Goal: Information Seeking & Learning: Compare options

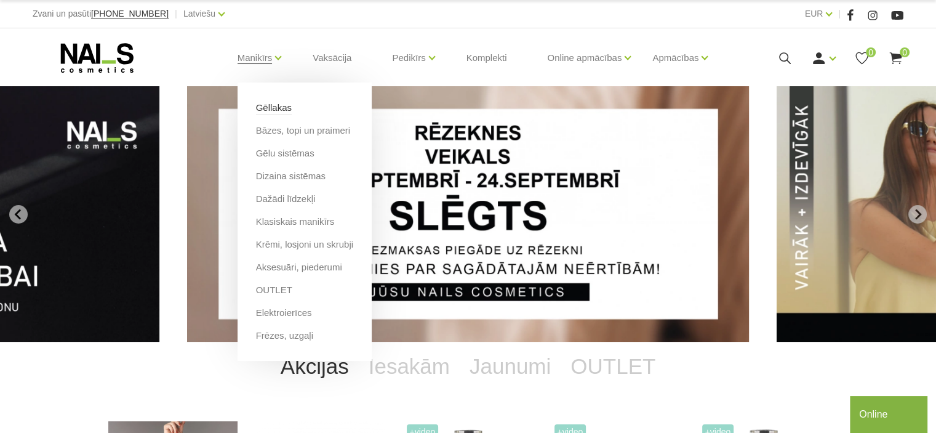
click at [268, 104] on link "Gēllakas" at bounding box center [274, 108] width 36 height 14
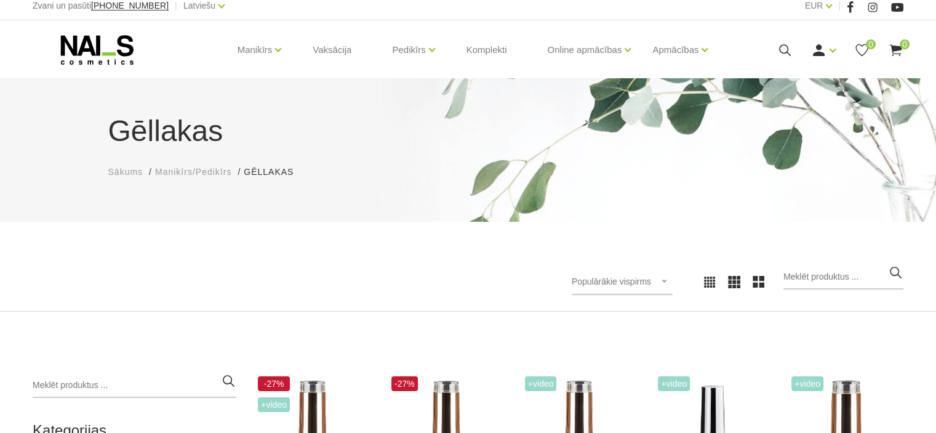
scroll to position [246, 0]
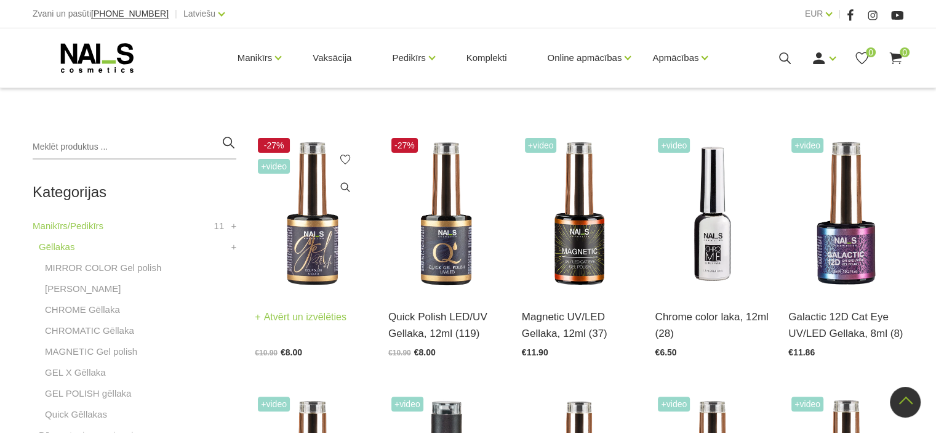
click at [288, 240] on img at bounding box center [312, 214] width 115 height 158
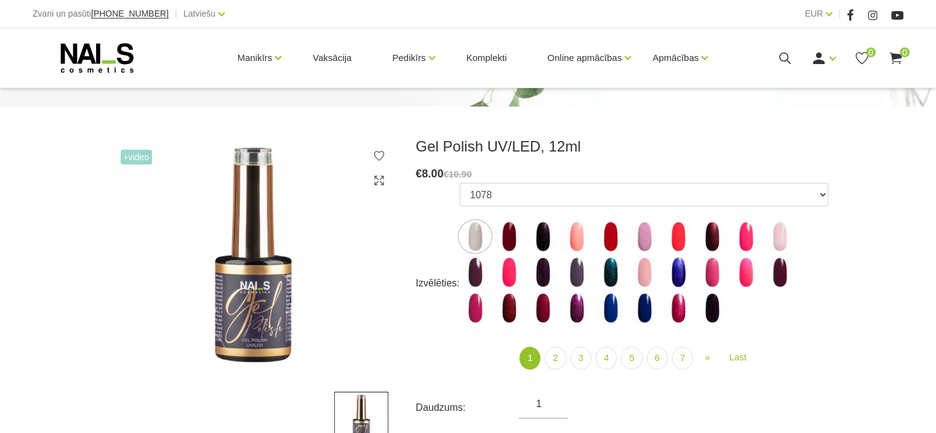
scroll to position [185, 0]
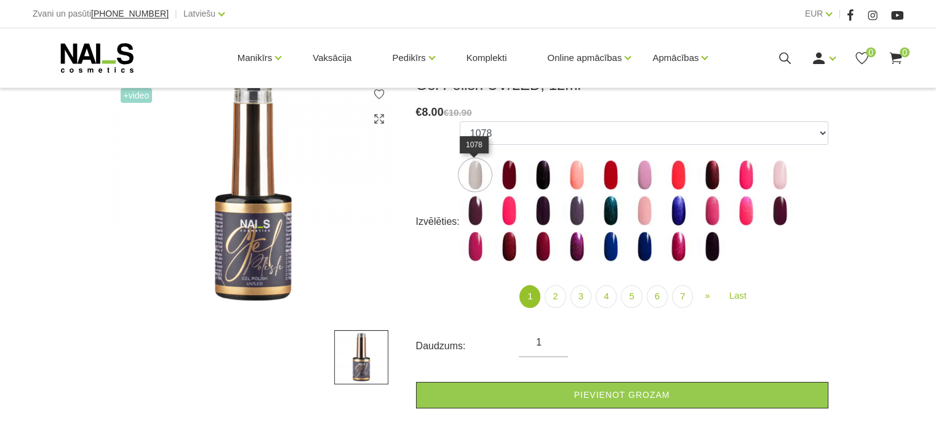
click at [468, 178] on img at bounding box center [475, 174] width 31 height 31
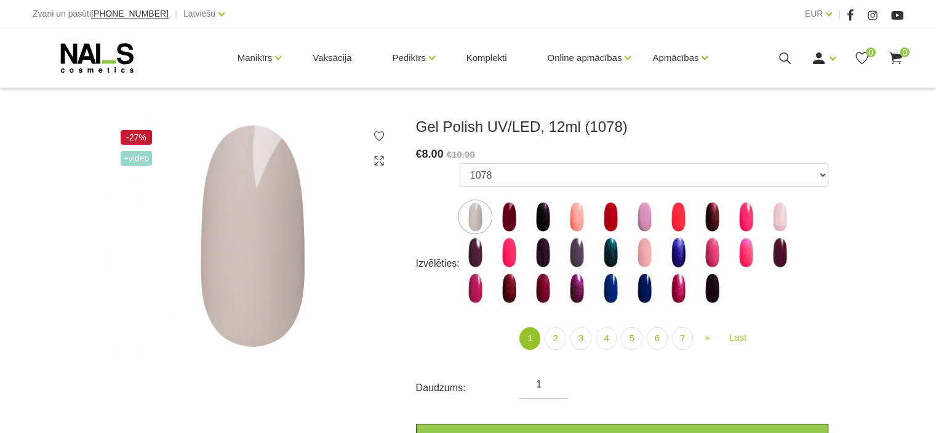
scroll to position [123, 0]
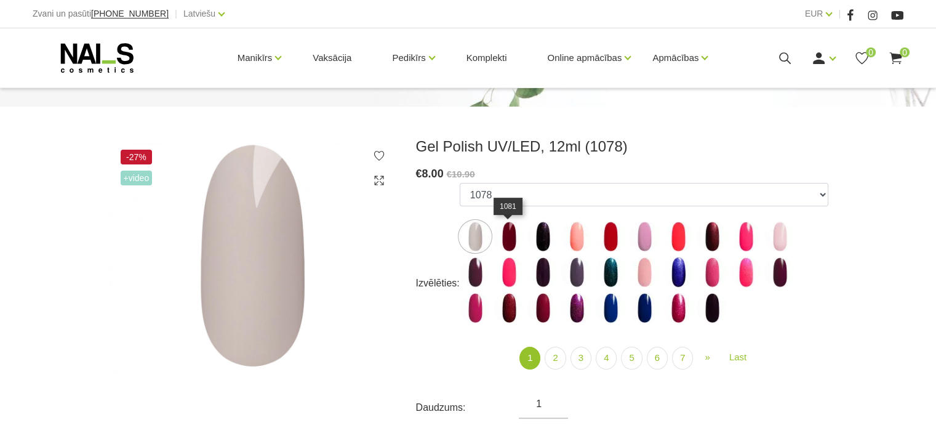
click at [507, 245] on img at bounding box center [509, 236] width 31 height 31
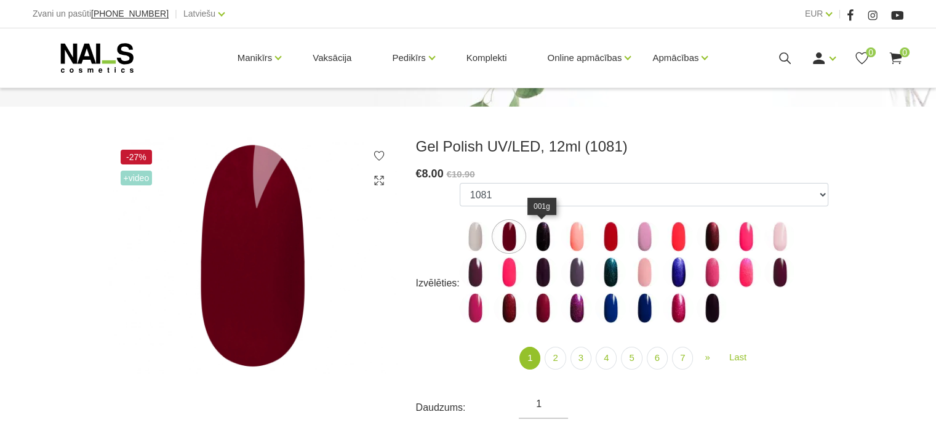
click at [547, 233] on img at bounding box center [543, 236] width 31 height 31
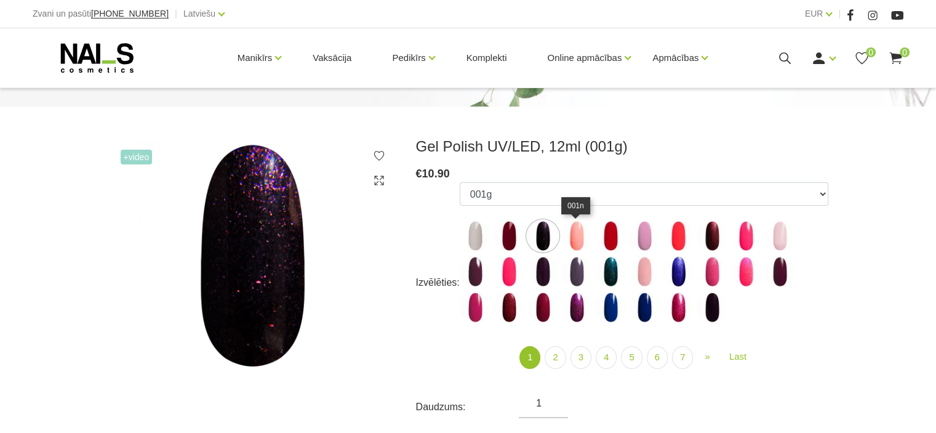
click at [574, 228] on img at bounding box center [577, 235] width 31 height 31
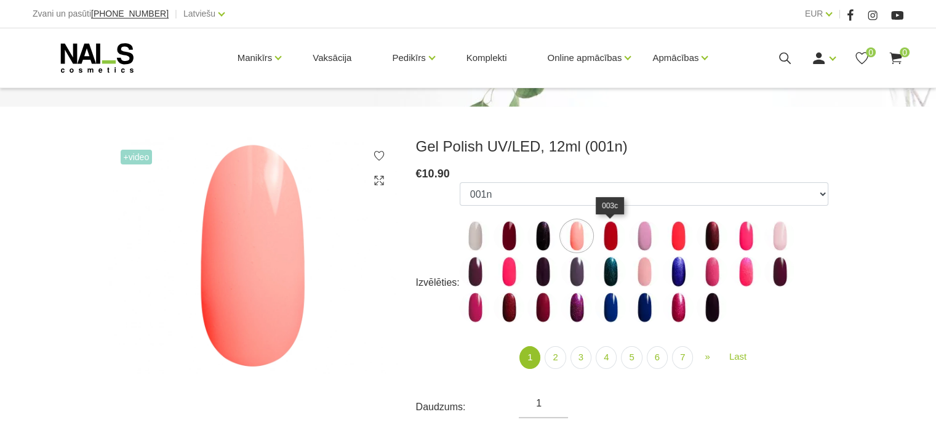
click at [611, 231] on img at bounding box center [610, 235] width 31 height 31
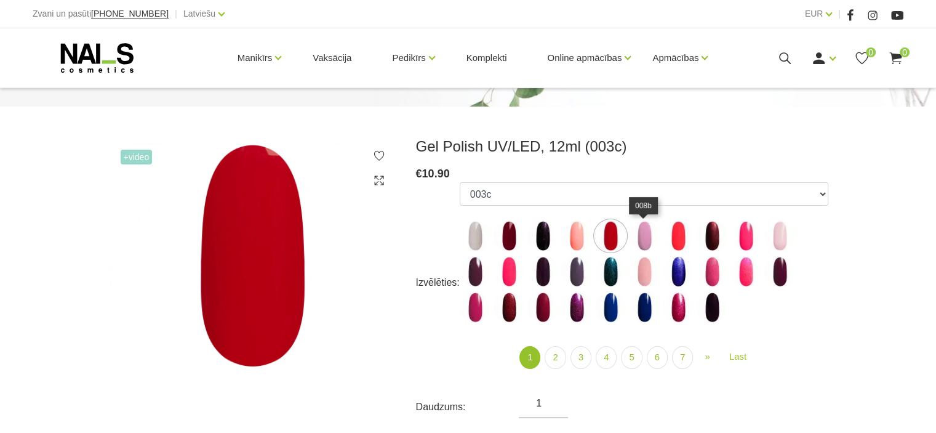
click at [648, 228] on img at bounding box center [644, 235] width 31 height 31
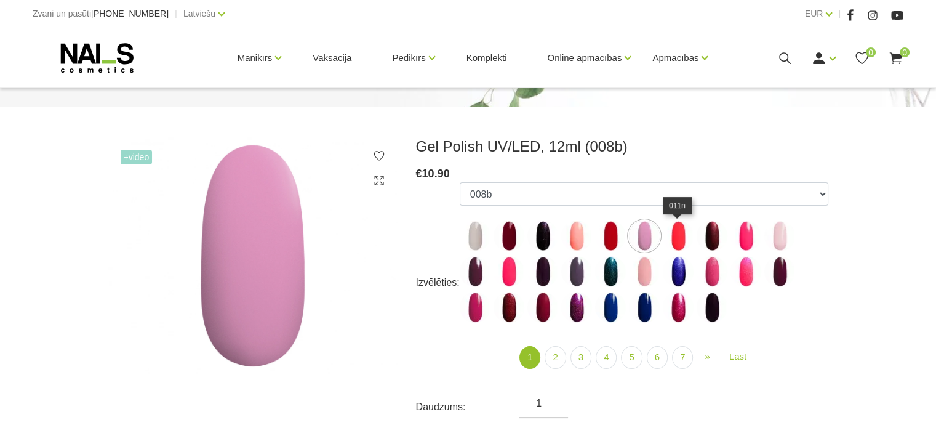
click at [674, 225] on img at bounding box center [678, 235] width 31 height 31
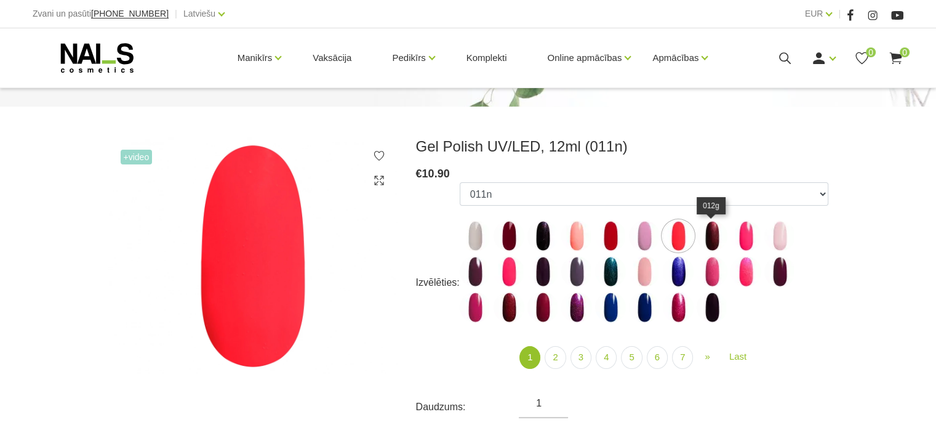
click at [712, 229] on img at bounding box center [712, 235] width 31 height 31
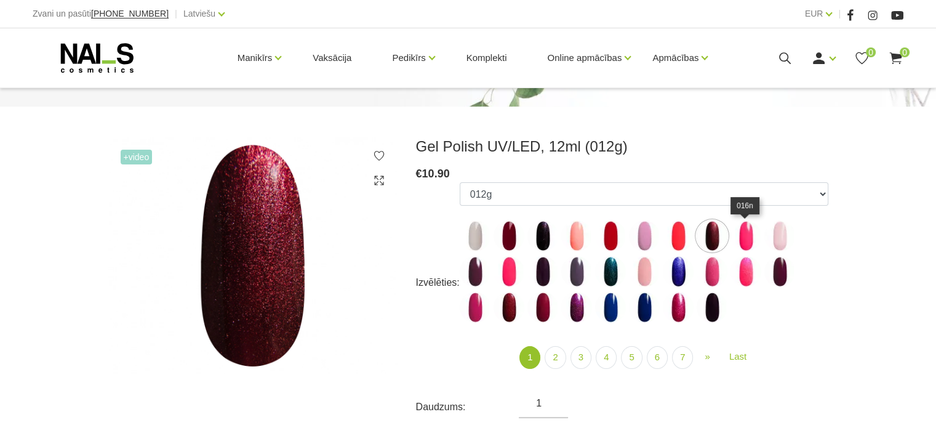
click at [739, 231] on img at bounding box center [746, 235] width 31 height 31
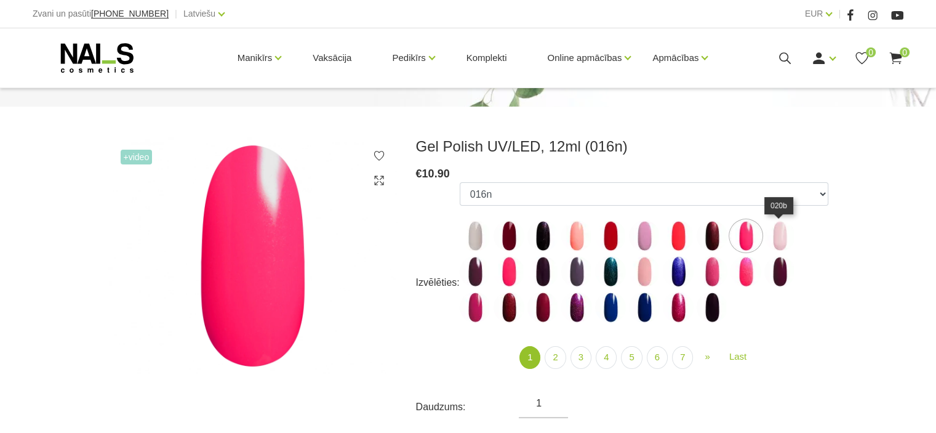
click at [770, 233] on img at bounding box center [780, 235] width 31 height 31
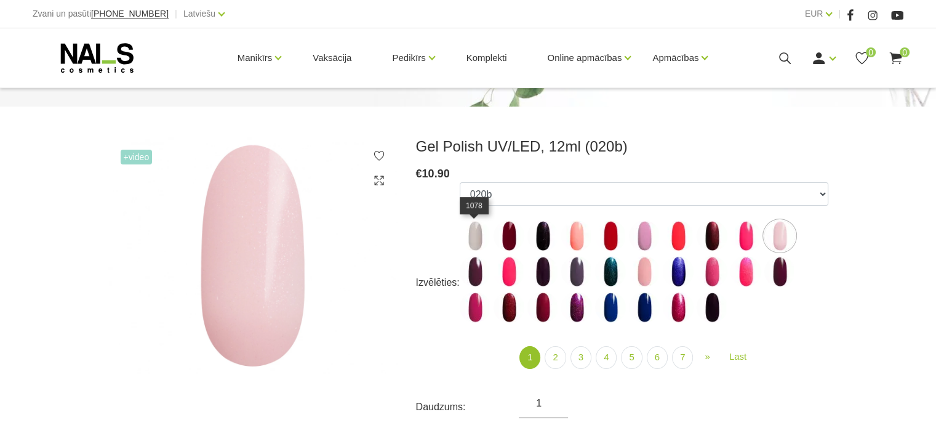
click at [481, 228] on img at bounding box center [475, 235] width 31 height 31
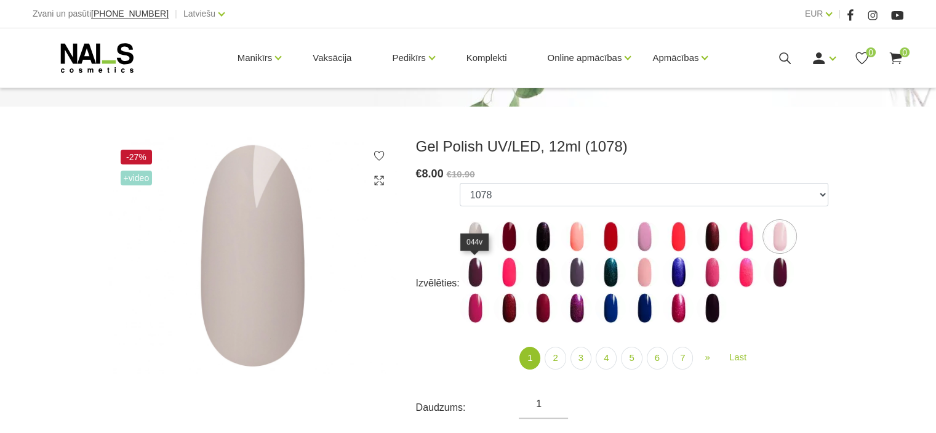
click at [470, 272] on img at bounding box center [475, 272] width 31 height 31
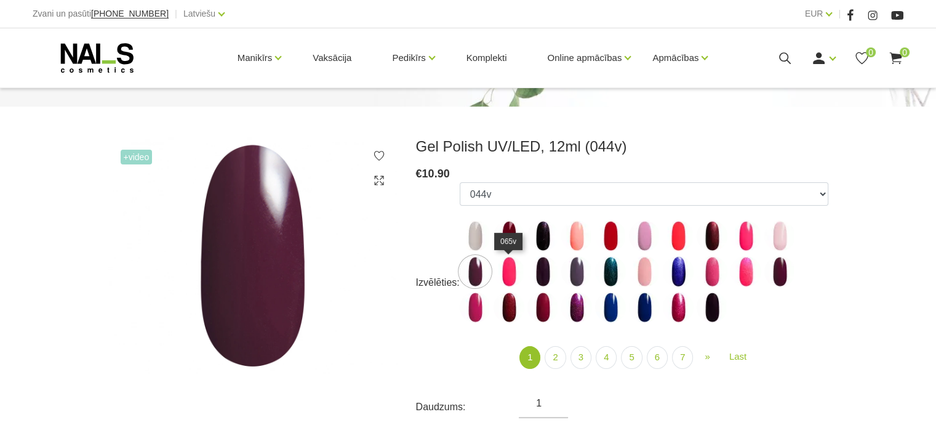
click at [502, 271] on img at bounding box center [509, 271] width 31 height 31
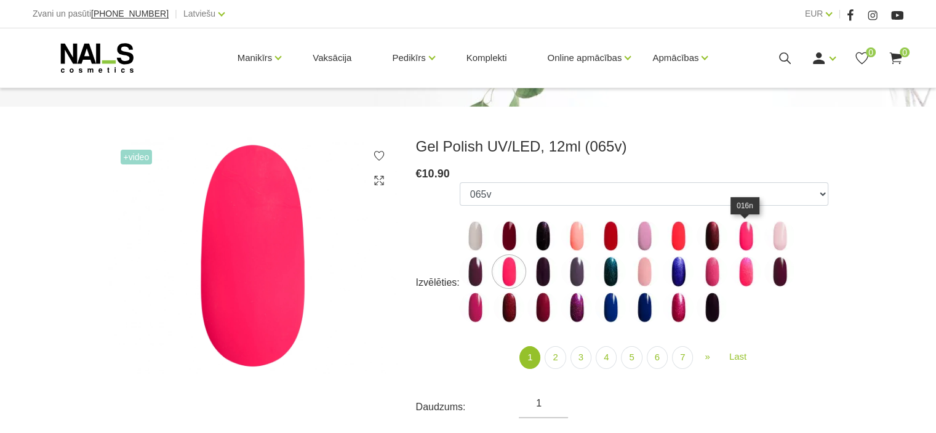
click at [745, 231] on img at bounding box center [746, 235] width 31 height 31
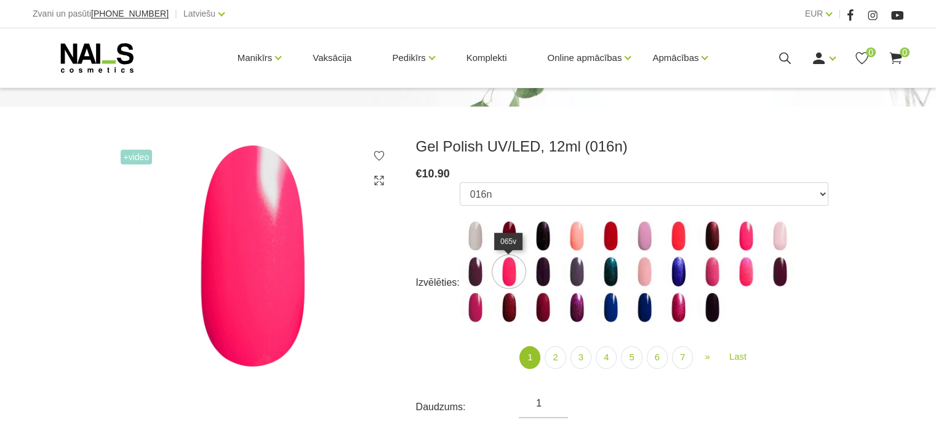
click at [507, 274] on img at bounding box center [509, 271] width 31 height 31
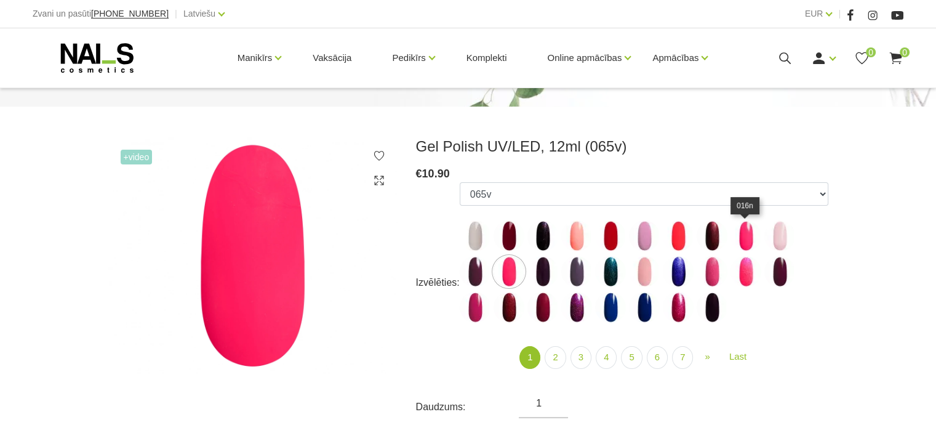
click at [746, 230] on img at bounding box center [746, 235] width 31 height 31
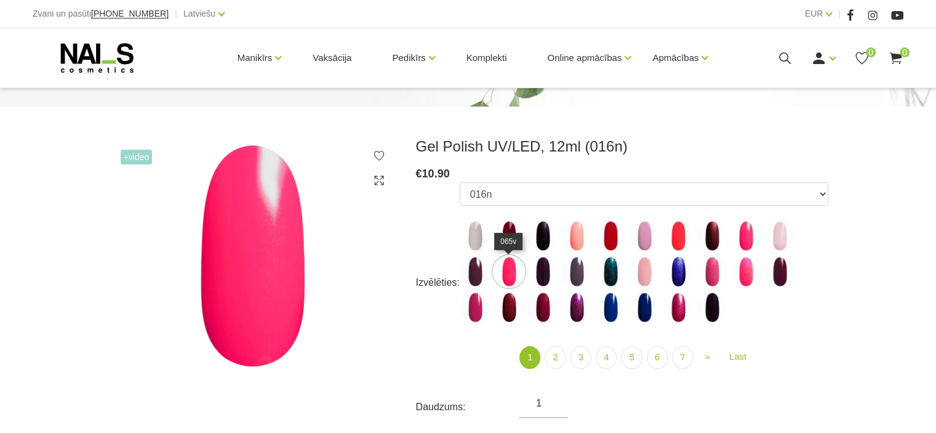
click at [503, 265] on img at bounding box center [509, 271] width 31 height 31
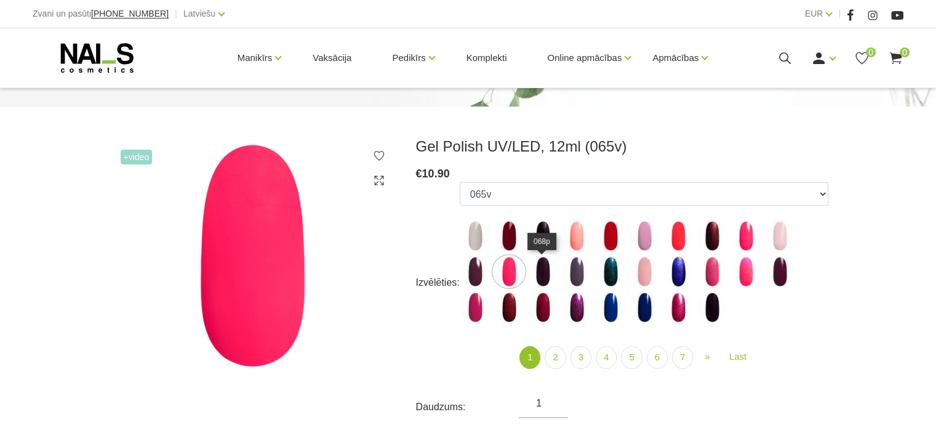
click at [534, 272] on img at bounding box center [543, 271] width 31 height 31
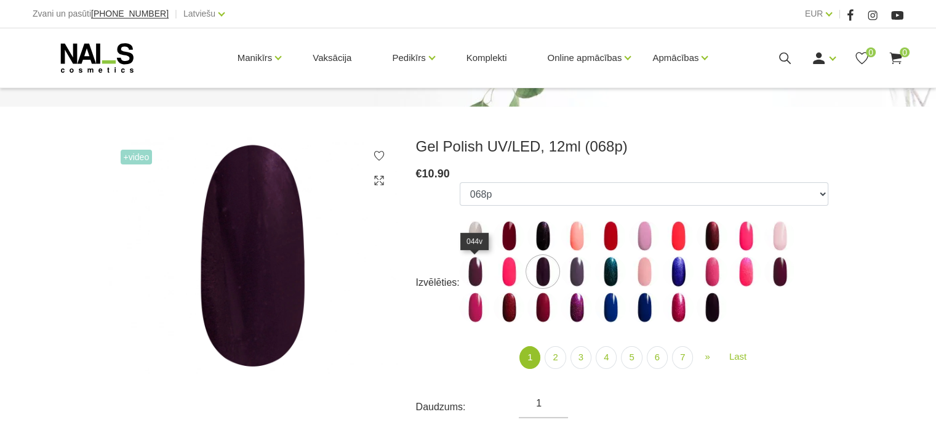
click at [464, 259] on img at bounding box center [475, 271] width 31 height 31
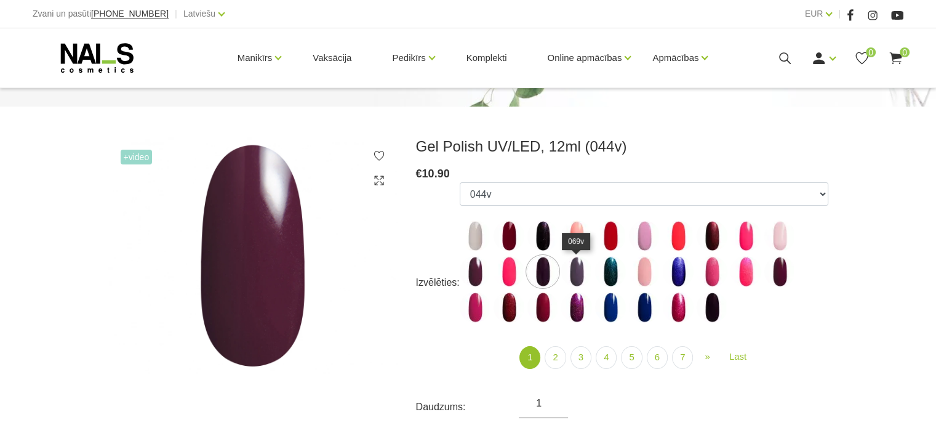
click at [568, 270] on img at bounding box center [577, 271] width 31 height 31
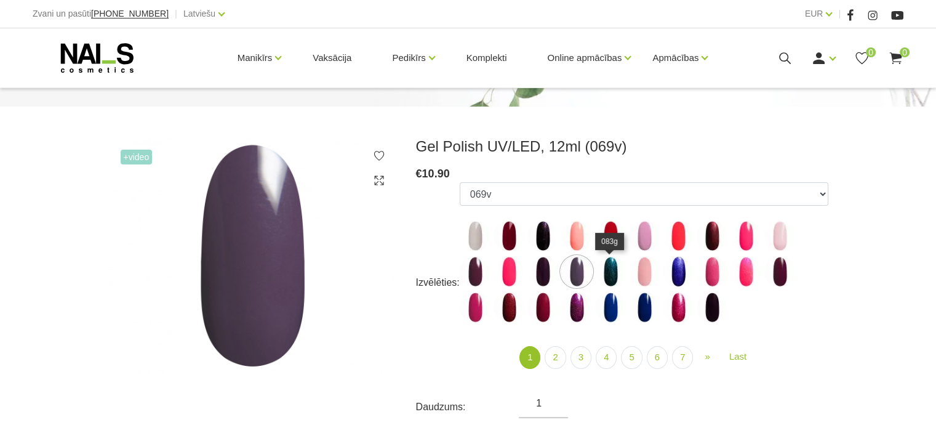
click at [602, 275] on img at bounding box center [610, 271] width 31 height 31
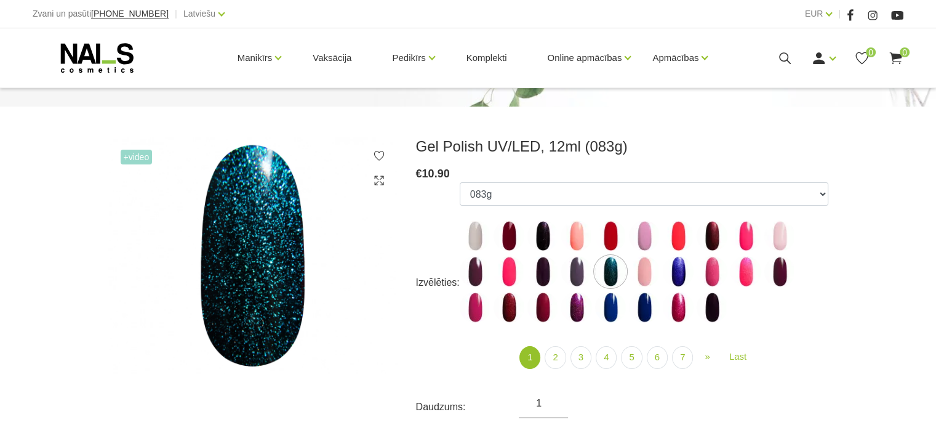
click at [811, 110] on div "Gel Polish UV/LED, 12ml Sākums Manikīrs/Pedikīrs Gēllakas GEL POLISH gēllaka Ge…" at bounding box center [468, 403] width 936 height 1052
click at [644, 273] on img at bounding box center [644, 271] width 31 height 31
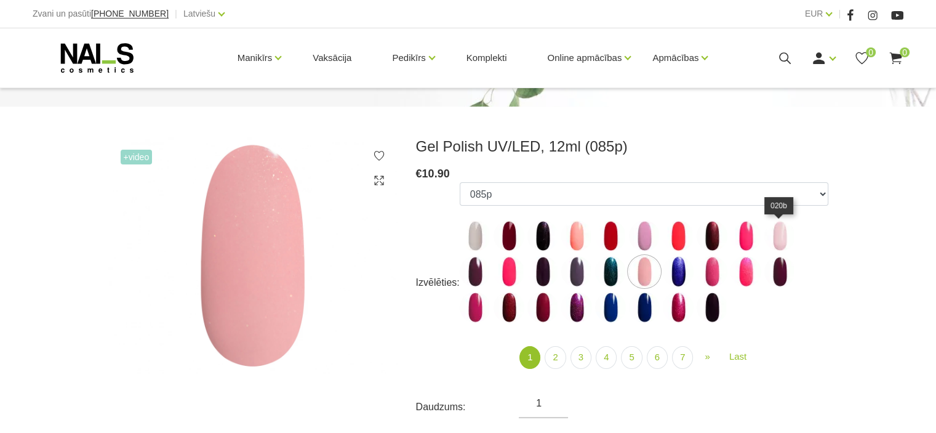
click at [776, 229] on img at bounding box center [780, 235] width 31 height 31
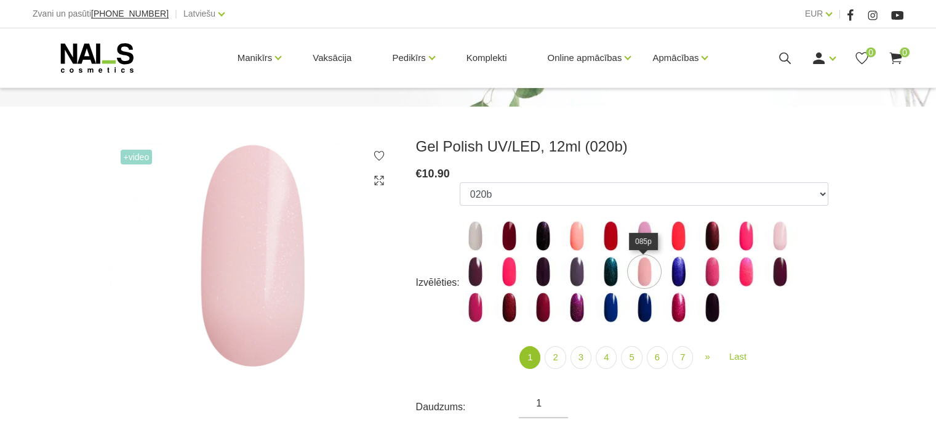
click at [639, 265] on img at bounding box center [644, 271] width 31 height 31
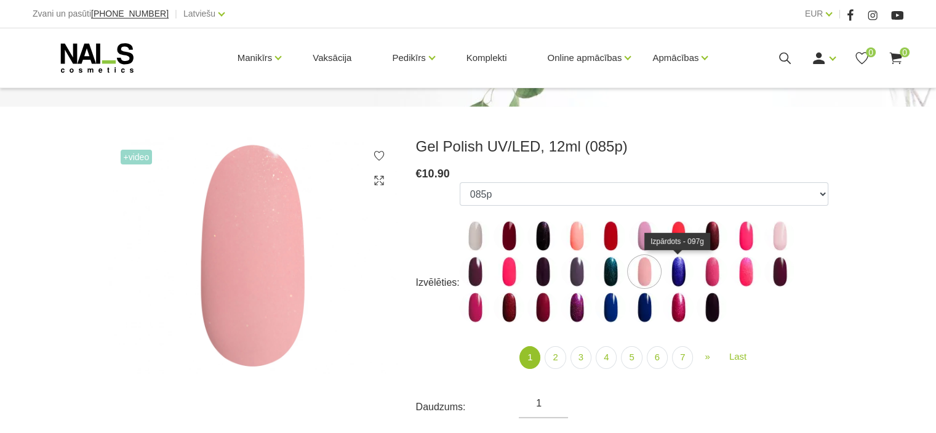
click at [681, 270] on img at bounding box center [678, 271] width 31 height 31
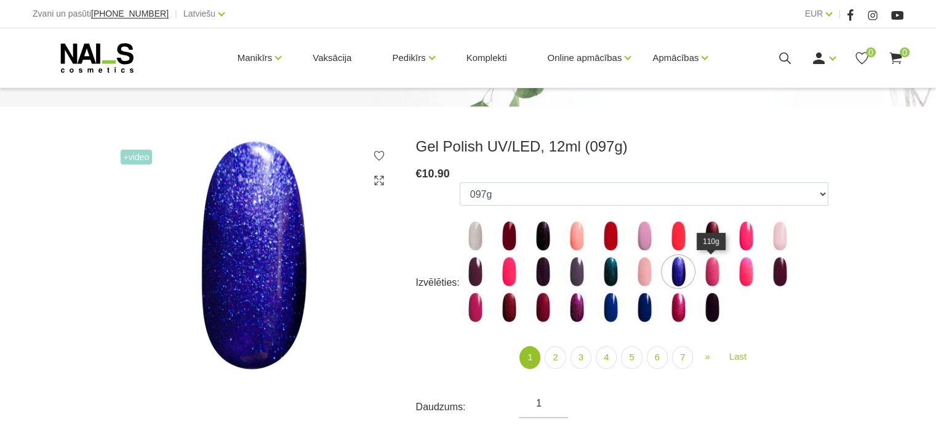
click at [707, 270] on img at bounding box center [712, 271] width 31 height 31
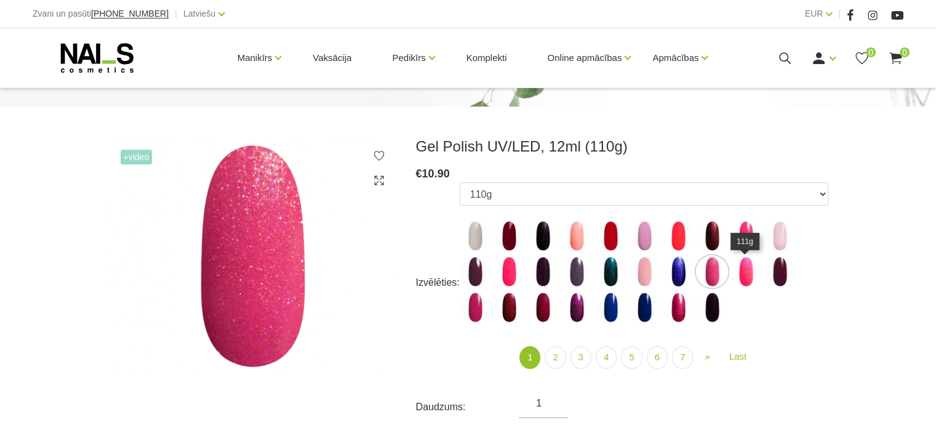
click at [750, 268] on img at bounding box center [746, 271] width 31 height 31
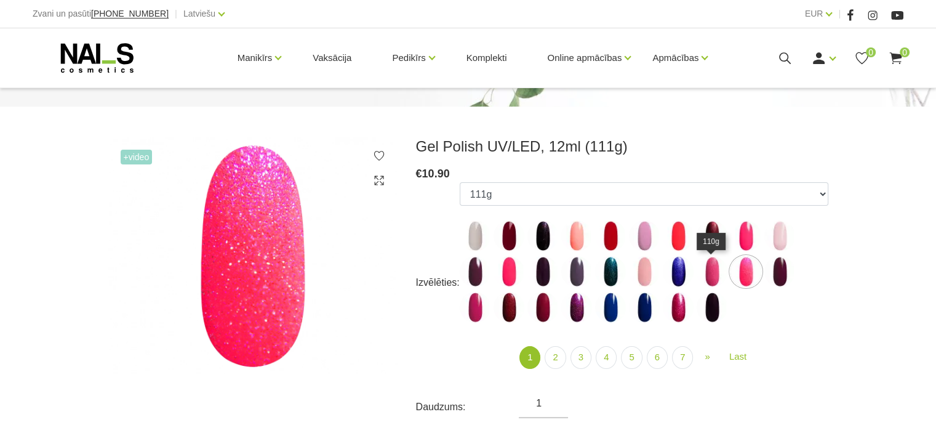
click at [724, 268] on img at bounding box center [712, 271] width 31 height 31
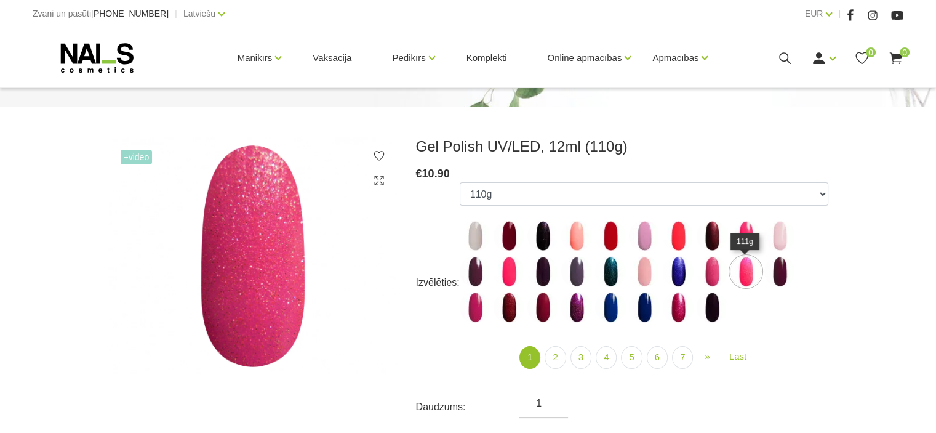
click at [744, 273] on img at bounding box center [746, 271] width 31 height 31
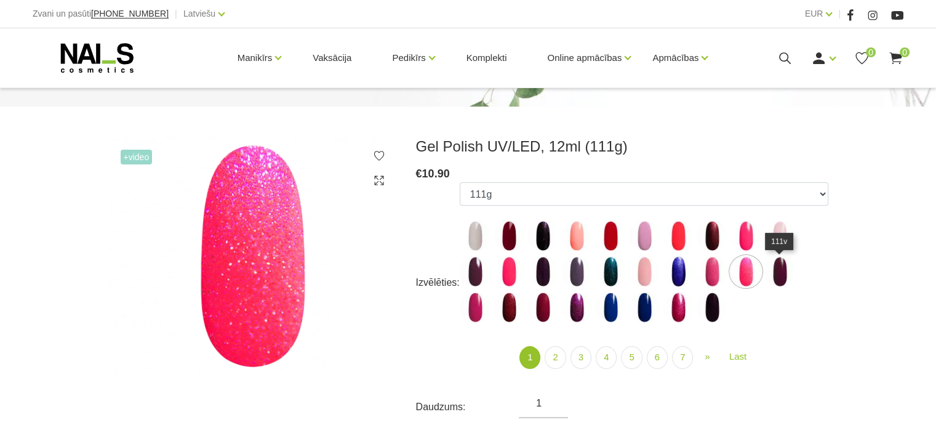
click at [781, 275] on img at bounding box center [780, 271] width 31 height 31
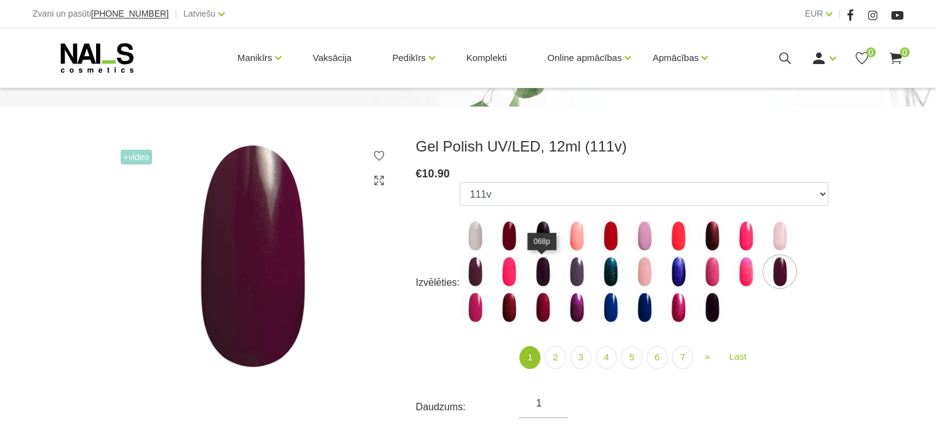
click at [542, 266] on img at bounding box center [543, 271] width 31 height 31
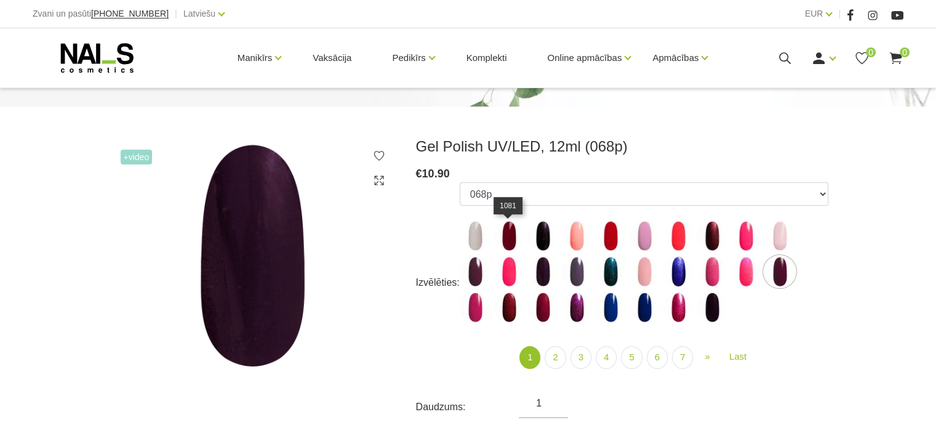
click at [512, 240] on img at bounding box center [509, 235] width 31 height 31
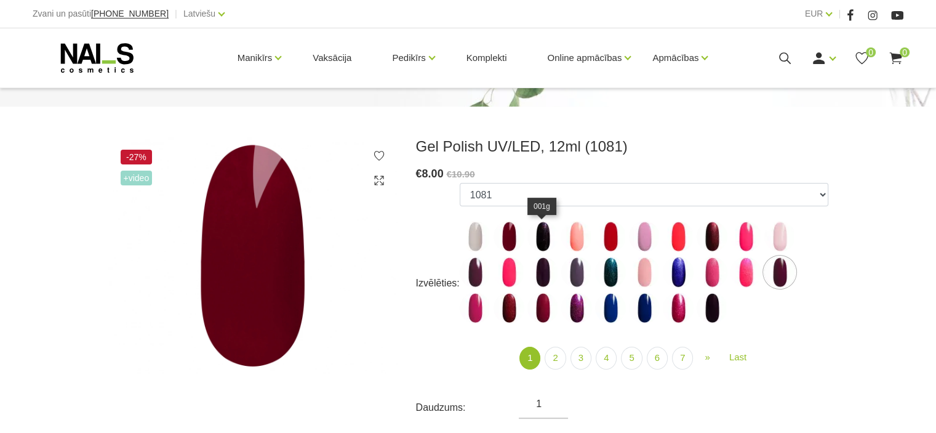
click at [547, 244] on img at bounding box center [543, 236] width 31 height 31
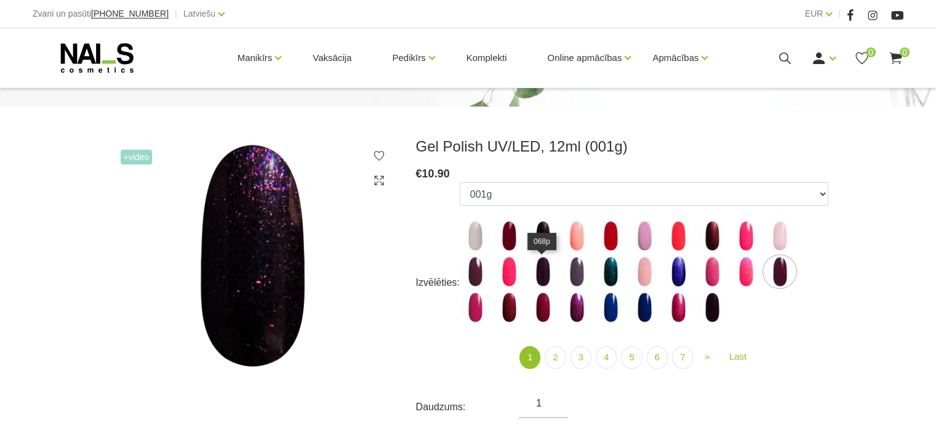
click at [552, 265] on img at bounding box center [543, 271] width 31 height 31
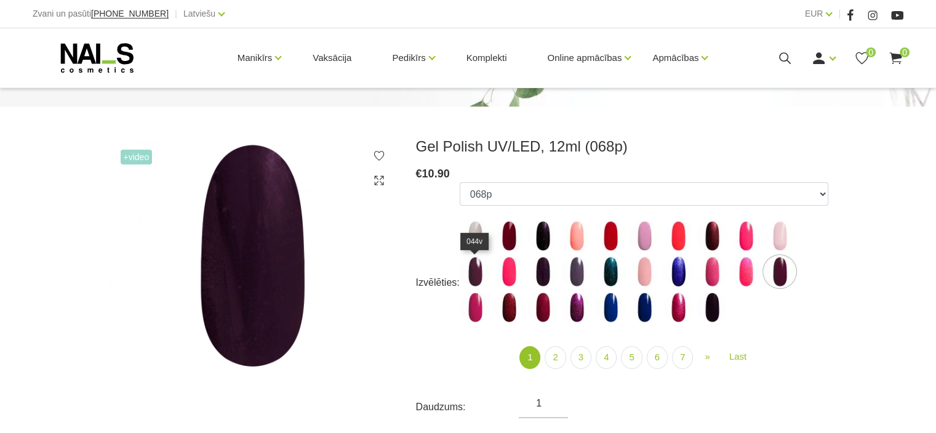
click at [473, 275] on img at bounding box center [475, 271] width 31 height 31
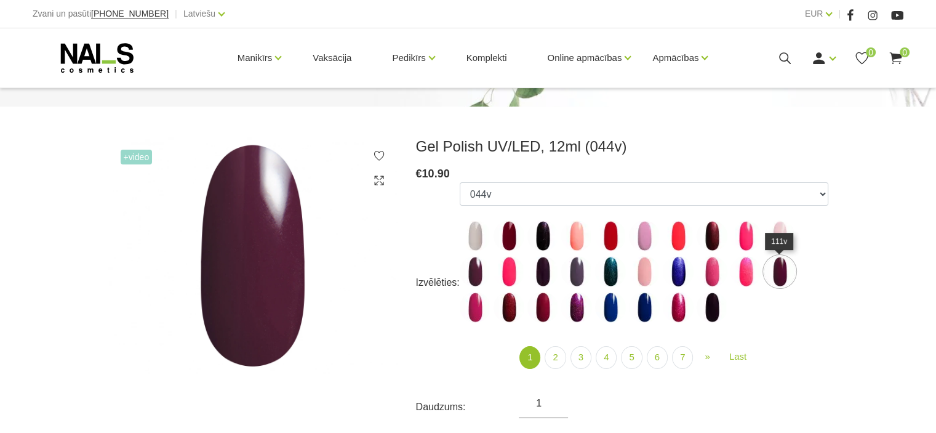
click at [791, 276] on img at bounding box center [780, 271] width 31 height 31
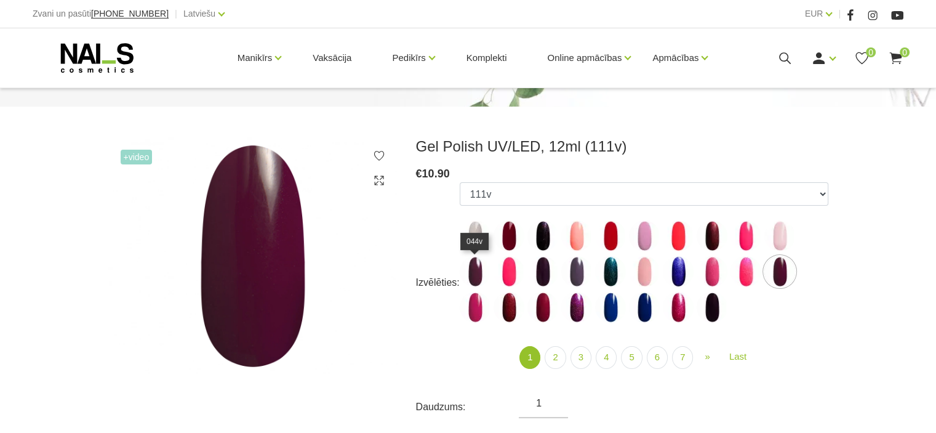
click at [485, 266] on img at bounding box center [475, 271] width 31 height 31
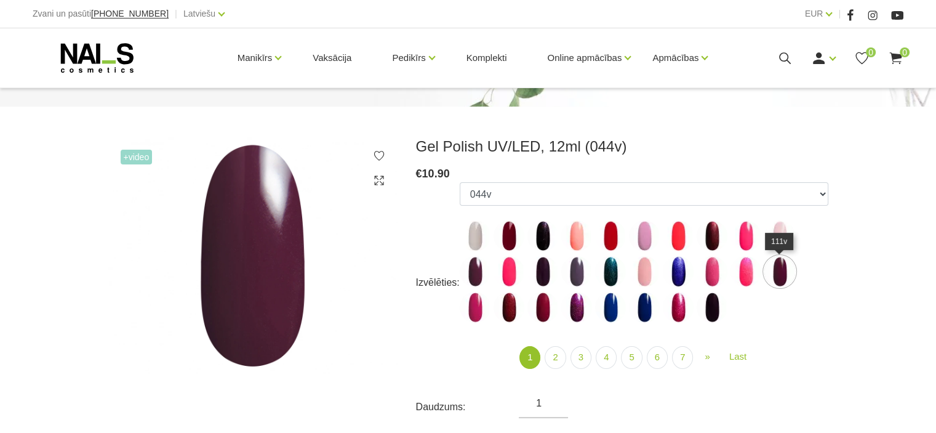
click at [781, 278] on img at bounding box center [780, 271] width 31 height 31
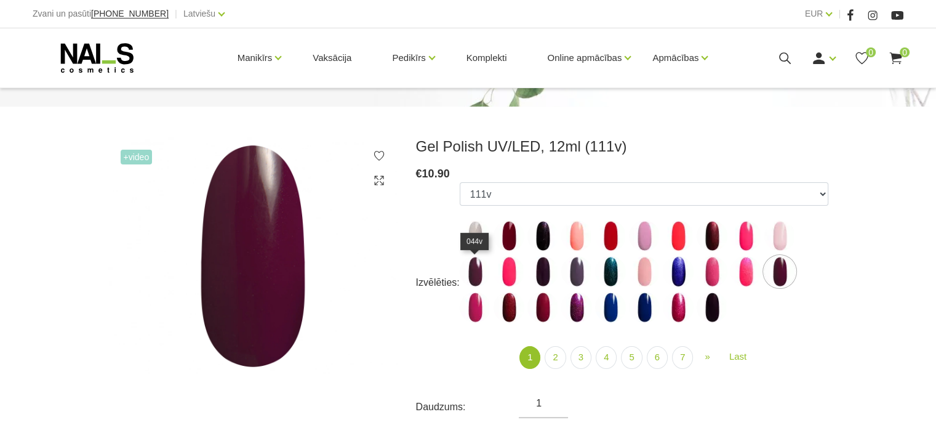
click at [476, 269] on img at bounding box center [475, 271] width 31 height 31
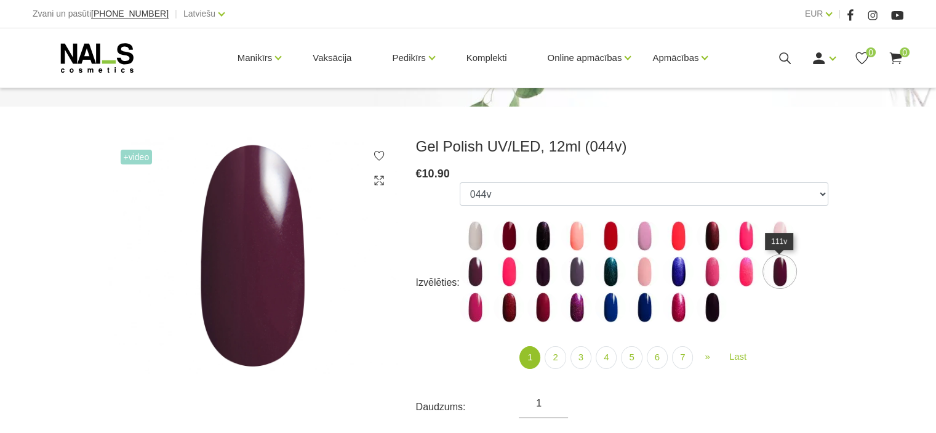
click at [781, 275] on img at bounding box center [780, 271] width 31 height 31
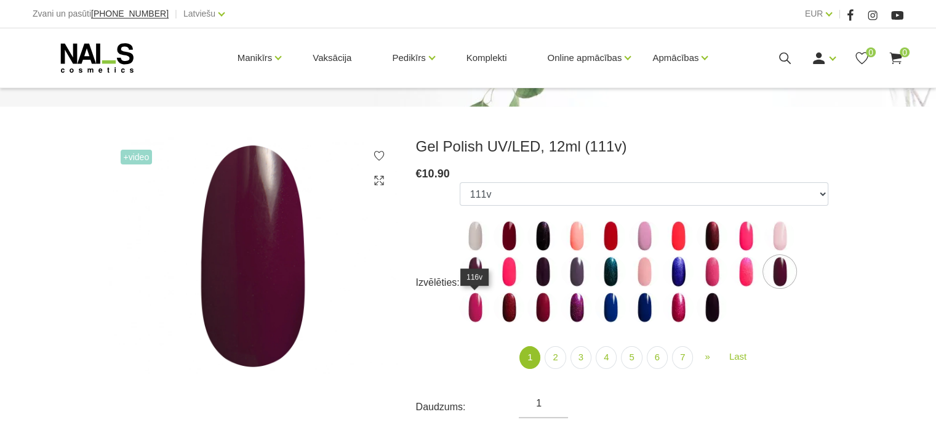
click at [485, 308] on img at bounding box center [475, 307] width 31 height 31
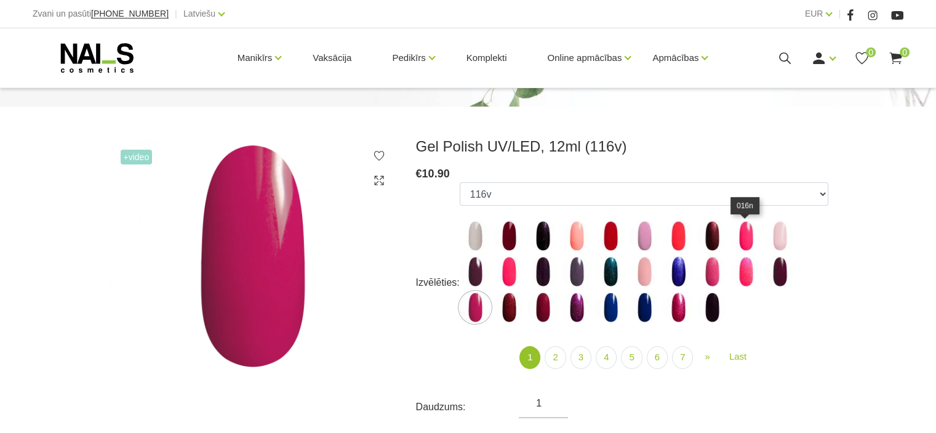
click at [751, 236] on img at bounding box center [746, 235] width 31 height 31
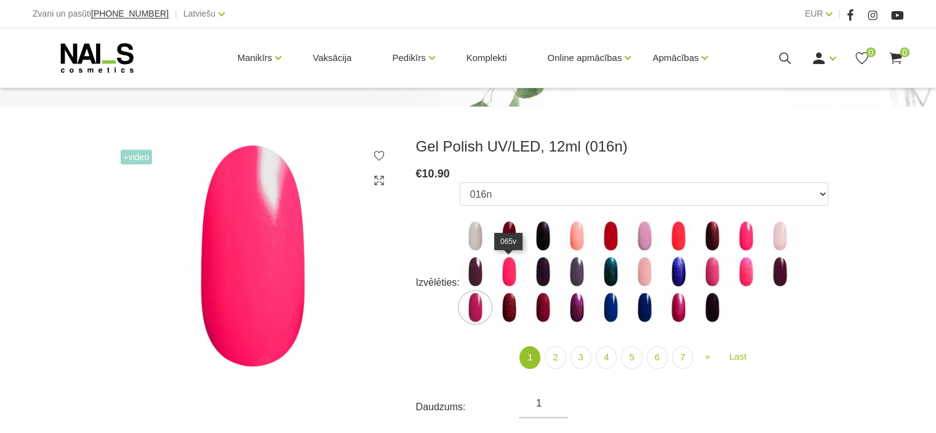
click at [517, 272] on img at bounding box center [509, 271] width 31 height 31
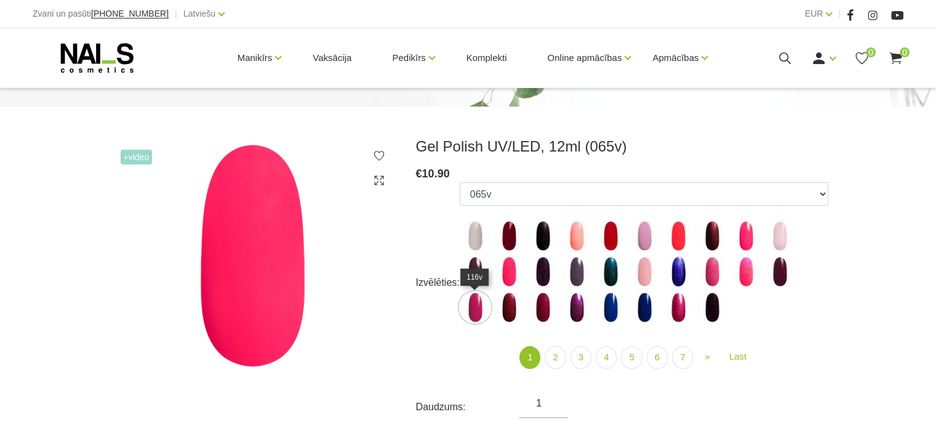
click at [475, 304] on img at bounding box center [475, 307] width 31 height 31
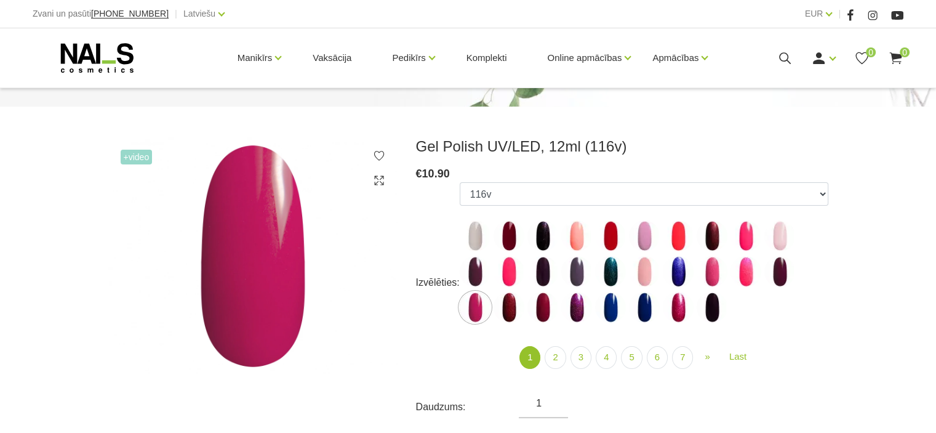
click at [504, 292] on label at bounding box center [509, 307] width 31 height 31
click at [504, 297] on img at bounding box center [509, 307] width 31 height 31
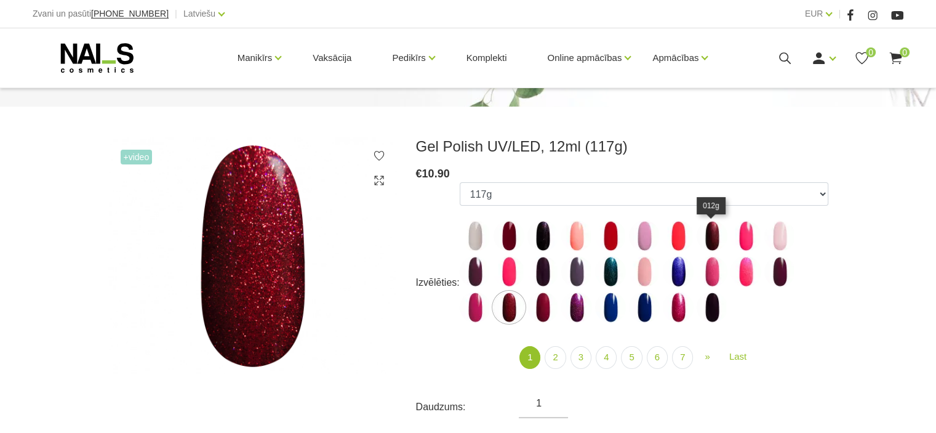
click at [714, 240] on img at bounding box center [712, 235] width 31 height 31
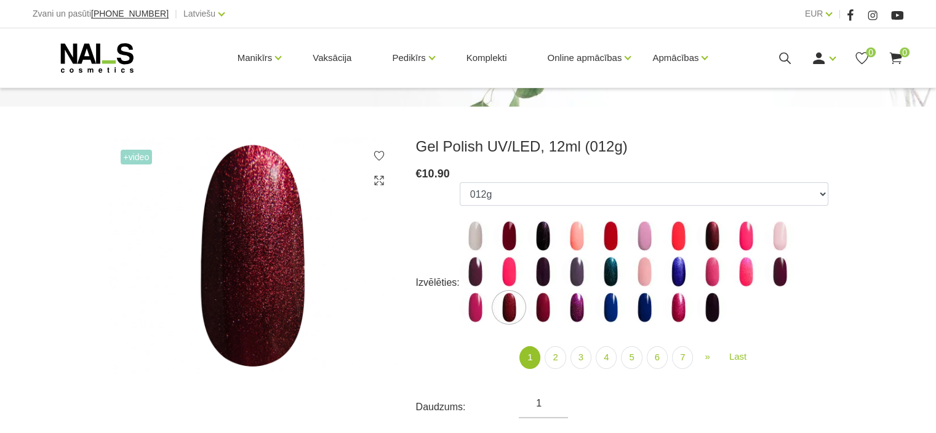
click at [714, 238] on img at bounding box center [712, 235] width 31 height 31
click at [521, 306] on img at bounding box center [509, 307] width 31 height 31
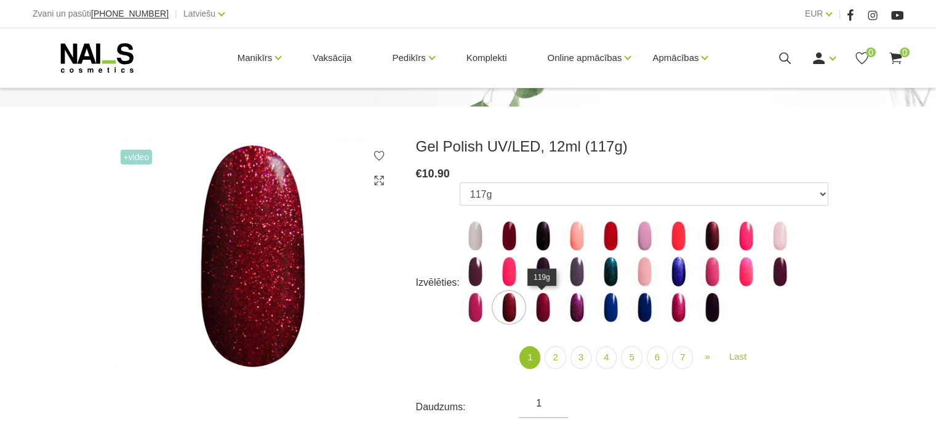
click at [547, 315] on img at bounding box center [543, 307] width 31 height 31
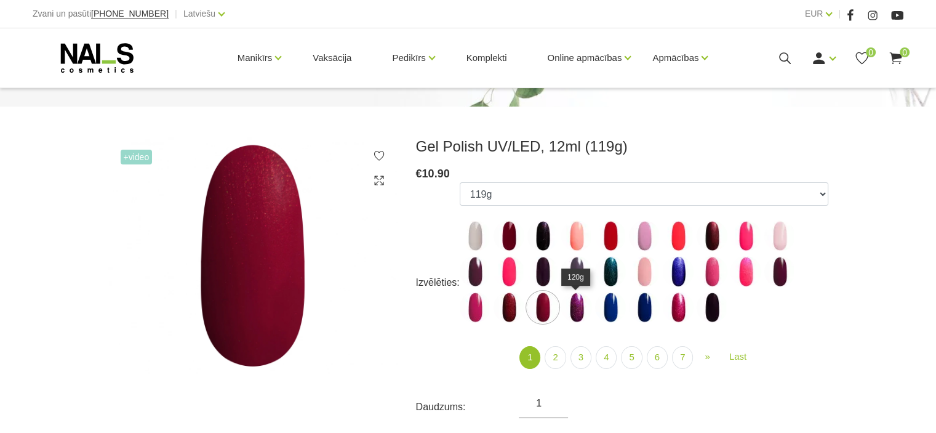
click at [569, 313] on img at bounding box center [577, 307] width 31 height 31
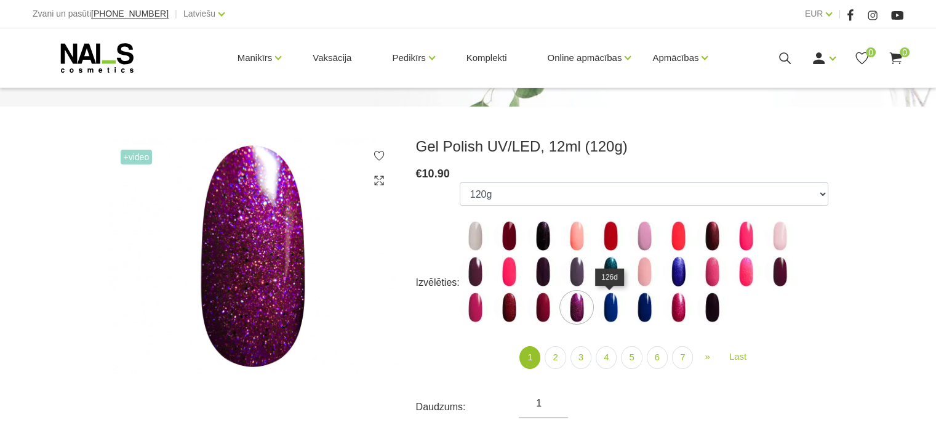
click at [606, 307] on img at bounding box center [610, 307] width 31 height 31
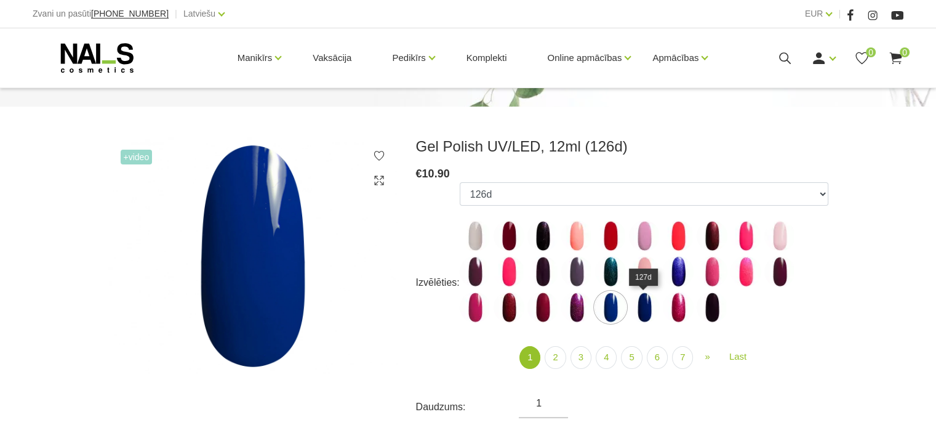
click at [647, 306] on img at bounding box center [644, 307] width 31 height 31
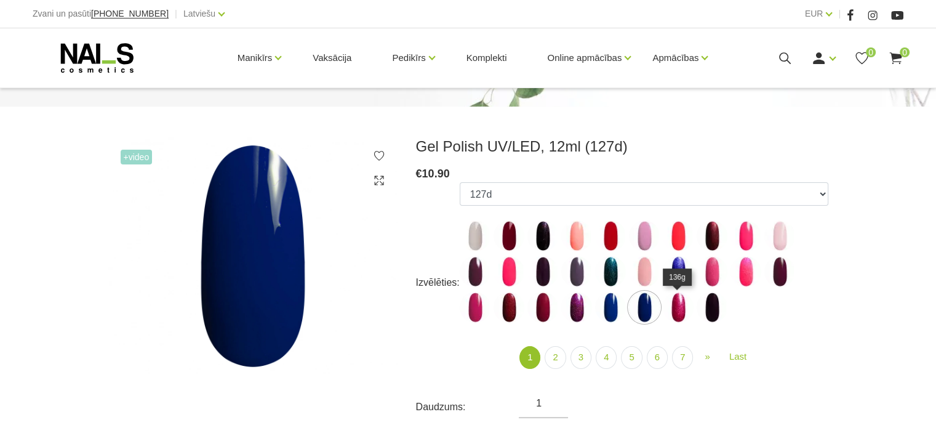
click at [682, 304] on img at bounding box center [678, 307] width 31 height 31
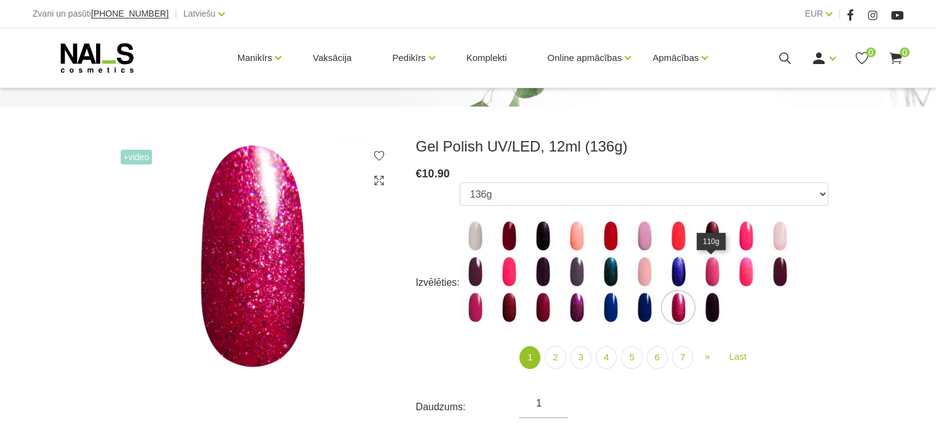
click at [711, 273] on img at bounding box center [712, 271] width 31 height 31
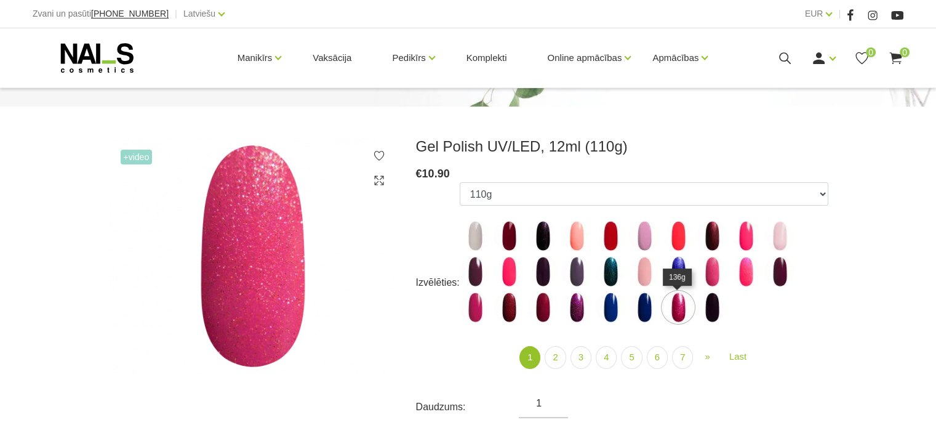
click at [670, 312] on img at bounding box center [678, 307] width 31 height 31
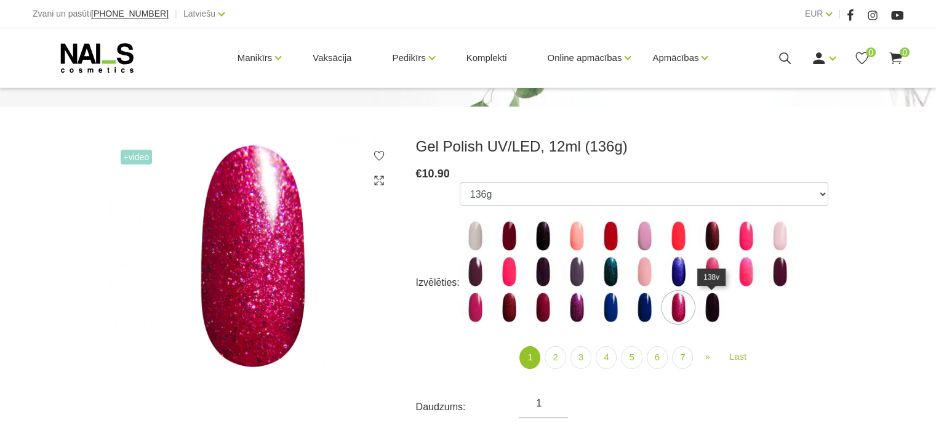
click at [714, 309] on img at bounding box center [712, 307] width 31 height 31
select select "4035"
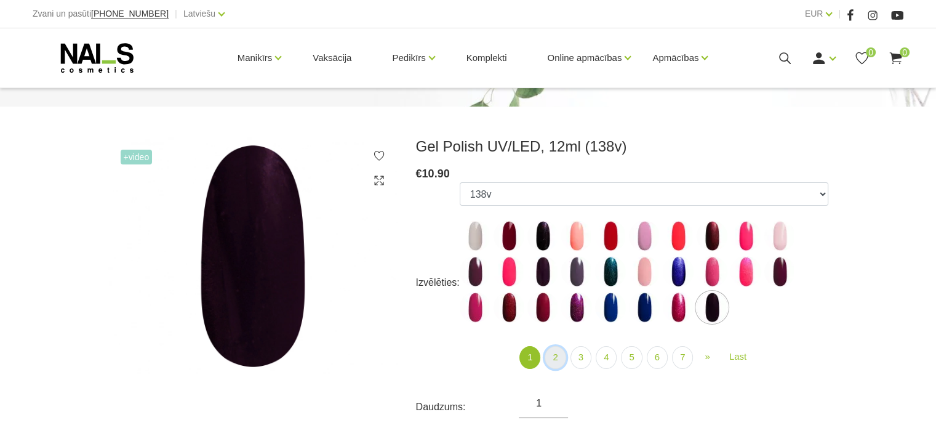
click at [564, 353] on link "2" at bounding box center [555, 357] width 21 height 23
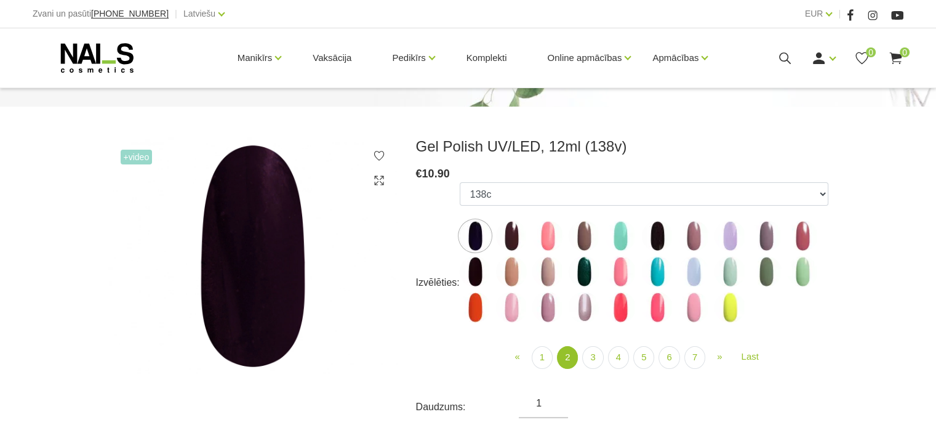
click at [473, 228] on img at bounding box center [475, 235] width 31 height 31
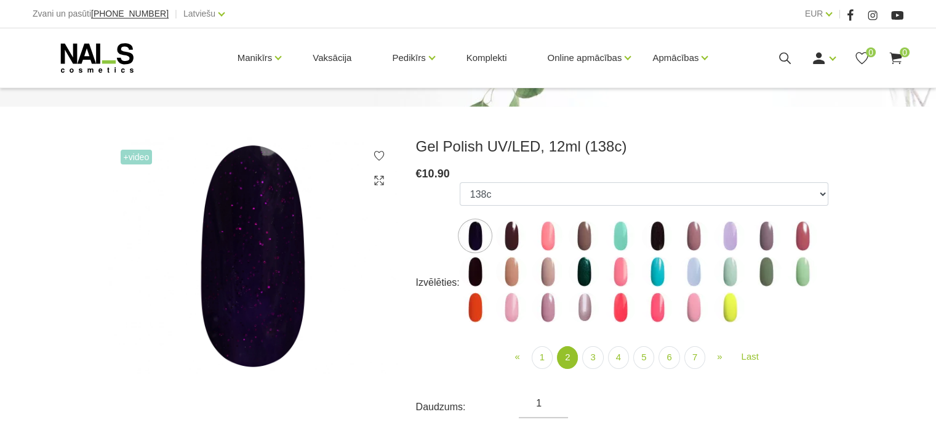
click at [507, 236] on img at bounding box center [511, 235] width 31 height 31
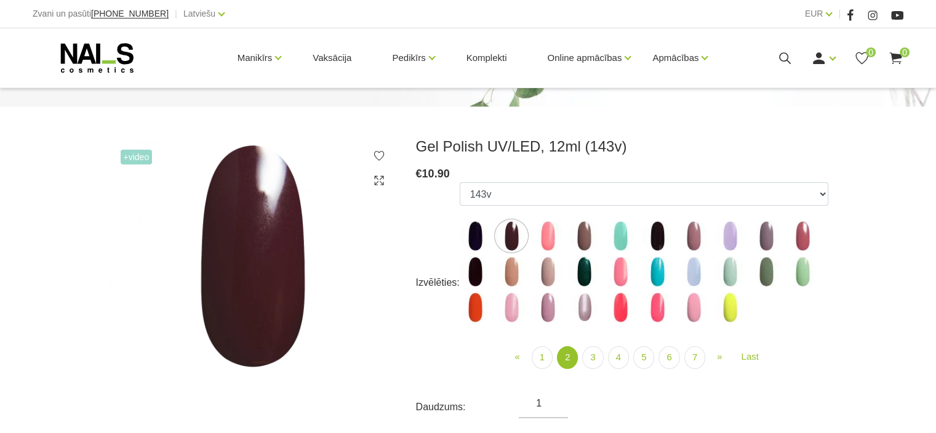
click at [544, 235] on img at bounding box center [548, 235] width 31 height 31
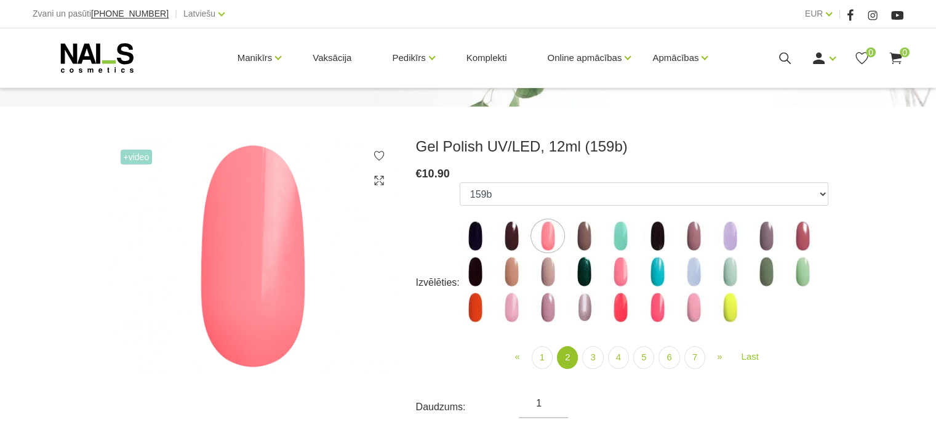
click at [576, 233] on img at bounding box center [584, 235] width 31 height 31
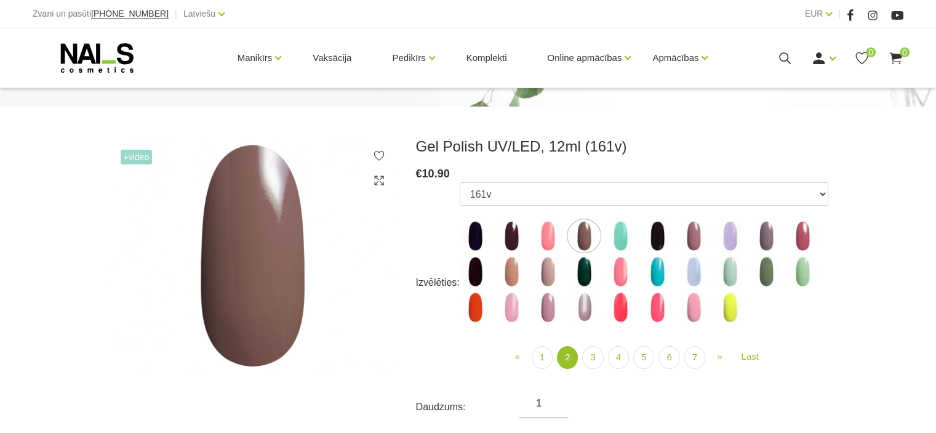
click at [510, 229] on img at bounding box center [511, 235] width 31 height 31
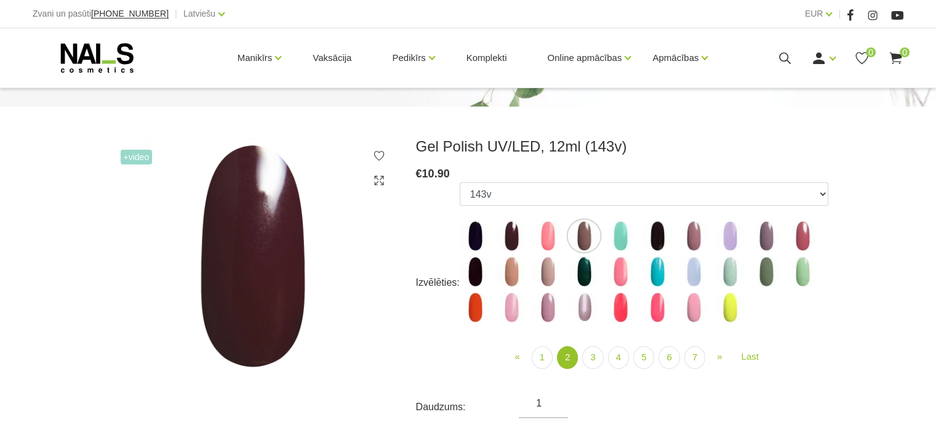
click at [475, 231] on img at bounding box center [475, 235] width 31 height 31
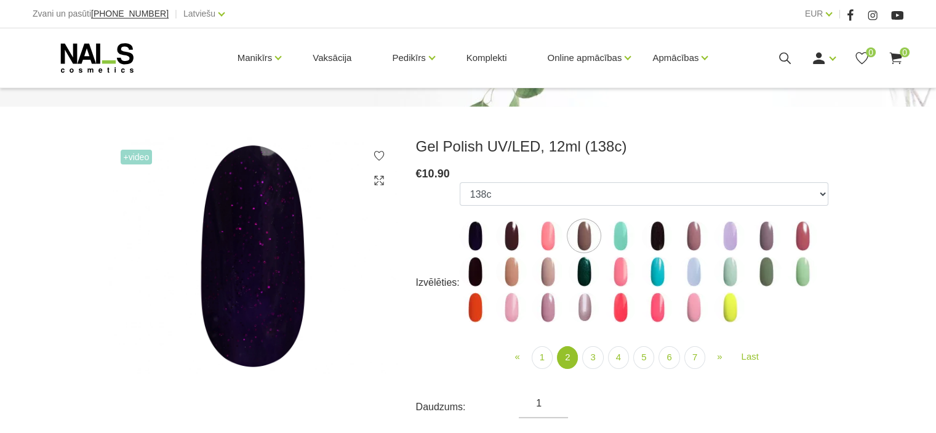
click at [508, 238] on img at bounding box center [511, 235] width 31 height 31
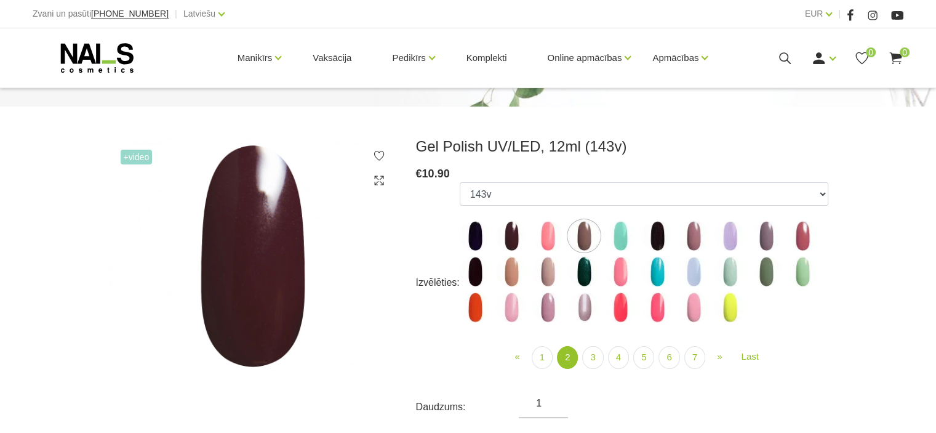
click at [581, 236] on img at bounding box center [584, 235] width 31 height 31
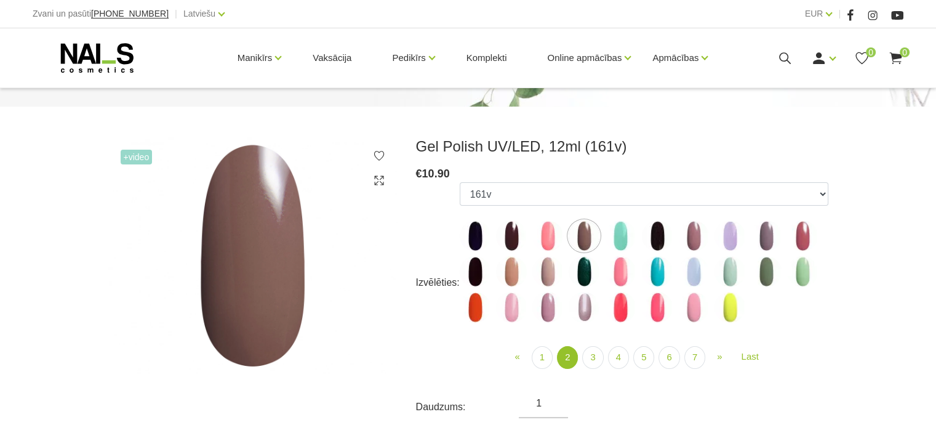
click at [618, 233] on img at bounding box center [620, 235] width 31 height 31
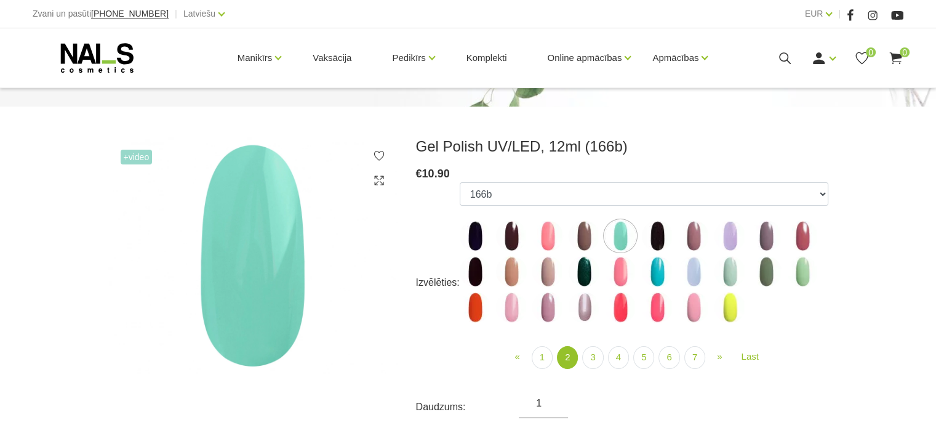
click at [656, 230] on img at bounding box center [657, 235] width 31 height 31
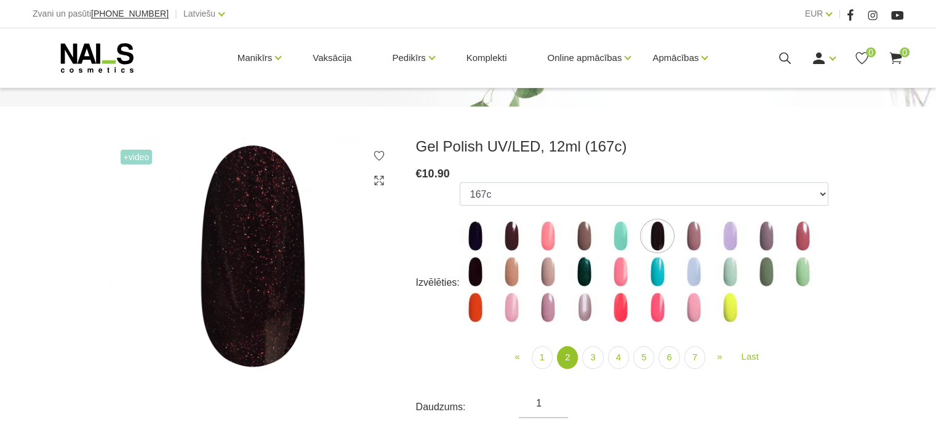
click at [673, 137] on div "Gel Polish UV/LED, 12ml Sākums Manikīrs/Pedikīrs Gēllakas GEL POLISH gēllaka Ge…" at bounding box center [468, 403] width 936 height 1052
click at [683, 246] on img at bounding box center [693, 235] width 31 height 31
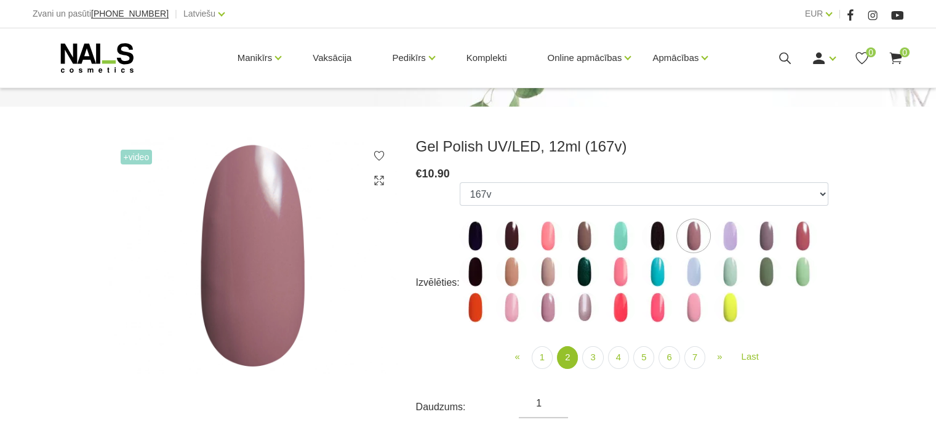
click at [589, 236] on img at bounding box center [584, 235] width 31 height 31
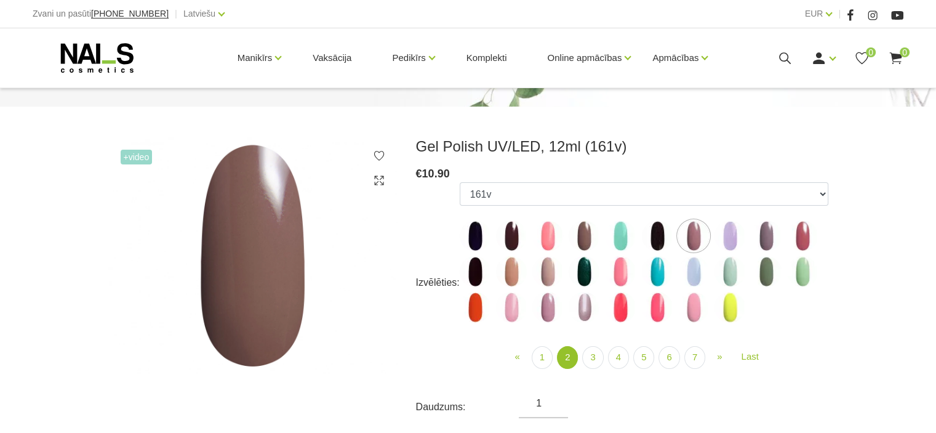
click at [690, 243] on img at bounding box center [693, 235] width 31 height 31
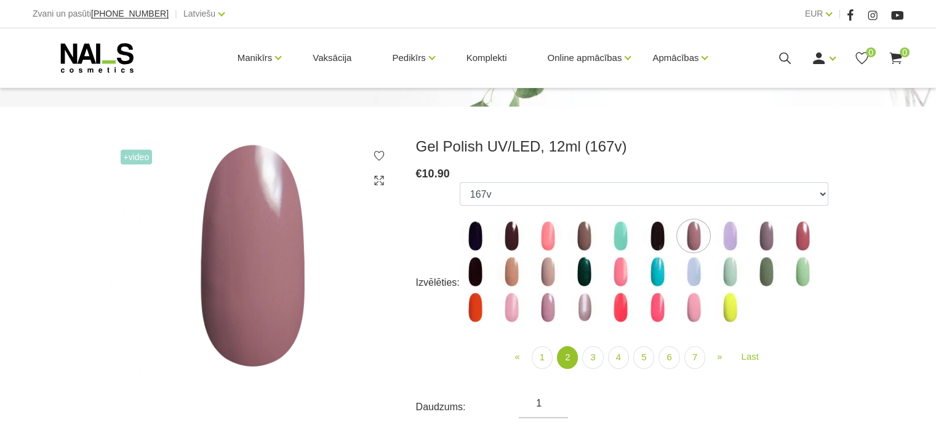
click at [731, 239] on img at bounding box center [730, 235] width 31 height 31
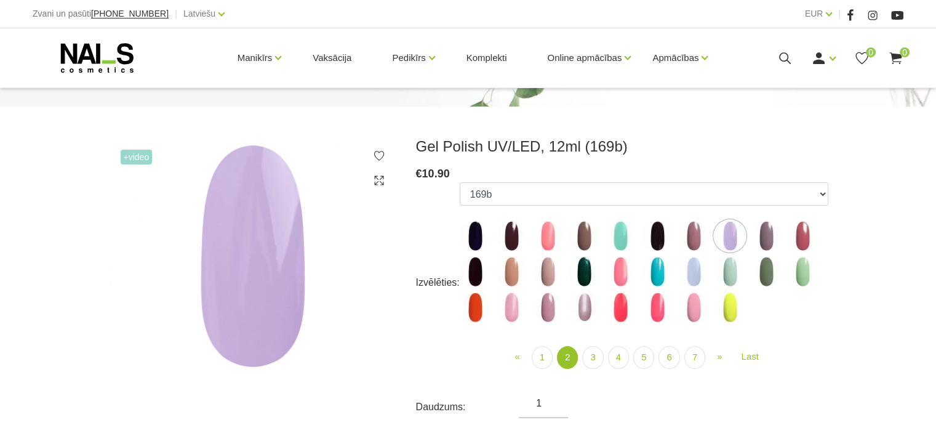
click at [586, 232] on img at bounding box center [584, 235] width 31 height 31
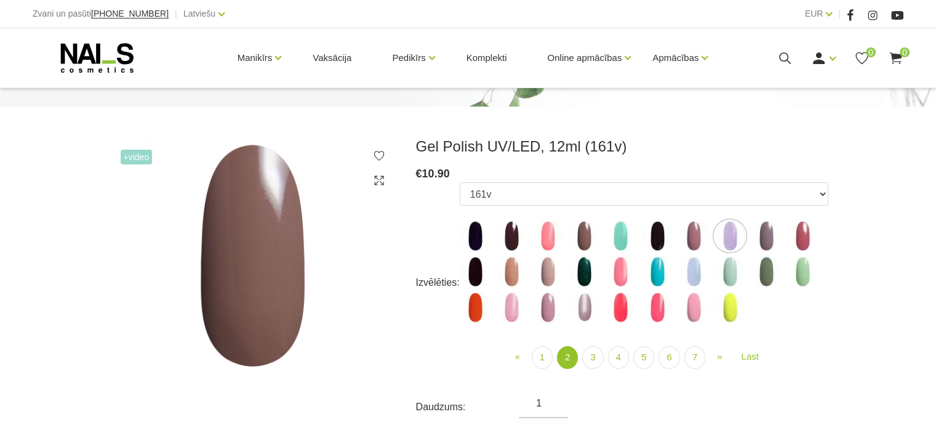
click at [692, 242] on img at bounding box center [693, 235] width 31 height 31
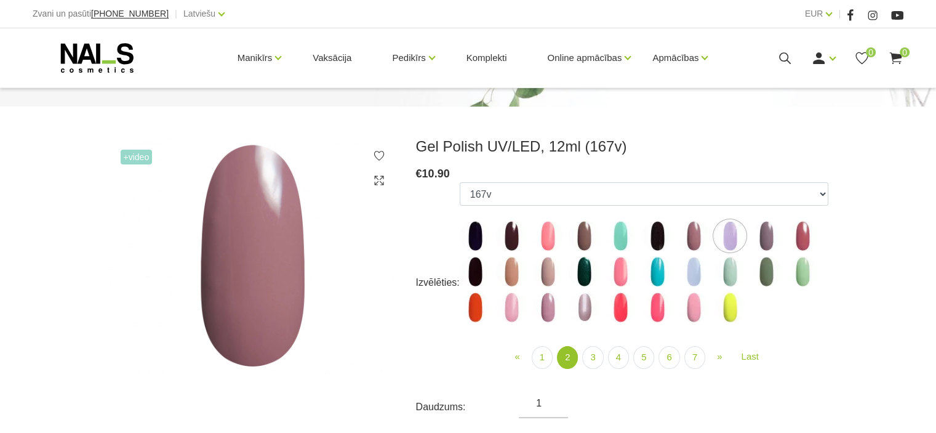
click at [736, 231] on img at bounding box center [730, 235] width 31 height 31
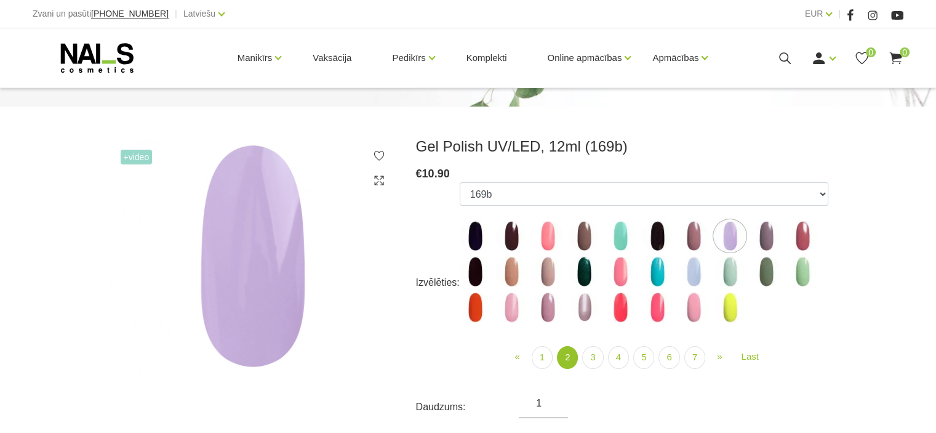
click at [771, 233] on img at bounding box center [766, 235] width 31 height 31
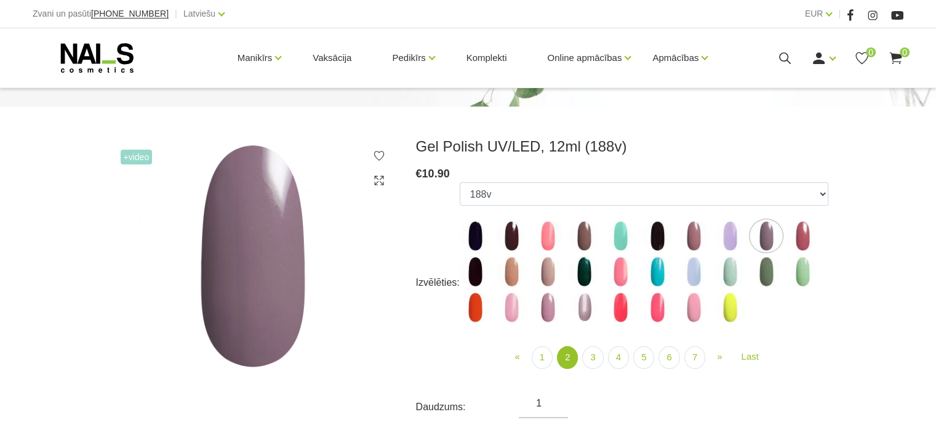
click at [809, 231] on img at bounding box center [802, 235] width 31 height 31
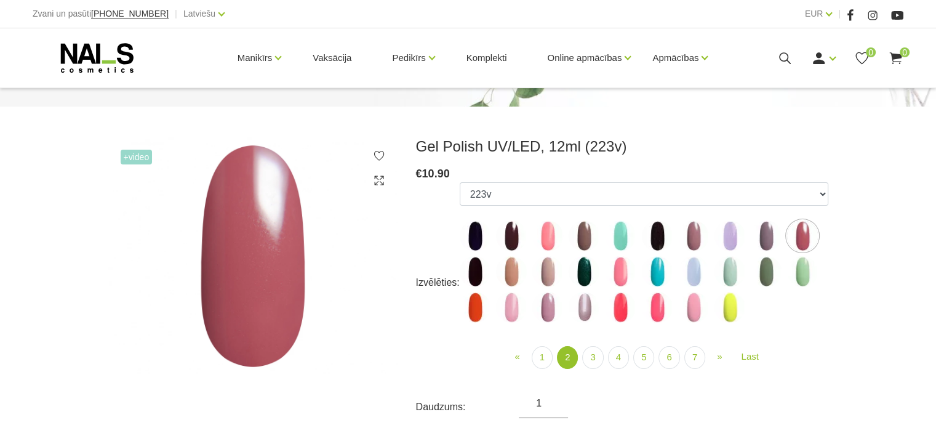
click at [481, 263] on img at bounding box center [475, 271] width 31 height 31
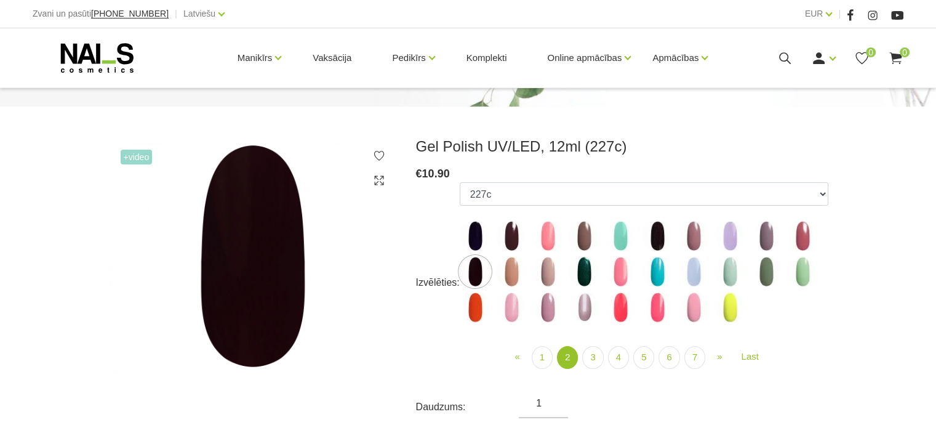
click at [517, 268] on img at bounding box center [511, 271] width 31 height 31
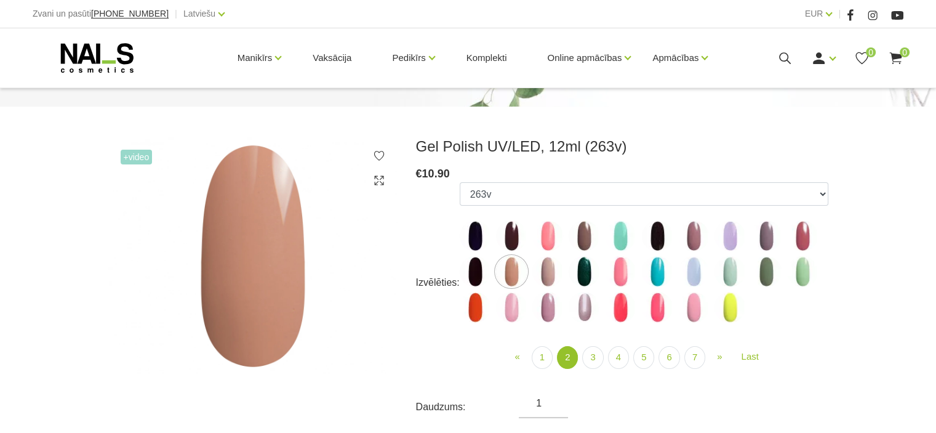
click at [544, 268] on img at bounding box center [548, 271] width 31 height 31
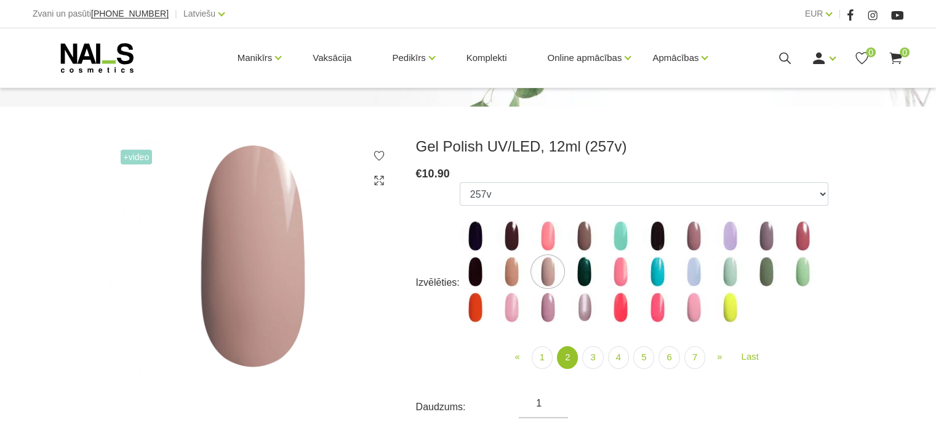
click at [581, 265] on img at bounding box center [584, 271] width 31 height 31
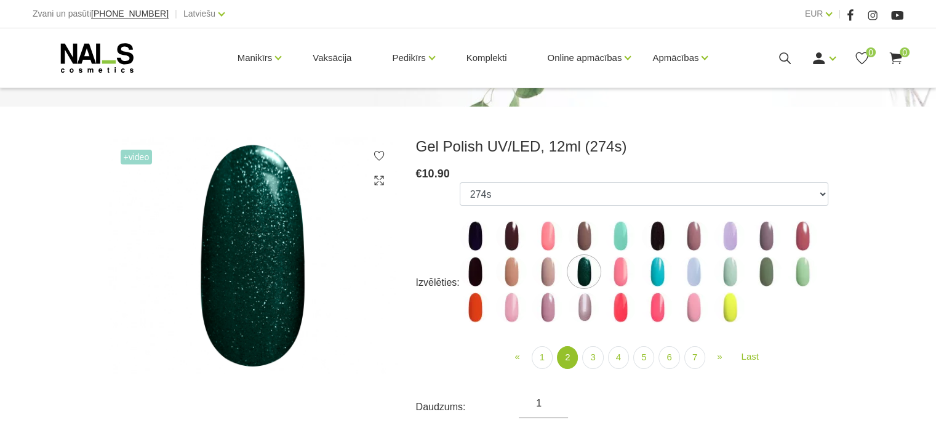
click at [619, 267] on img at bounding box center [620, 271] width 31 height 31
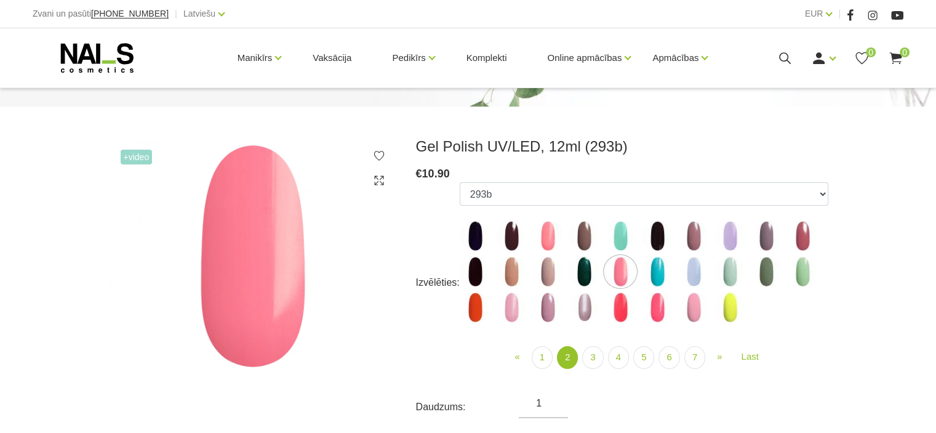
click at [664, 267] on img at bounding box center [657, 271] width 31 height 31
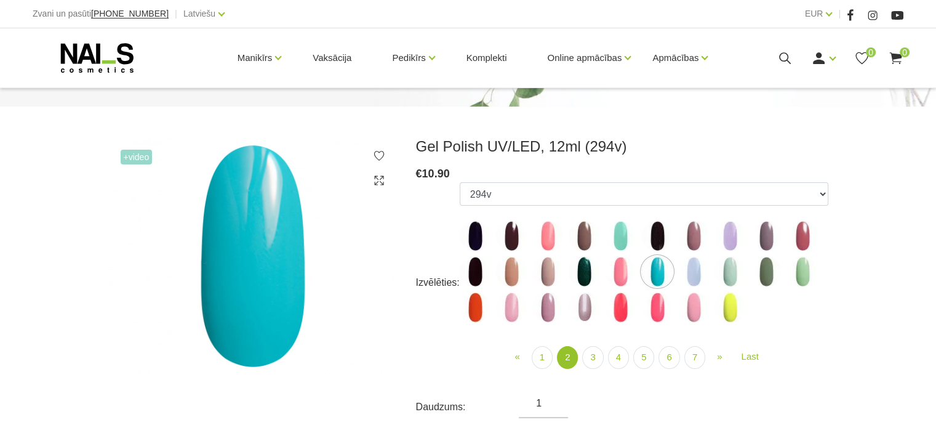
click at [685, 268] on img at bounding box center [693, 271] width 31 height 31
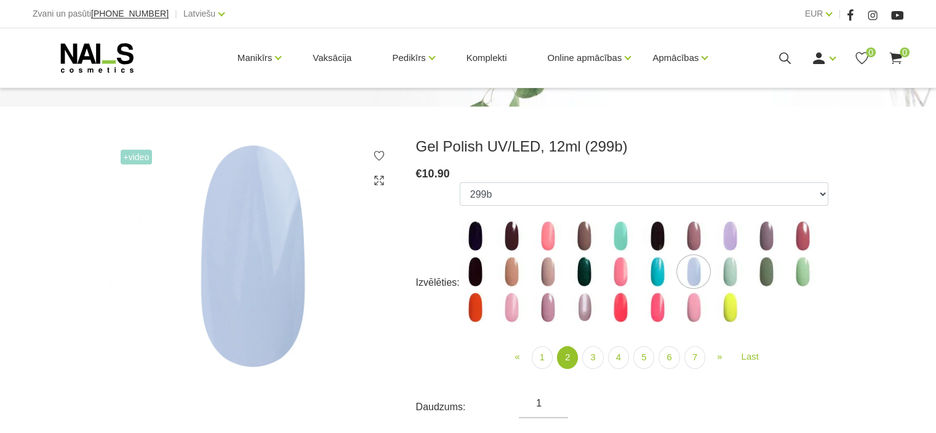
click at [728, 270] on img at bounding box center [730, 271] width 31 height 31
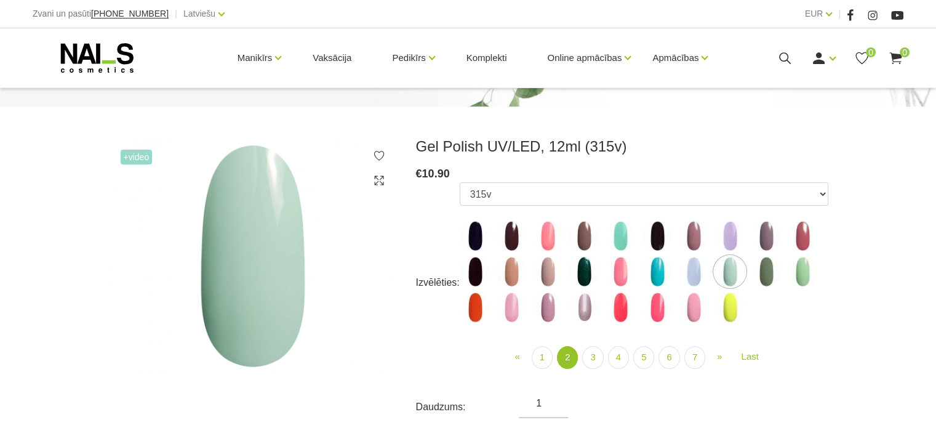
click at [763, 270] on img at bounding box center [766, 271] width 31 height 31
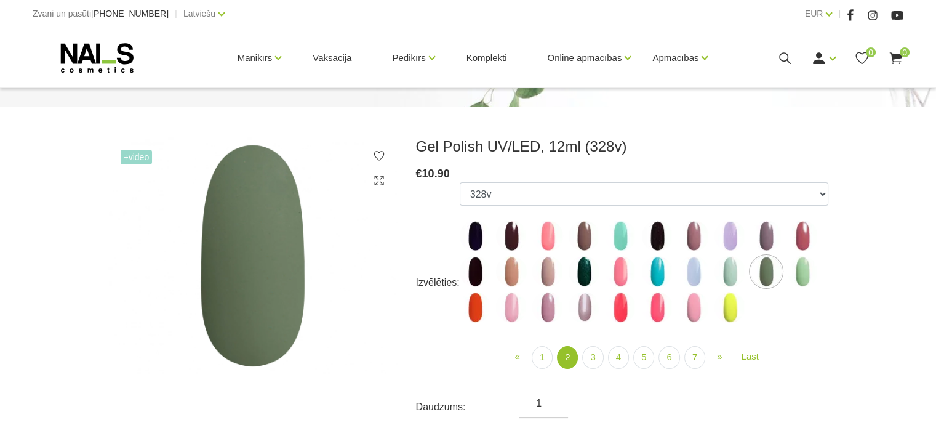
click at [795, 275] on img at bounding box center [802, 271] width 31 height 31
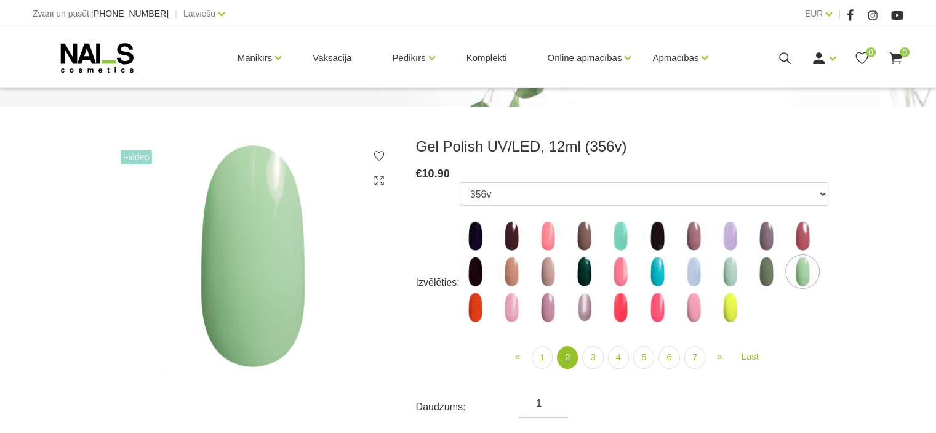
click at [735, 278] on img at bounding box center [730, 271] width 31 height 31
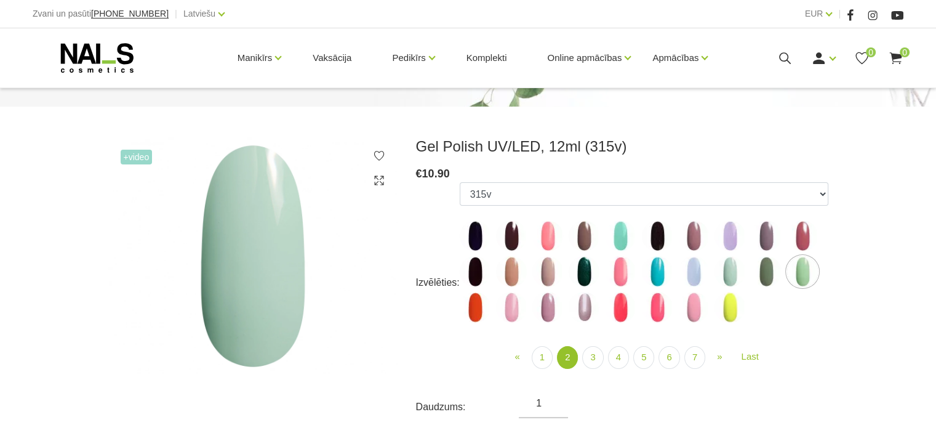
click at [811, 266] on img at bounding box center [802, 271] width 31 height 31
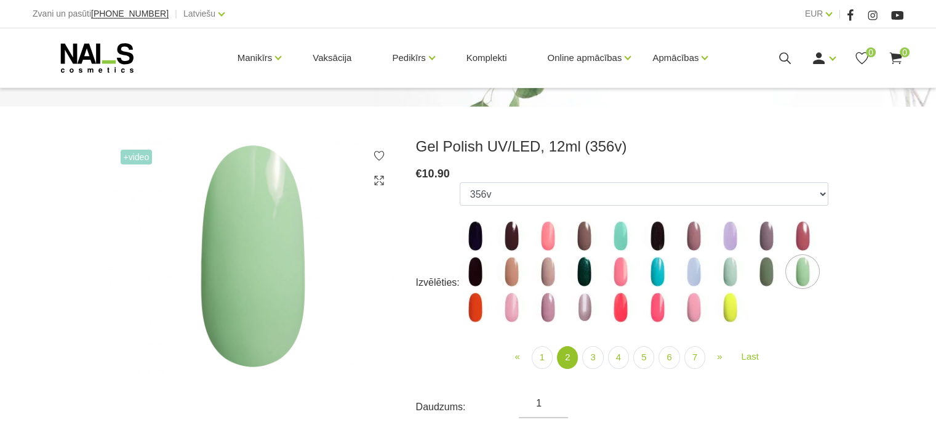
click at [467, 313] on img at bounding box center [475, 307] width 31 height 31
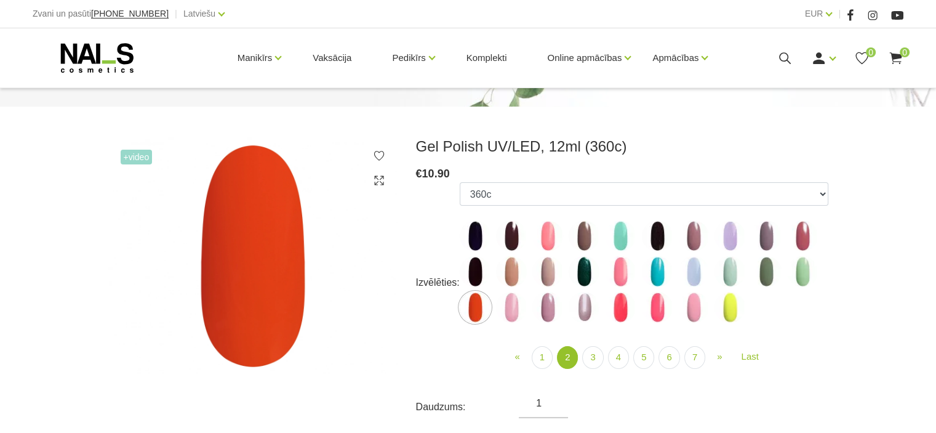
click at [505, 310] on img at bounding box center [511, 307] width 31 height 31
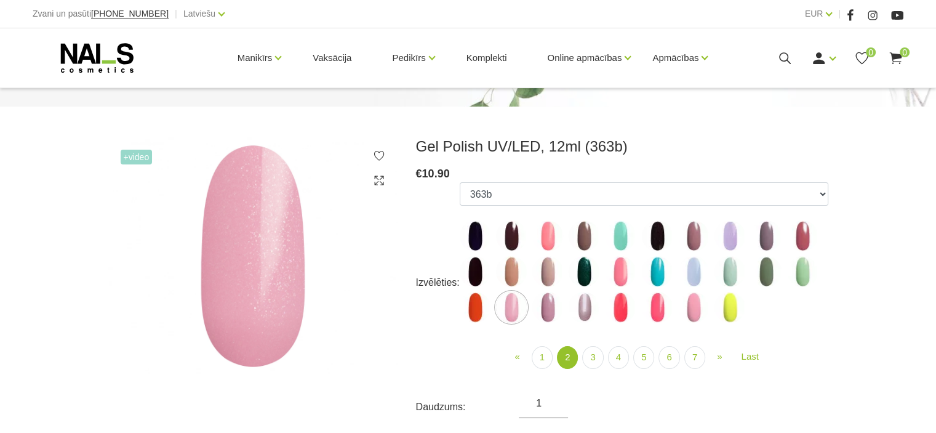
click at [539, 309] on img at bounding box center [548, 307] width 31 height 31
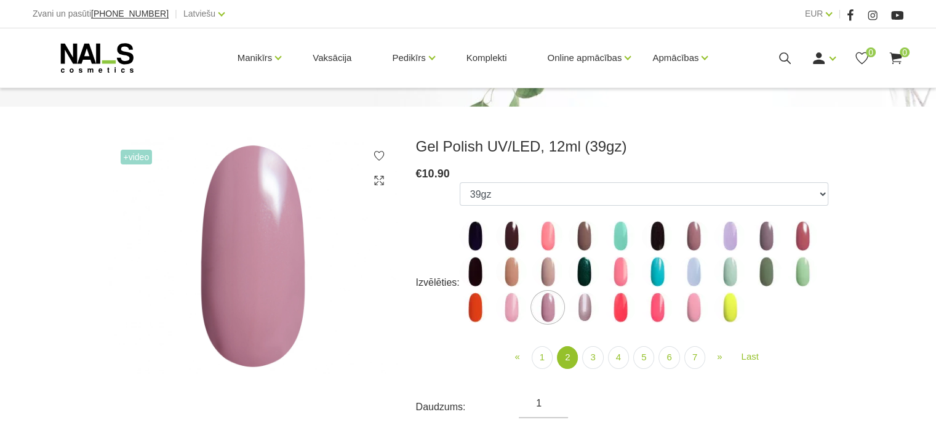
click at [575, 305] on img at bounding box center [584, 307] width 31 height 31
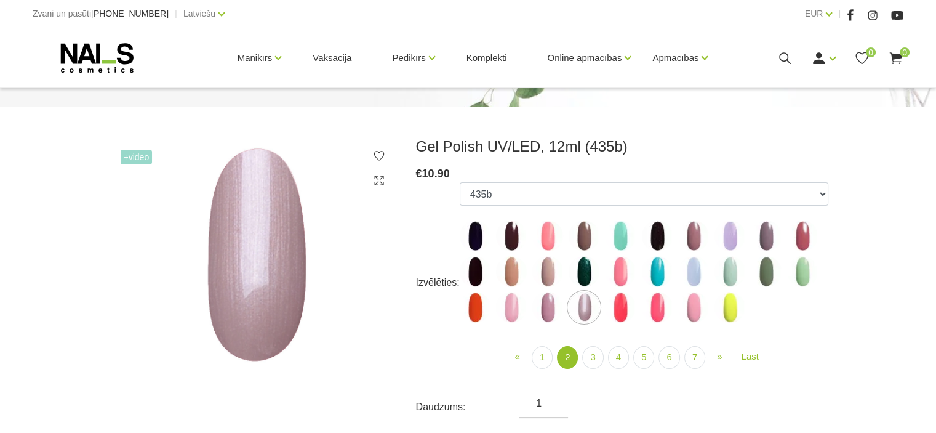
click at [622, 304] on img at bounding box center [620, 307] width 31 height 31
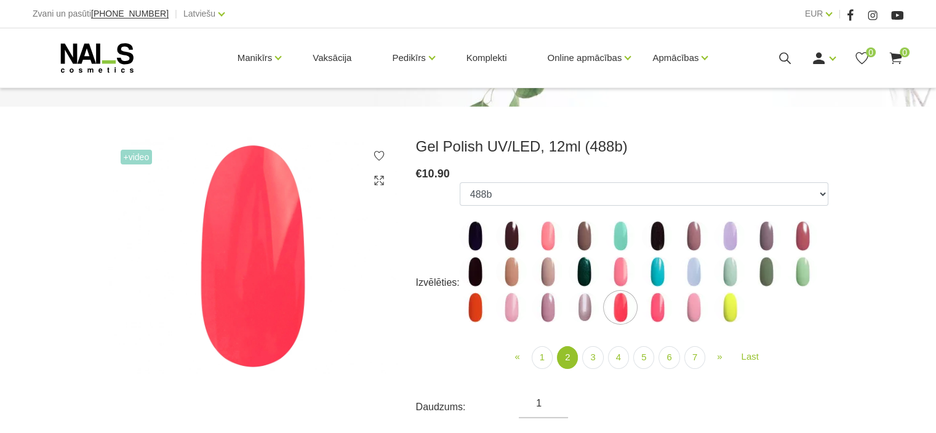
click at [795, 236] on img at bounding box center [802, 235] width 31 height 31
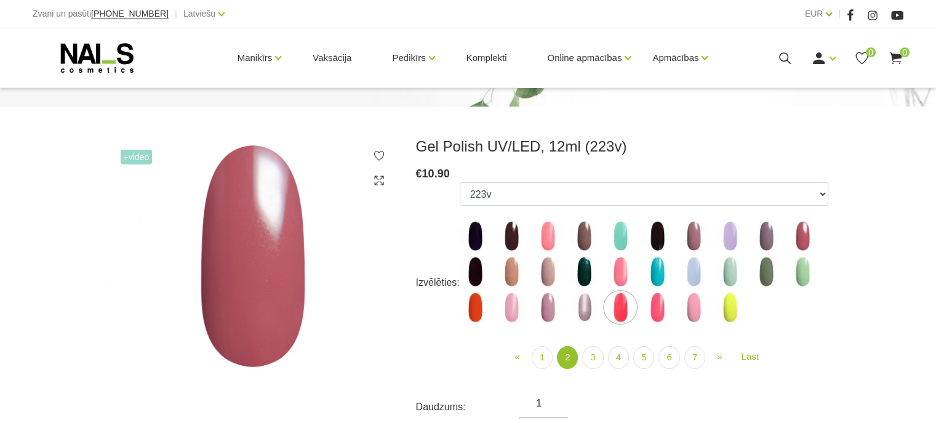
click at [621, 310] on img at bounding box center [620, 307] width 31 height 31
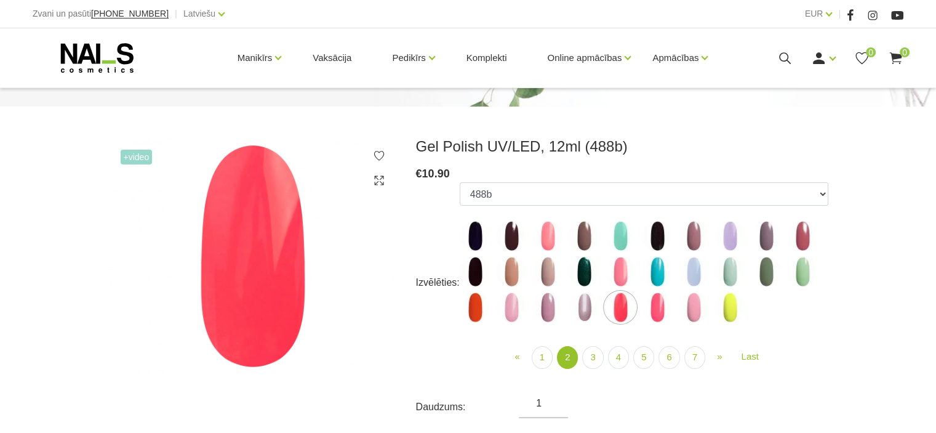
click at [660, 305] on img at bounding box center [657, 307] width 31 height 31
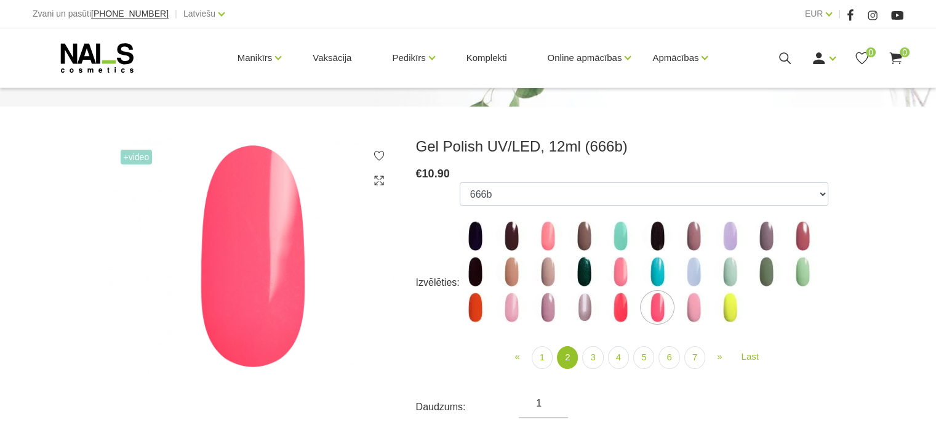
click at [694, 307] on img at bounding box center [693, 307] width 31 height 31
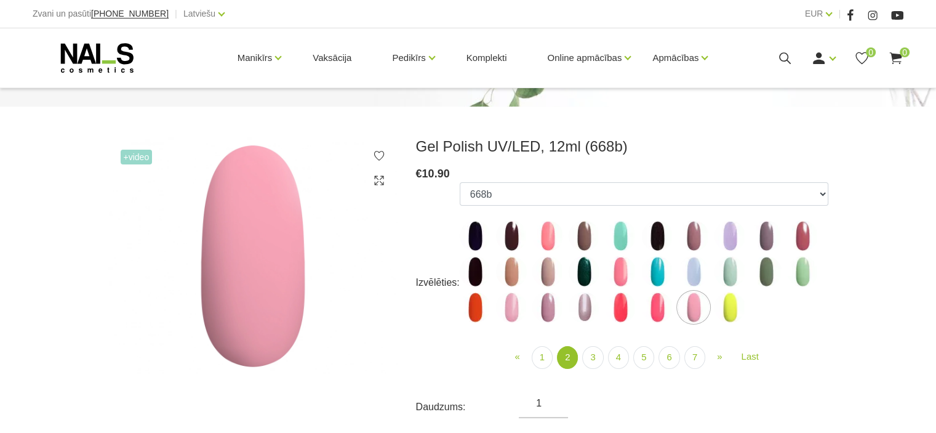
click at [727, 236] on img at bounding box center [730, 235] width 31 height 31
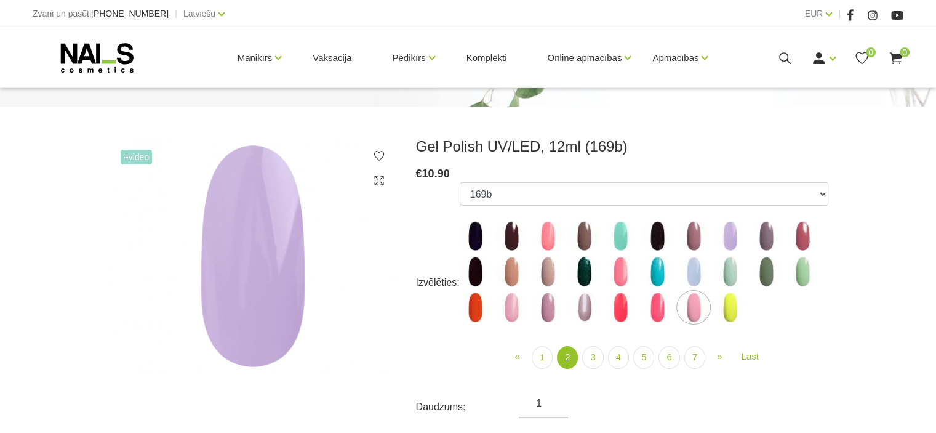
click at [545, 302] on img at bounding box center [548, 307] width 31 height 31
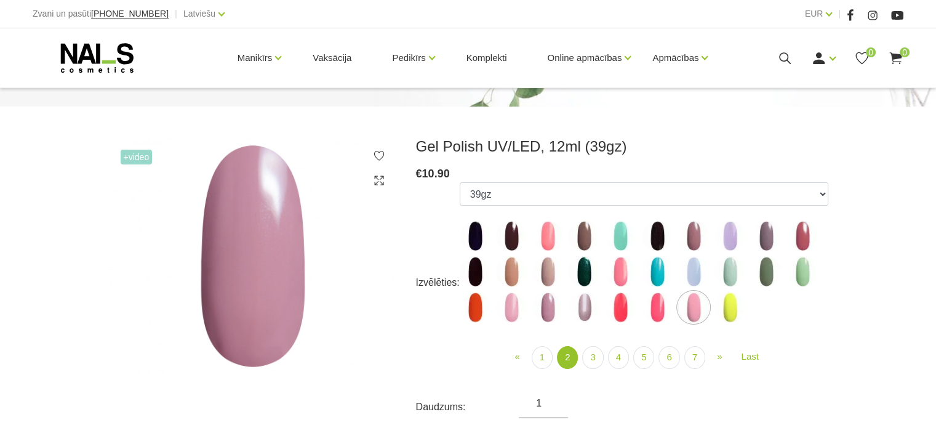
click at [735, 235] on img at bounding box center [730, 235] width 31 height 31
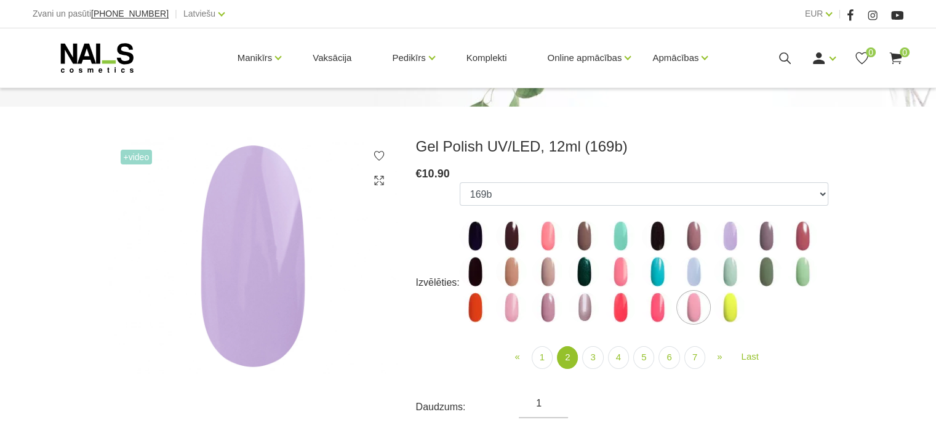
click at [697, 315] on img at bounding box center [693, 307] width 31 height 31
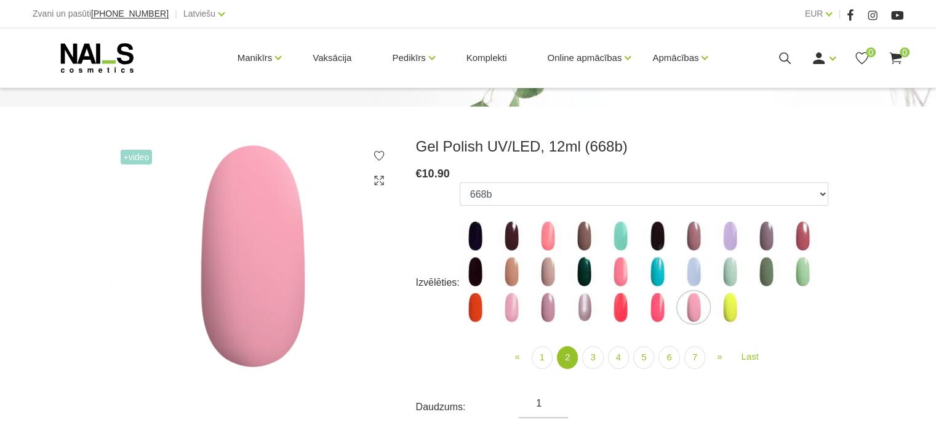
click at [732, 316] on img at bounding box center [730, 307] width 31 height 31
select select "4112"
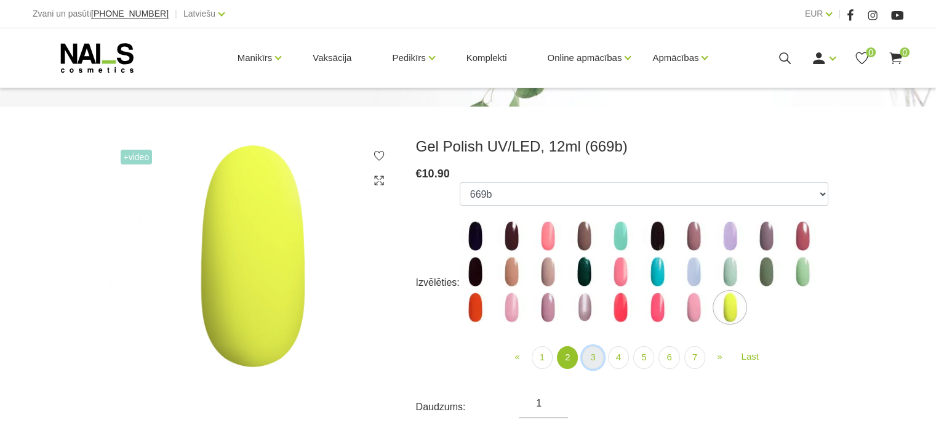
click at [596, 352] on link "3" at bounding box center [592, 357] width 21 height 23
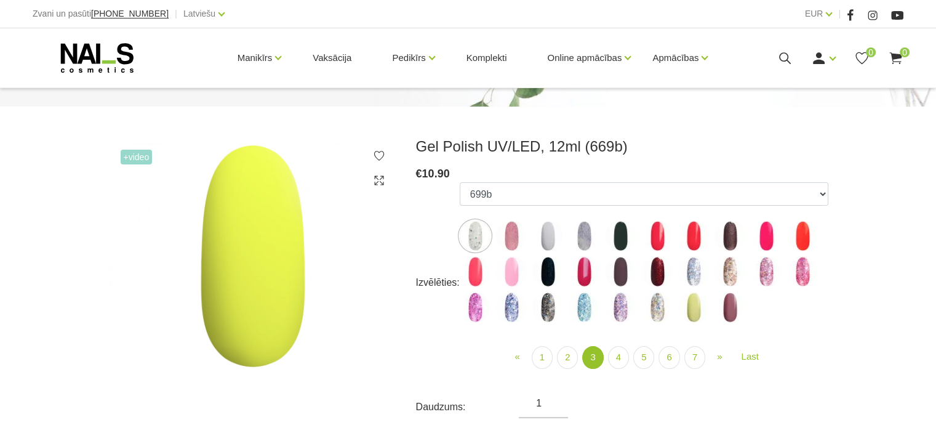
click at [478, 227] on img at bounding box center [475, 235] width 31 height 31
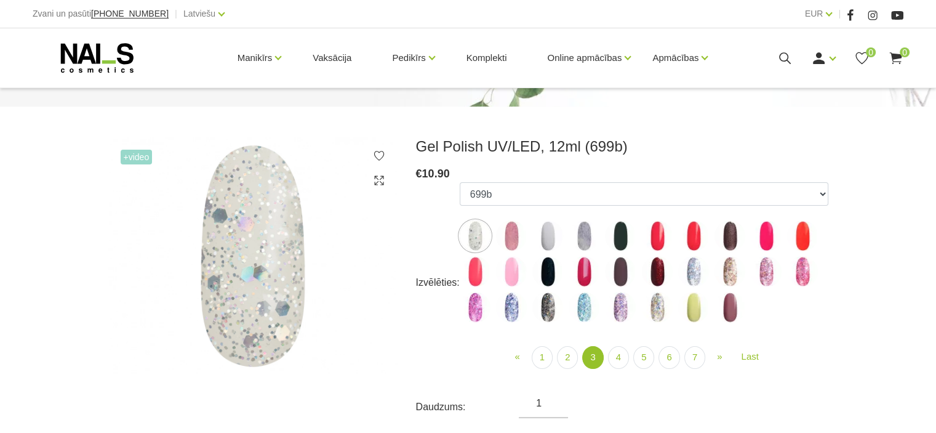
click at [479, 227] on img at bounding box center [475, 235] width 31 height 31
click at [569, 357] on link "2" at bounding box center [567, 357] width 21 height 23
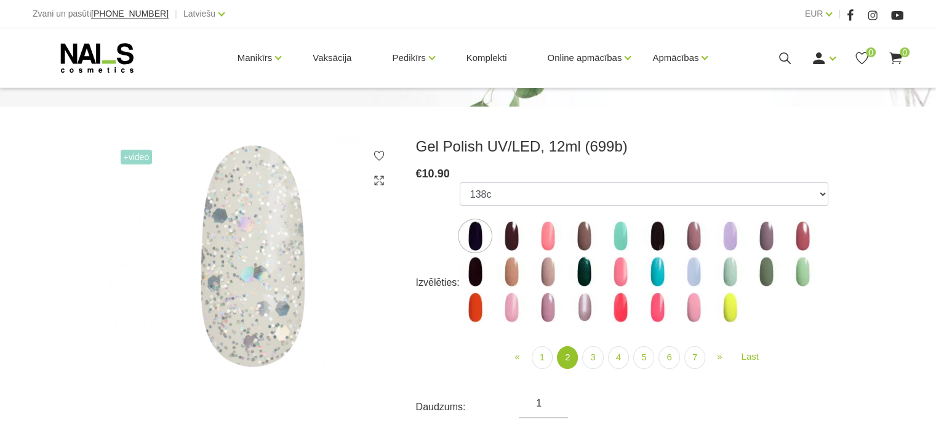
click at [730, 312] on img at bounding box center [730, 307] width 31 height 31
select select "4112"
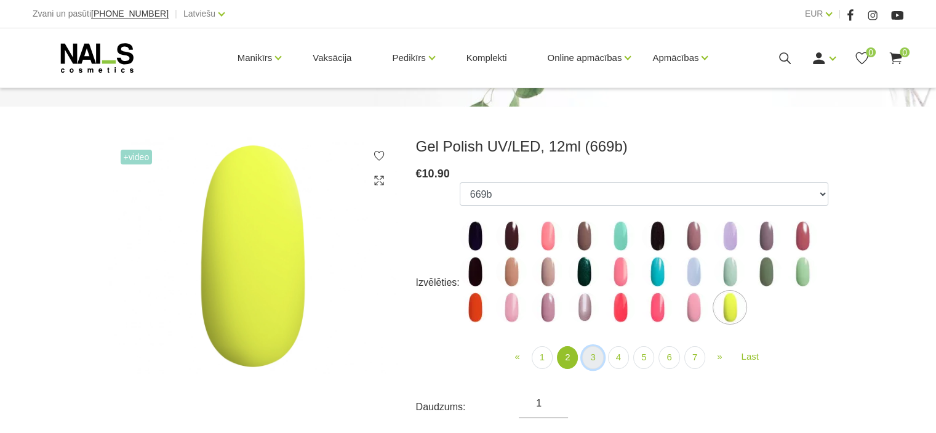
click at [593, 354] on link "3" at bounding box center [592, 357] width 21 height 23
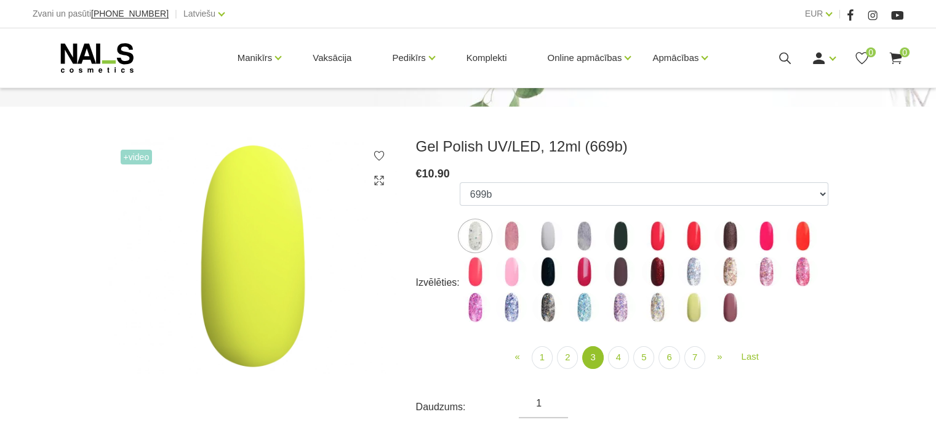
click at [475, 228] on img at bounding box center [475, 235] width 31 height 31
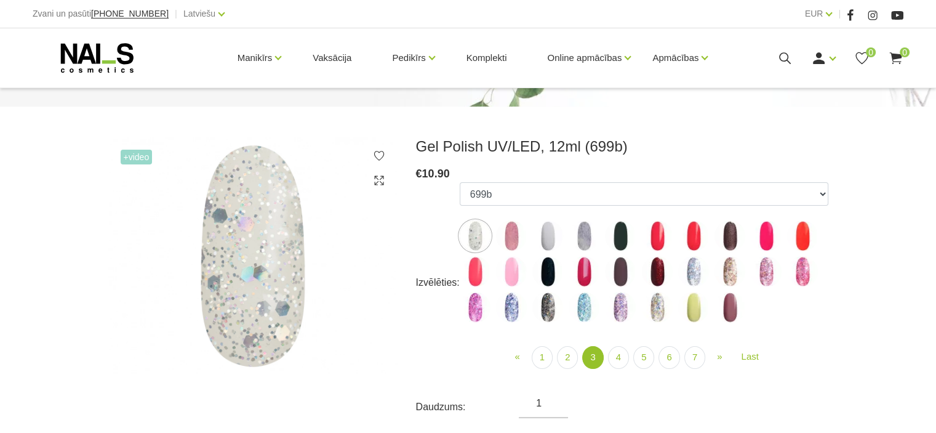
click at [475, 228] on img at bounding box center [475, 235] width 31 height 31
click at [570, 352] on link "2" at bounding box center [567, 357] width 21 height 23
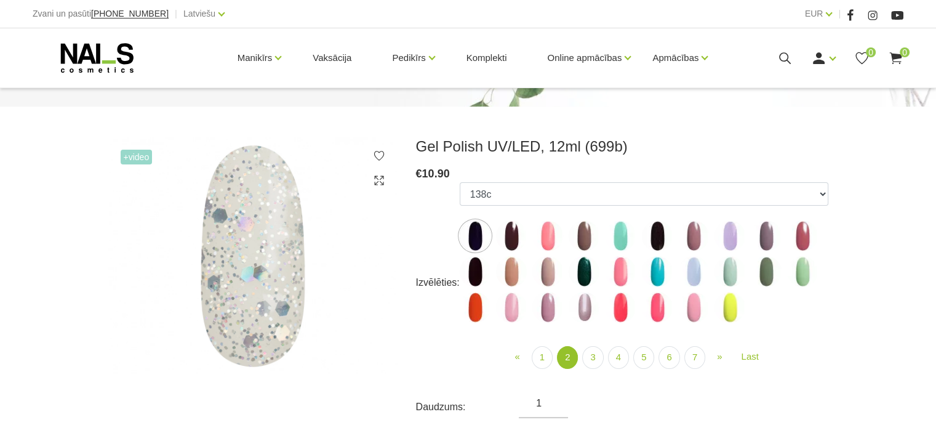
click at [731, 311] on img at bounding box center [730, 307] width 31 height 31
select select "4112"
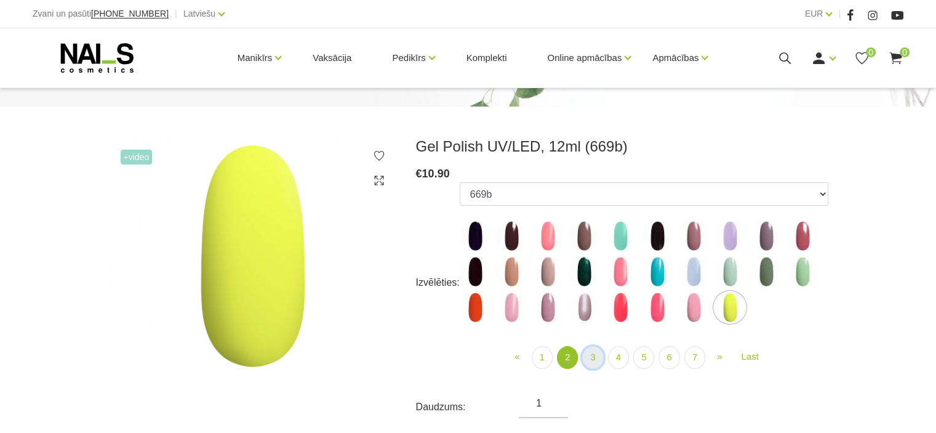
click at [589, 362] on link "3" at bounding box center [592, 357] width 21 height 23
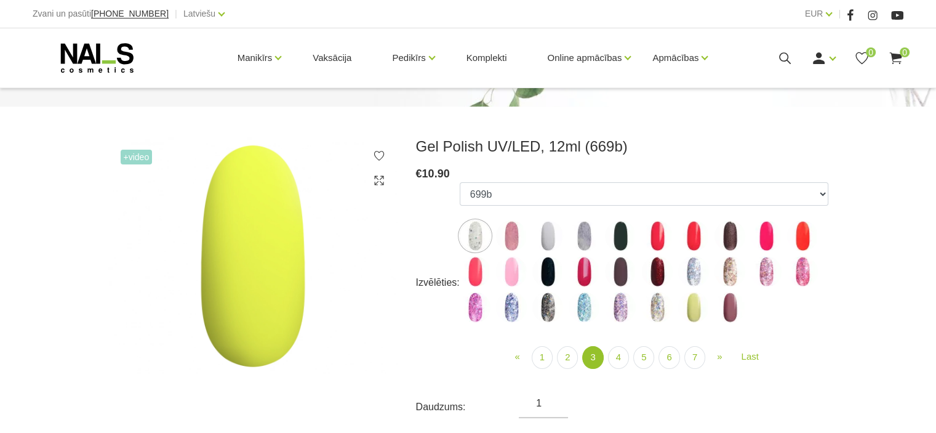
click at [477, 230] on img at bounding box center [475, 235] width 31 height 31
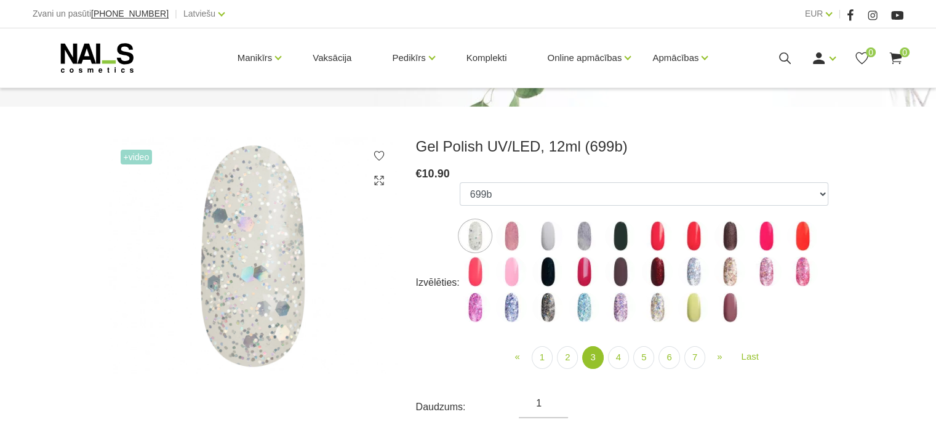
click at [512, 228] on img at bounding box center [511, 235] width 31 height 31
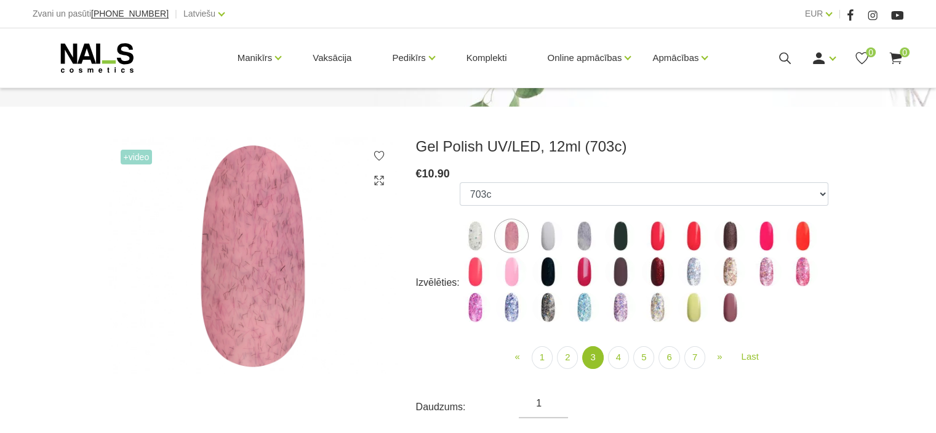
click at [549, 236] on img at bounding box center [548, 235] width 31 height 31
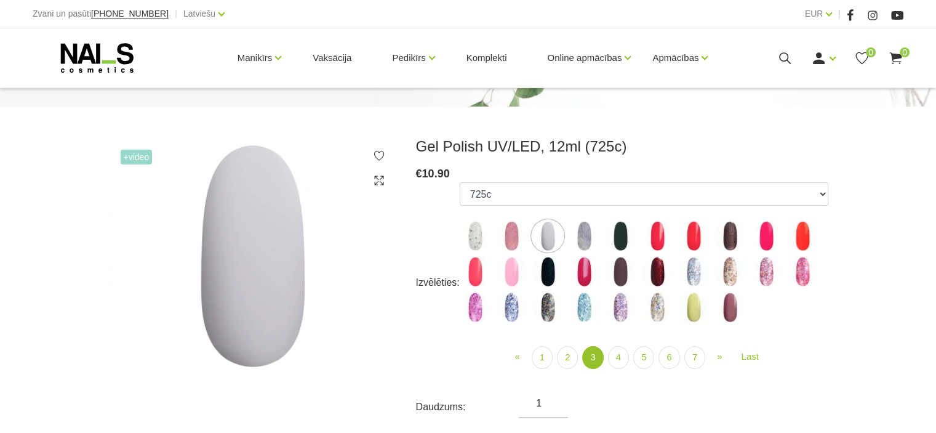
click at [587, 230] on img at bounding box center [584, 235] width 31 height 31
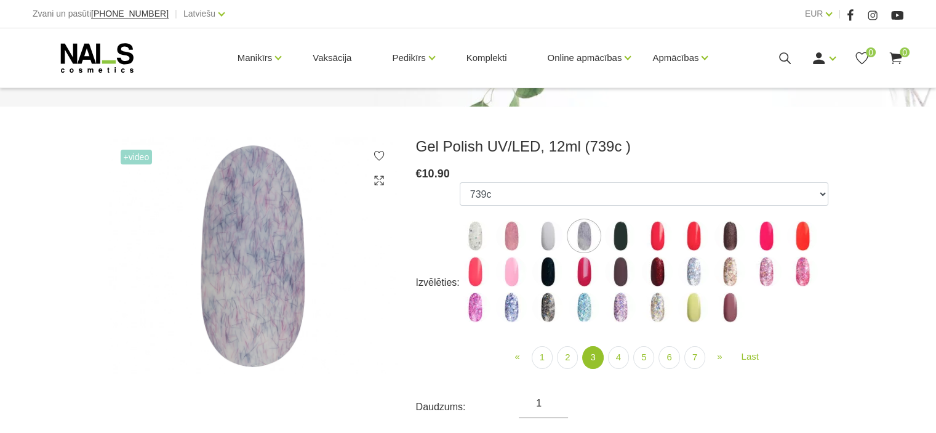
click at [616, 230] on img at bounding box center [620, 235] width 31 height 31
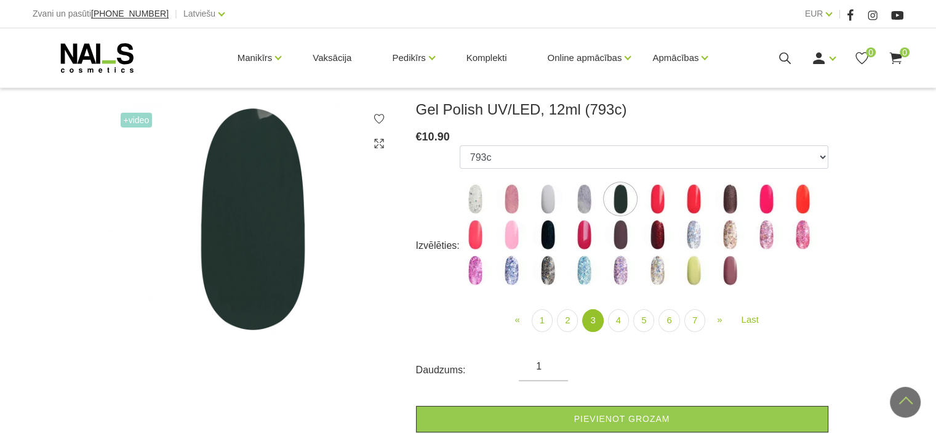
scroll to position [128, 0]
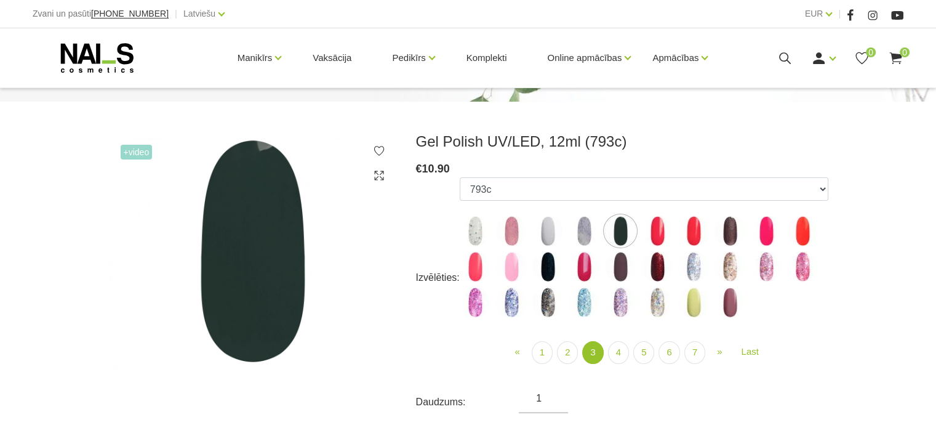
click at [286, 216] on img at bounding box center [252, 250] width 289 height 236
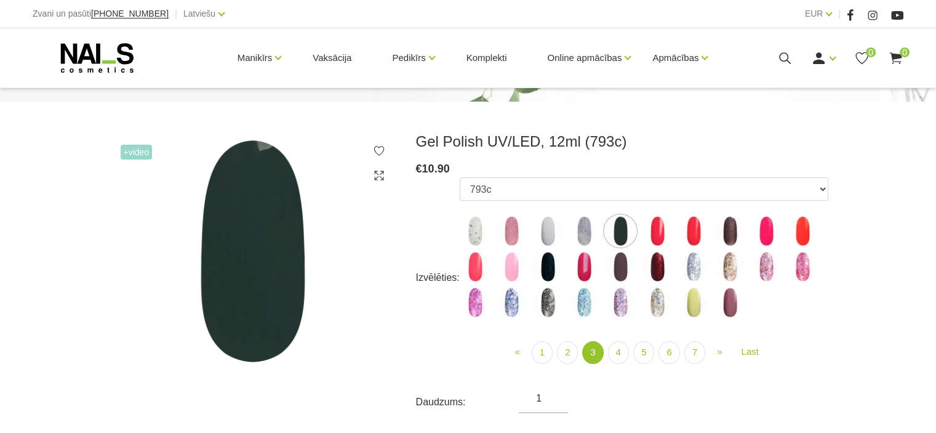
click at [286, 216] on img at bounding box center [252, 250] width 289 height 236
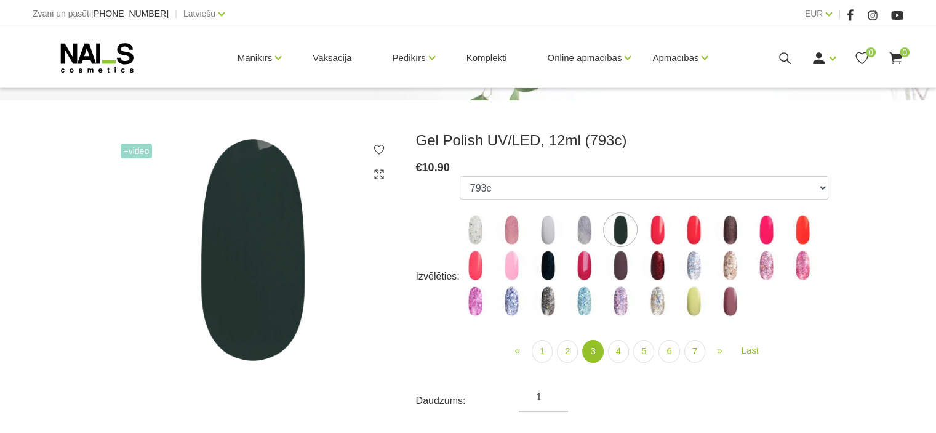
scroll to position [131, 0]
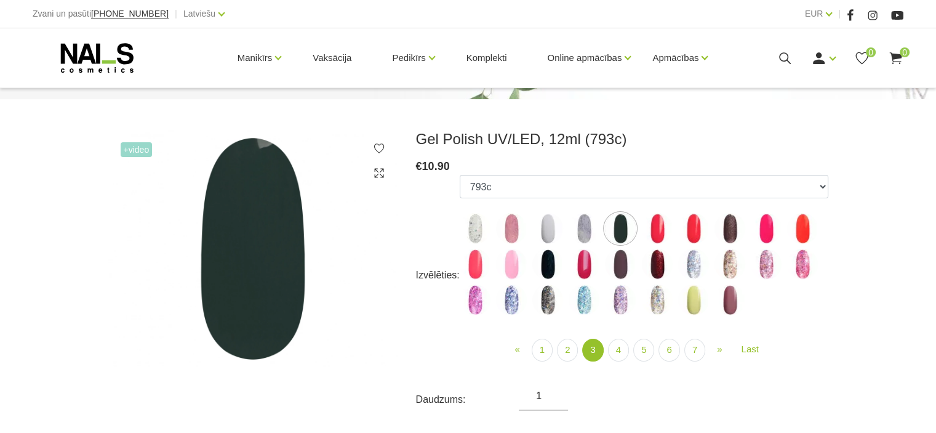
click at [659, 228] on img at bounding box center [657, 228] width 31 height 31
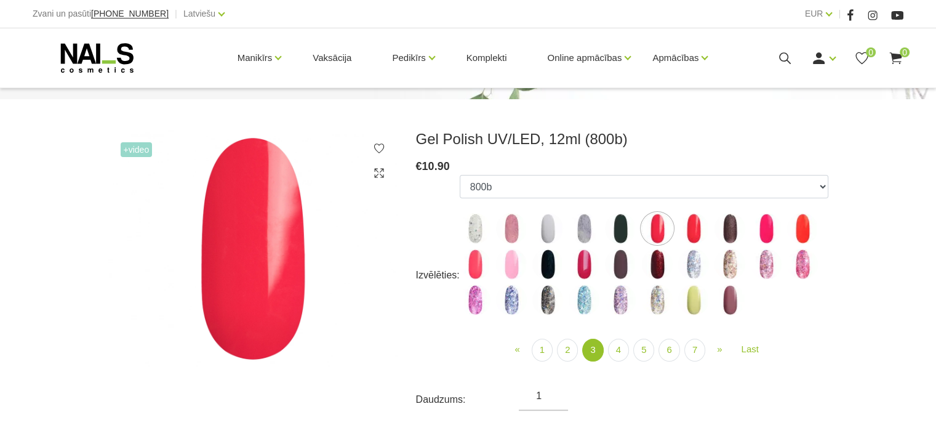
click at [697, 222] on img at bounding box center [693, 228] width 31 height 31
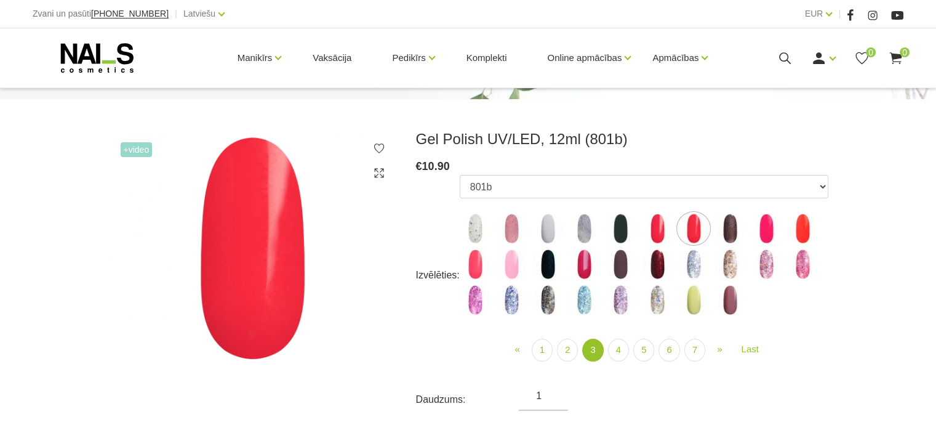
click at [724, 226] on img at bounding box center [730, 228] width 31 height 31
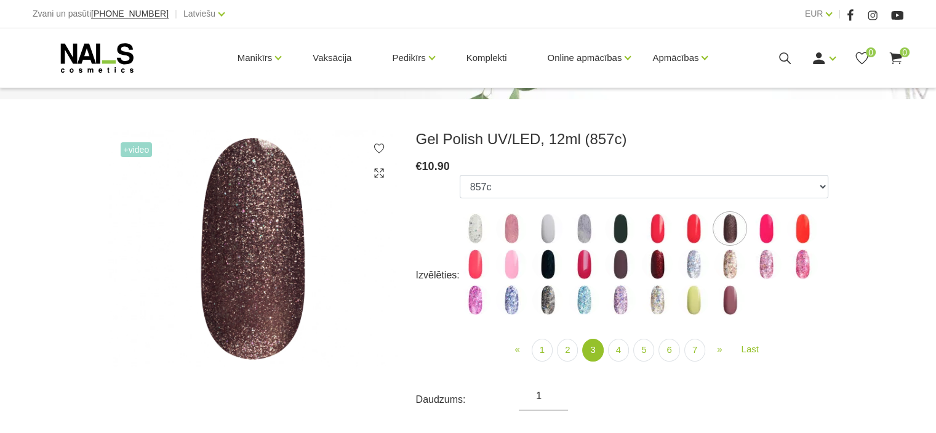
click at [763, 231] on img at bounding box center [766, 228] width 31 height 31
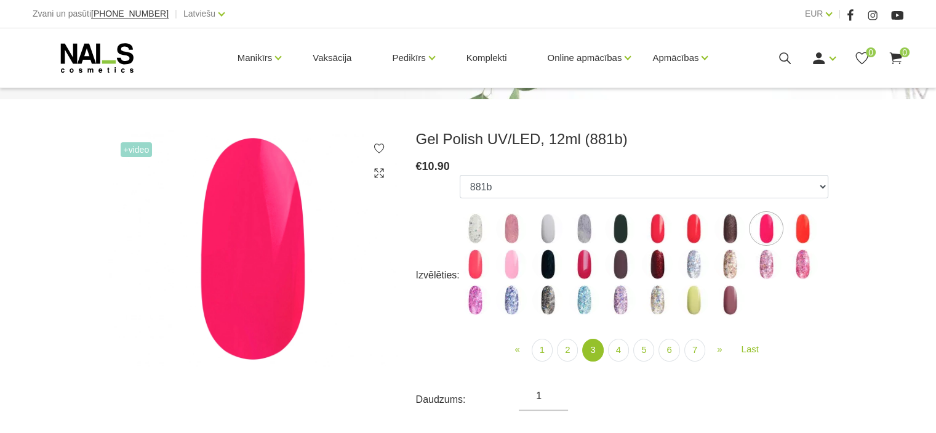
click at [804, 226] on img at bounding box center [802, 228] width 31 height 31
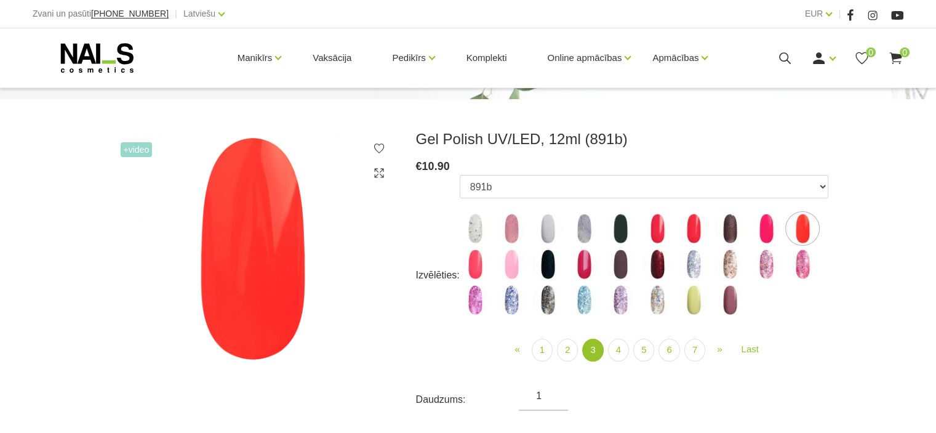
click at [475, 258] on img at bounding box center [475, 264] width 31 height 31
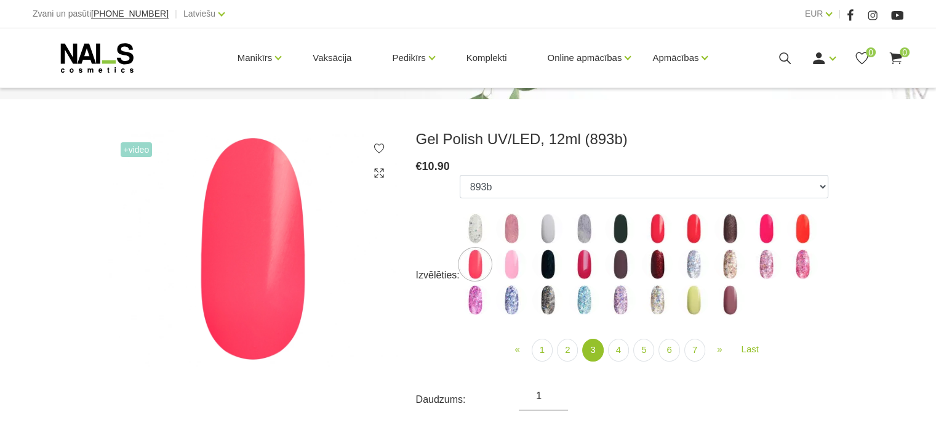
click at [508, 265] on img at bounding box center [511, 264] width 31 height 31
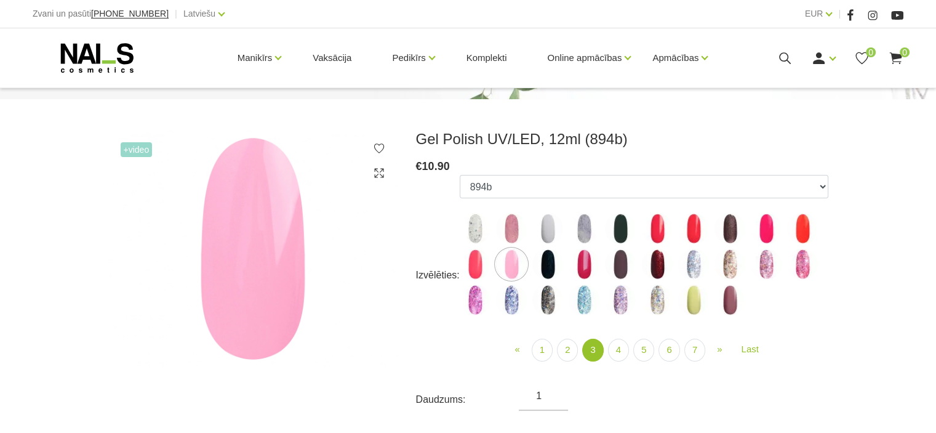
click at [550, 267] on img at bounding box center [548, 264] width 31 height 31
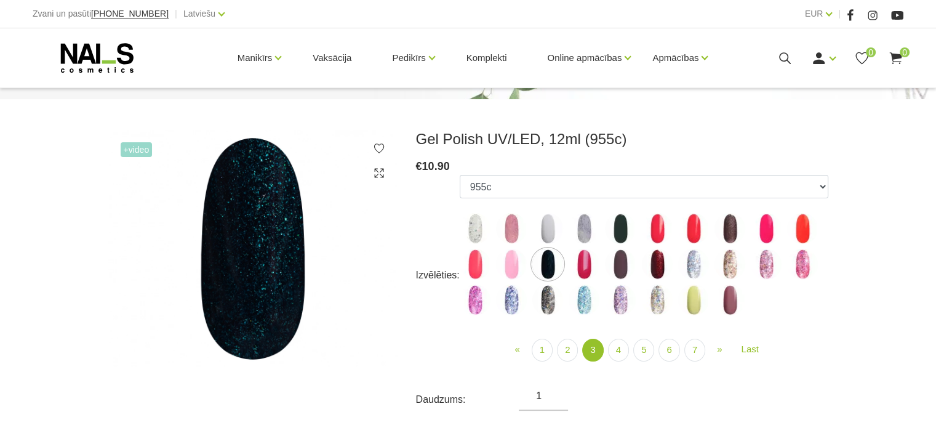
click at [580, 265] on img at bounding box center [584, 264] width 31 height 31
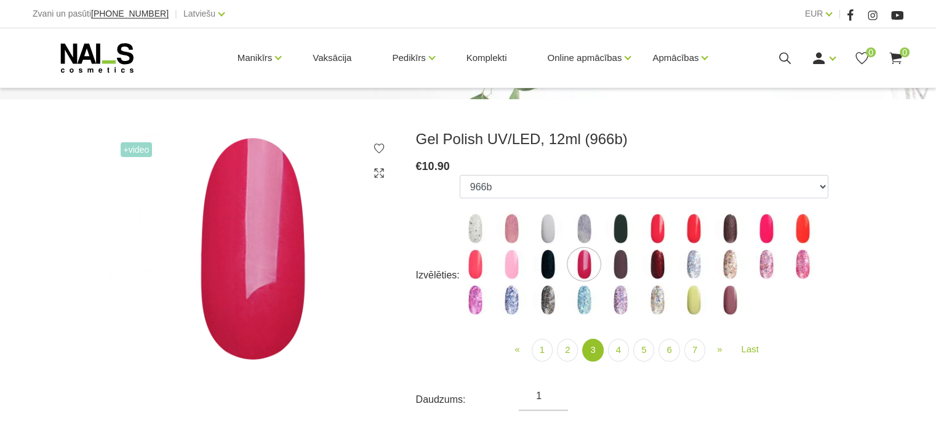
click at [607, 264] on img at bounding box center [620, 264] width 31 height 31
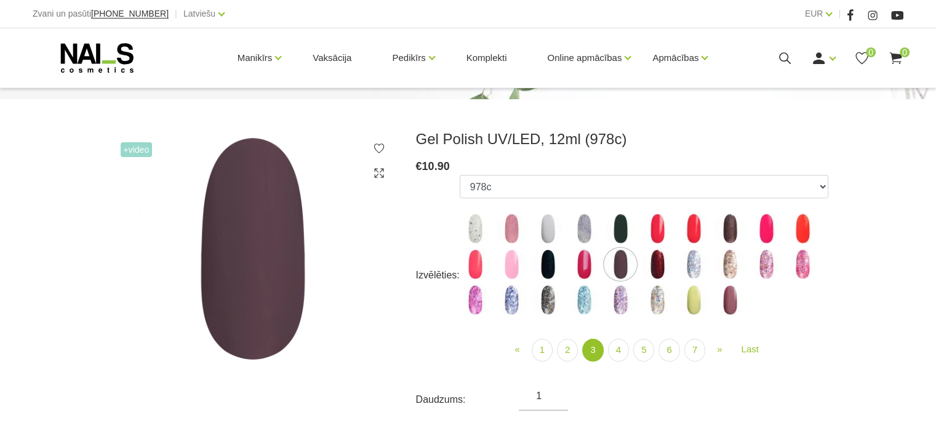
click at [657, 265] on img at bounding box center [657, 264] width 31 height 31
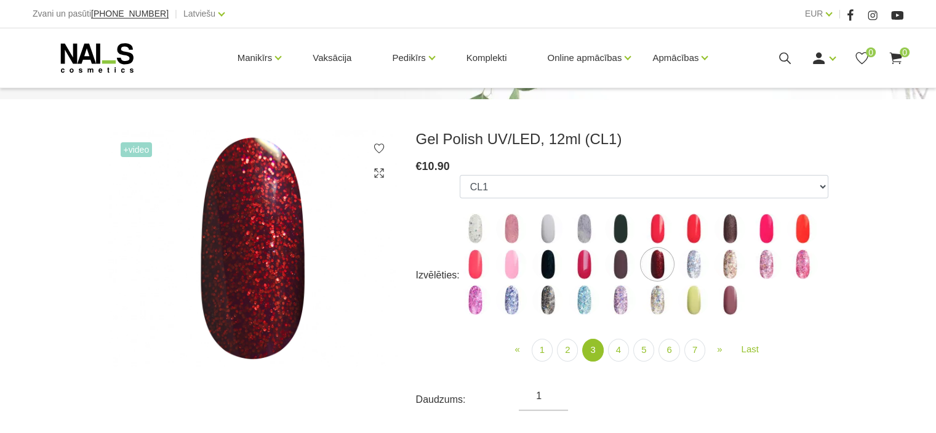
click at [693, 262] on img at bounding box center [693, 264] width 31 height 31
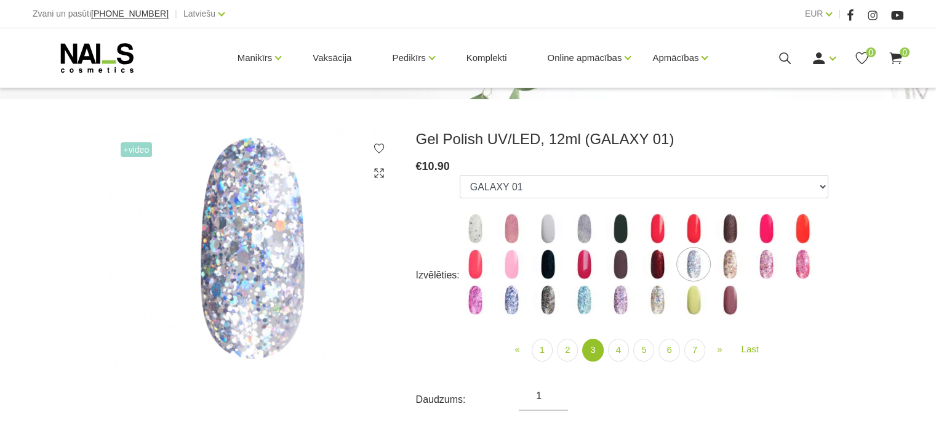
click at [729, 263] on img at bounding box center [730, 264] width 31 height 31
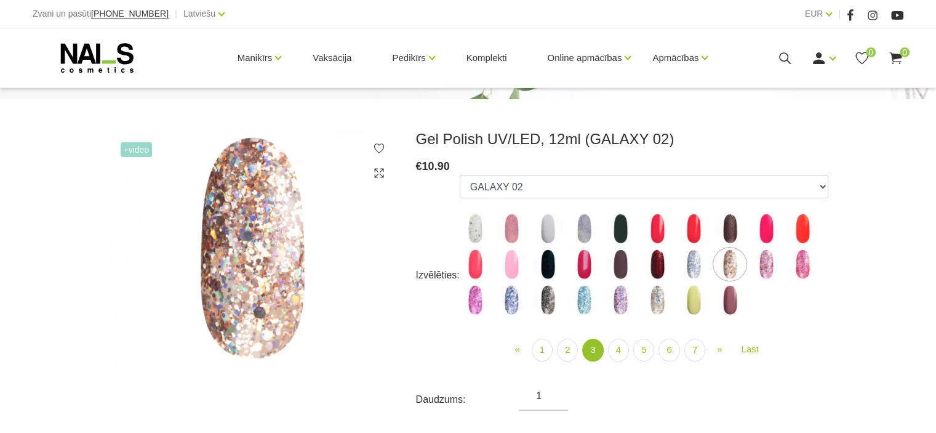
click at [763, 268] on img at bounding box center [766, 264] width 31 height 31
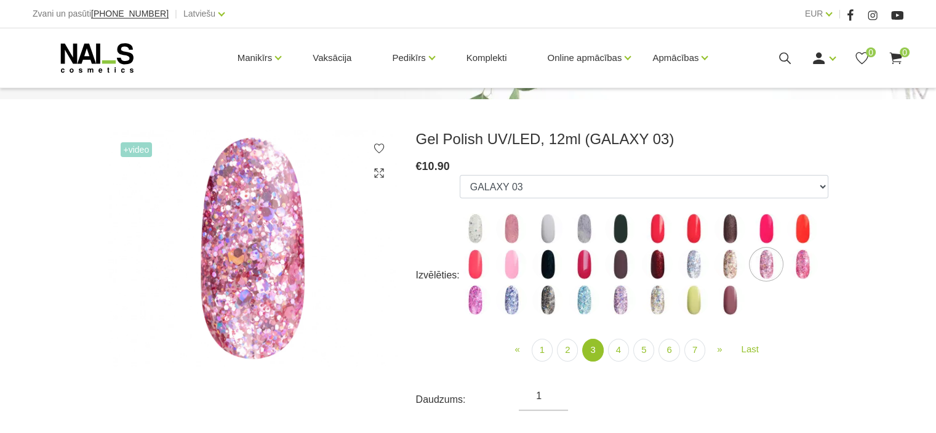
click at [808, 260] on img at bounding box center [802, 264] width 31 height 31
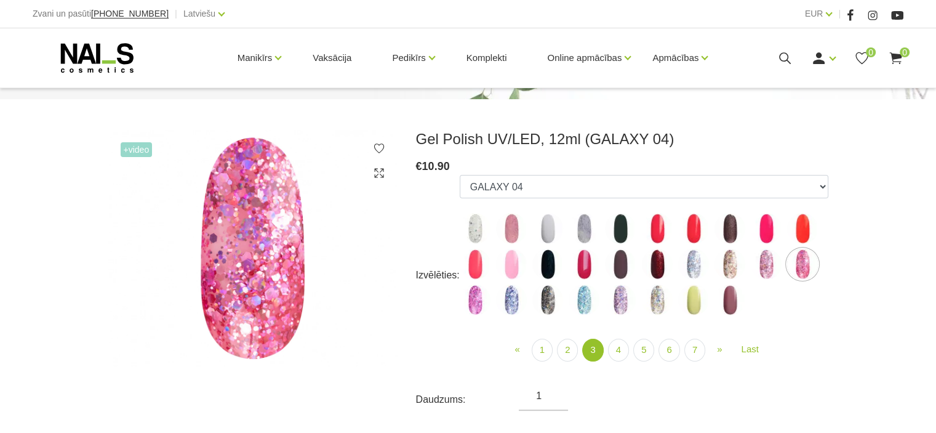
click at [762, 253] on img at bounding box center [766, 264] width 31 height 31
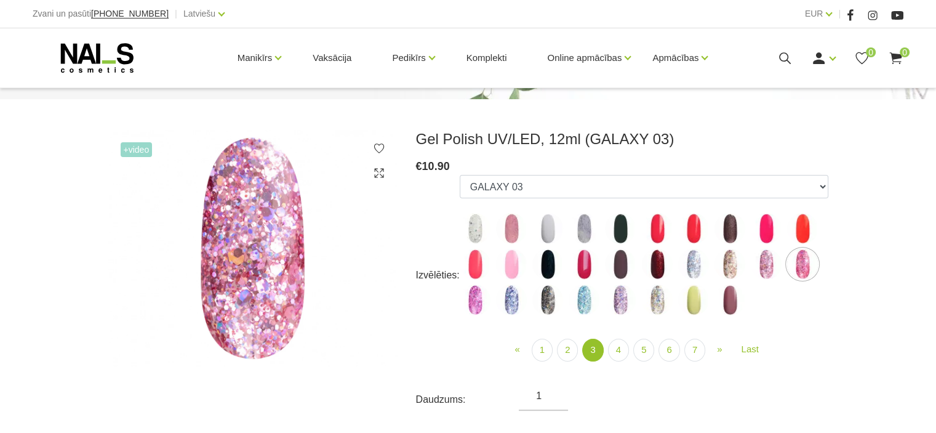
click at [797, 254] on img at bounding box center [802, 264] width 31 height 31
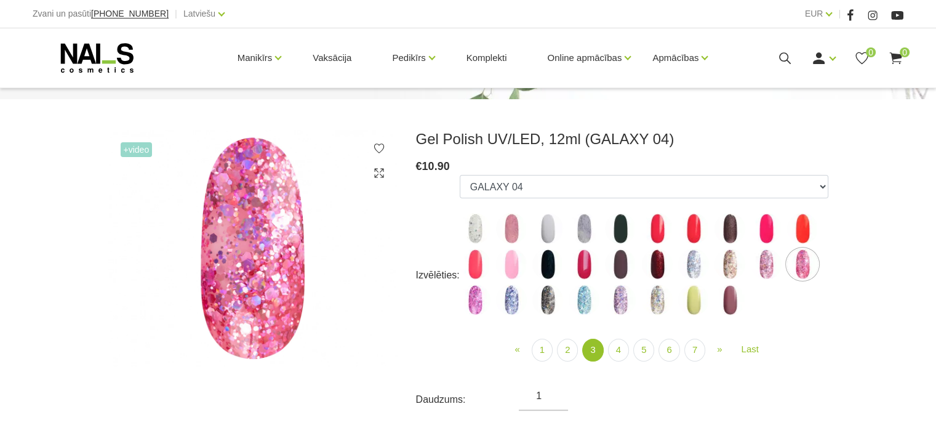
click at [473, 306] on img at bounding box center [475, 299] width 31 height 31
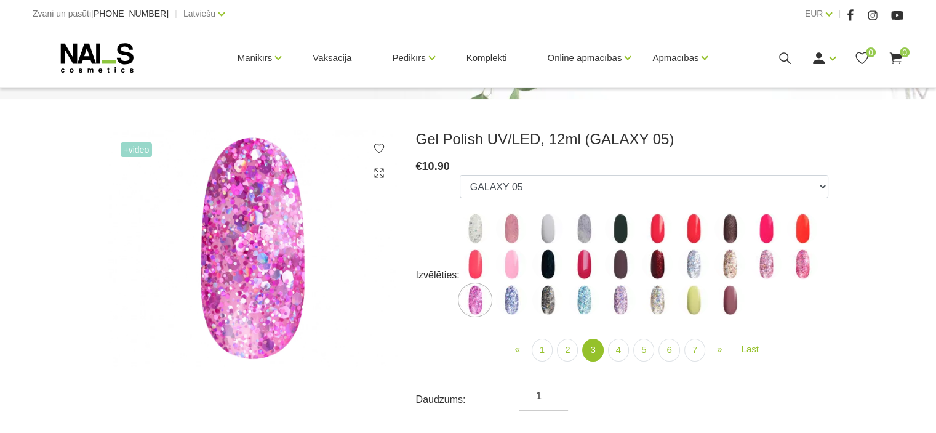
click at [519, 302] on img at bounding box center [511, 299] width 31 height 31
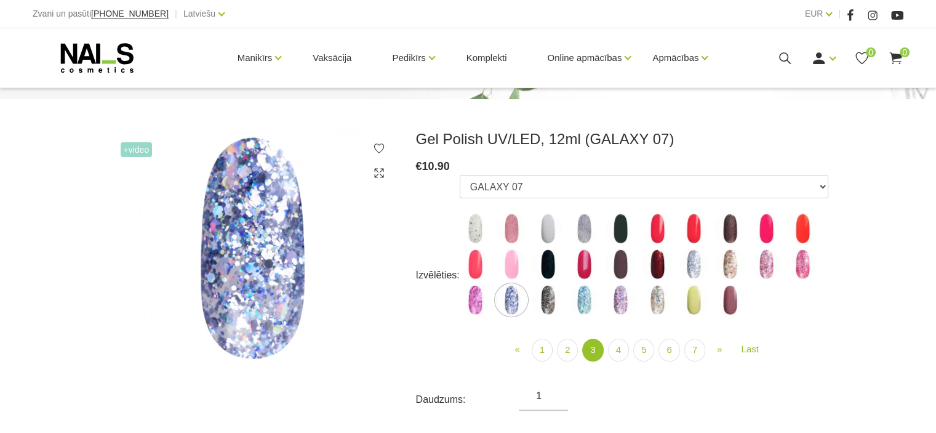
click at [550, 297] on img at bounding box center [548, 299] width 31 height 31
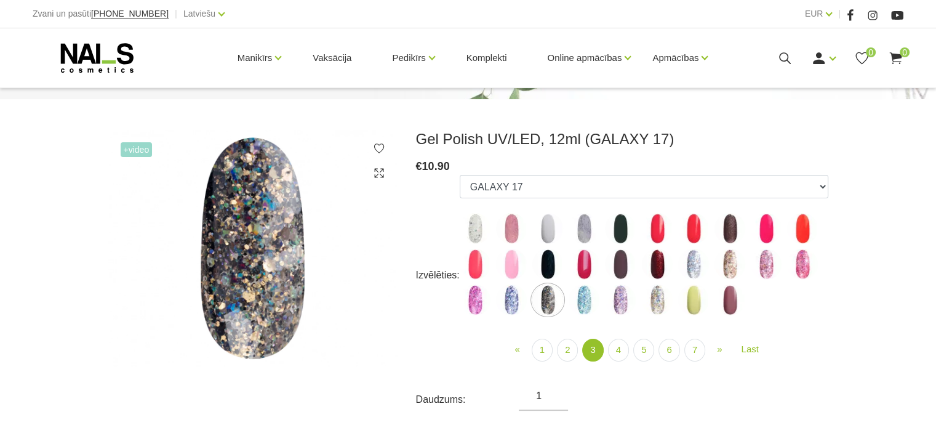
click at [589, 302] on img at bounding box center [584, 299] width 31 height 31
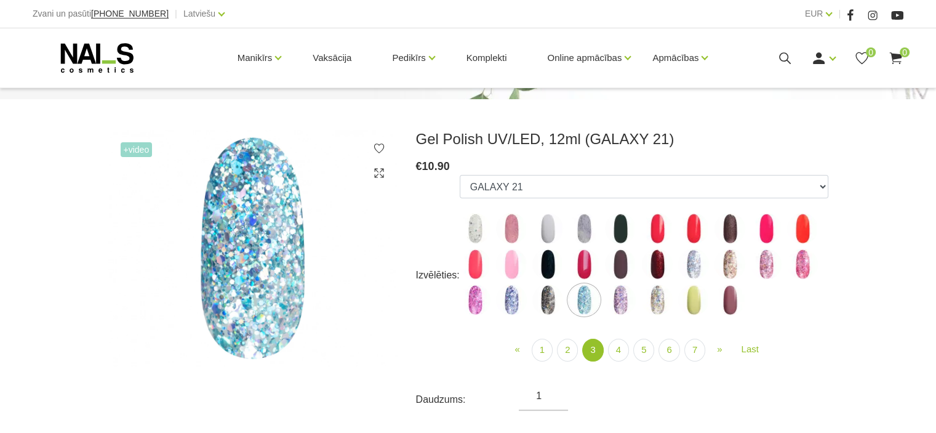
click at [629, 302] on img at bounding box center [620, 299] width 31 height 31
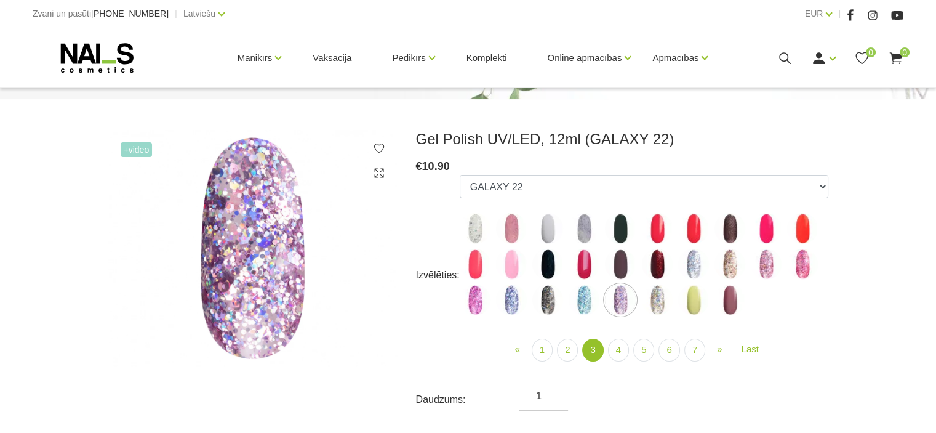
click at [651, 302] on img at bounding box center [657, 299] width 31 height 31
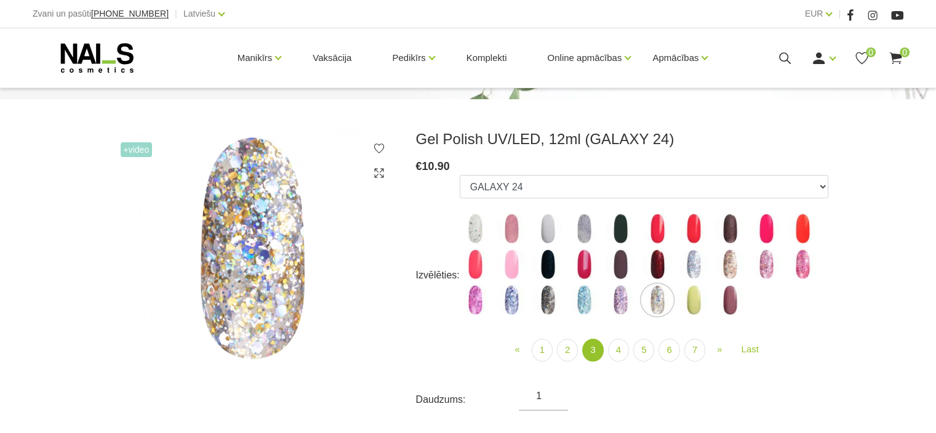
click at [688, 297] on img at bounding box center [693, 299] width 31 height 31
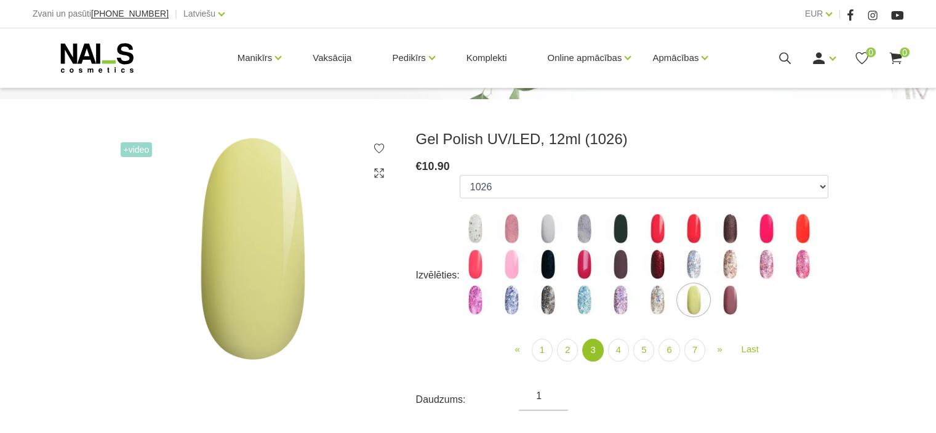
click at [722, 302] on img at bounding box center [730, 299] width 31 height 31
select select "4171"
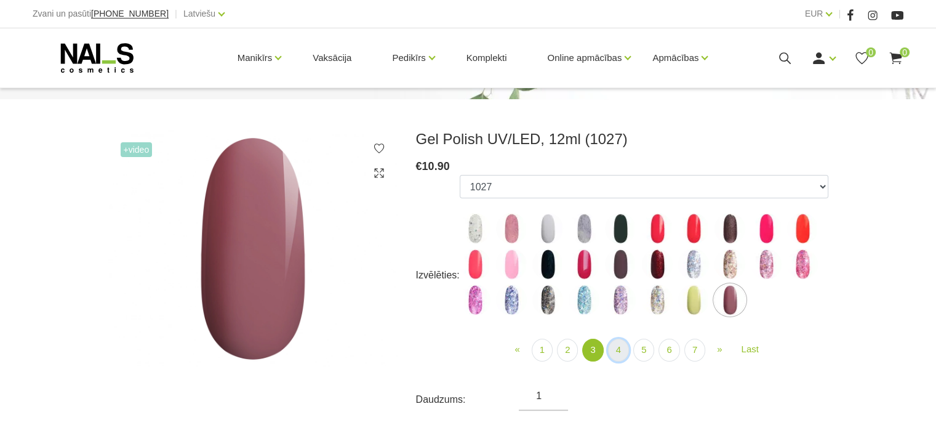
click at [621, 347] on link "4" at bounding box center [618, 350] width 21 height 23
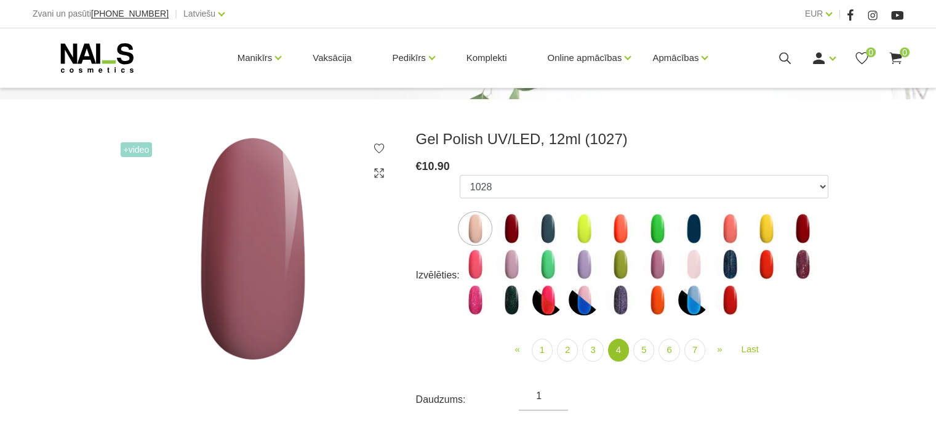
click at [476, 221] on img at bounding box center [475, 228] width 31 height 31
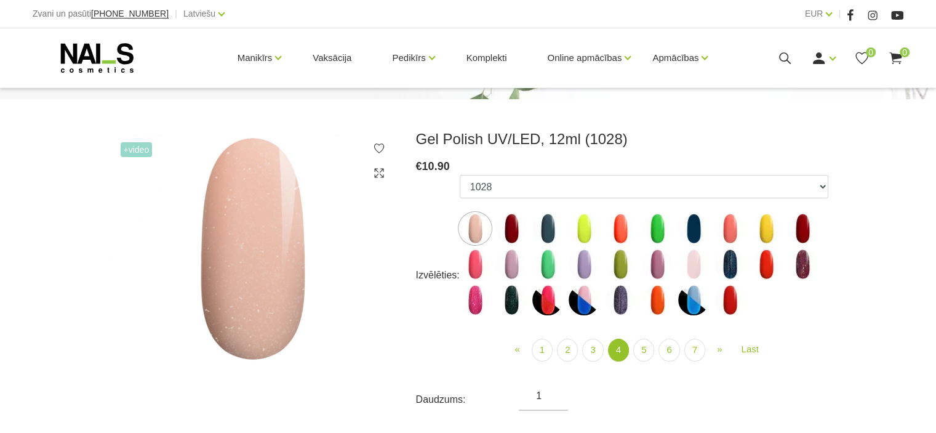
click at [508, 223] on img at bounding box center [511, 228] width 31 height 31
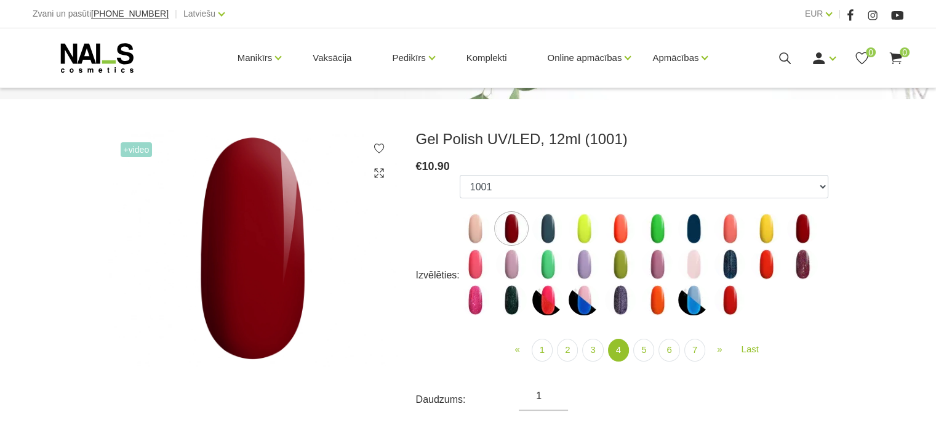
click at [548, 221] on img at bounding box center [548, 228] width 31 height 31
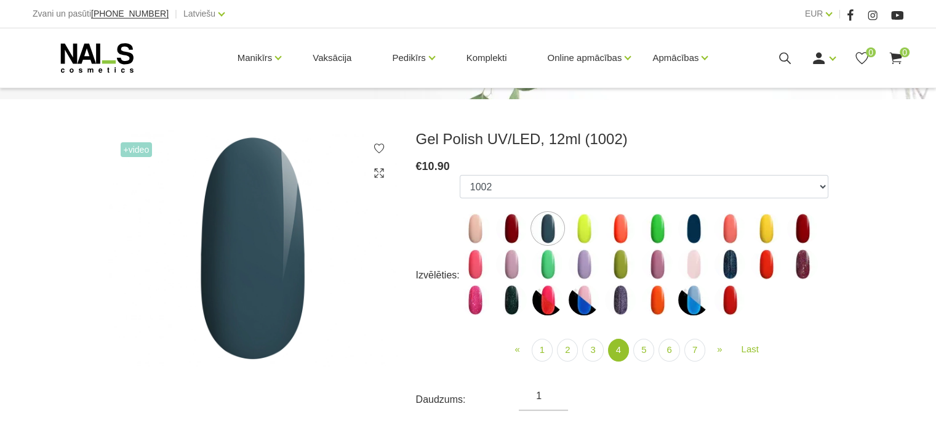
click at [586, 224] on img at bounding box center [584, 228] width 31 height 31
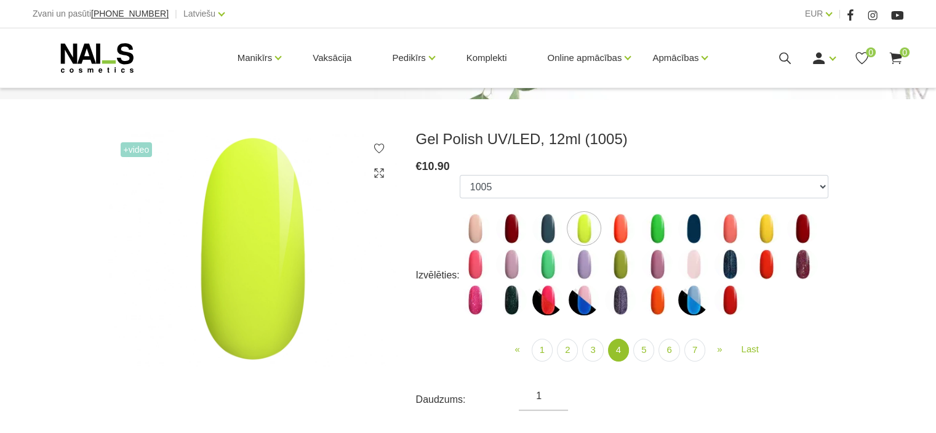
click at [621, 222] on img at bounding box center [620, 228] width 31 height 31
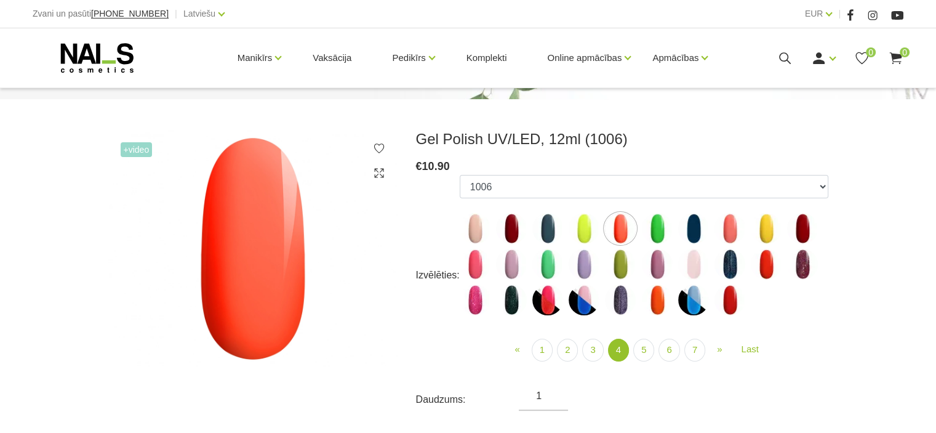
click at [661, 227] on img at bounding box center [657, 228] width 31 height 31
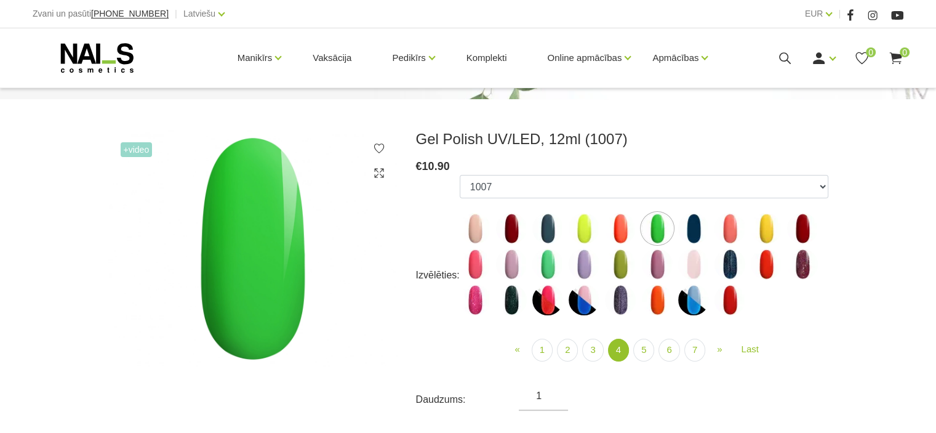
click at [699, 223] on img at bounding box center [693, 228] width 31 height 31
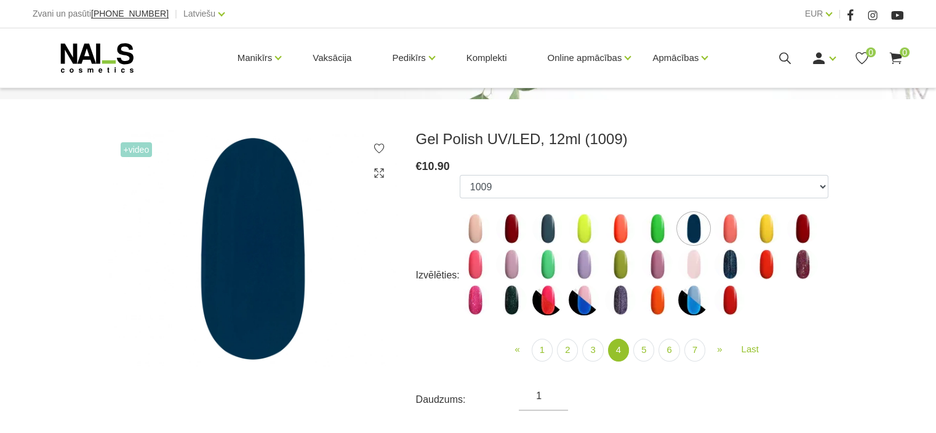
click at [728, 222] on img at bounding box center [730, 228] width 31 height 31
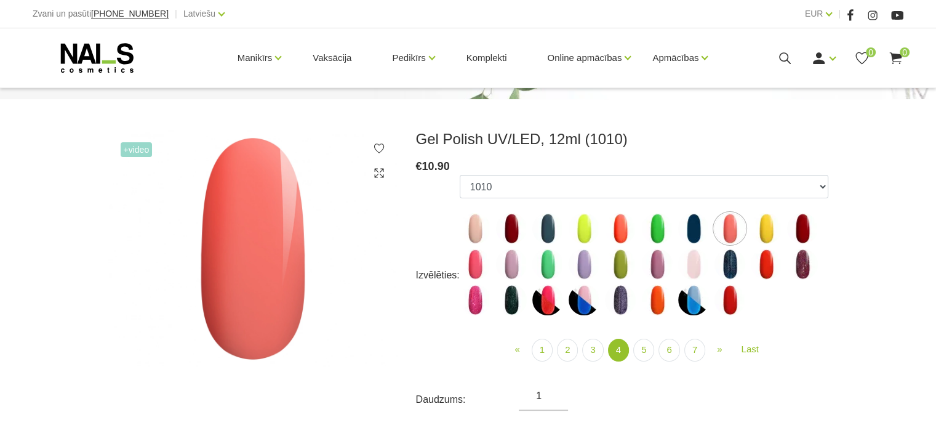
click at [765, 222] on img at bounding box center [766, 228] width 31 height 31
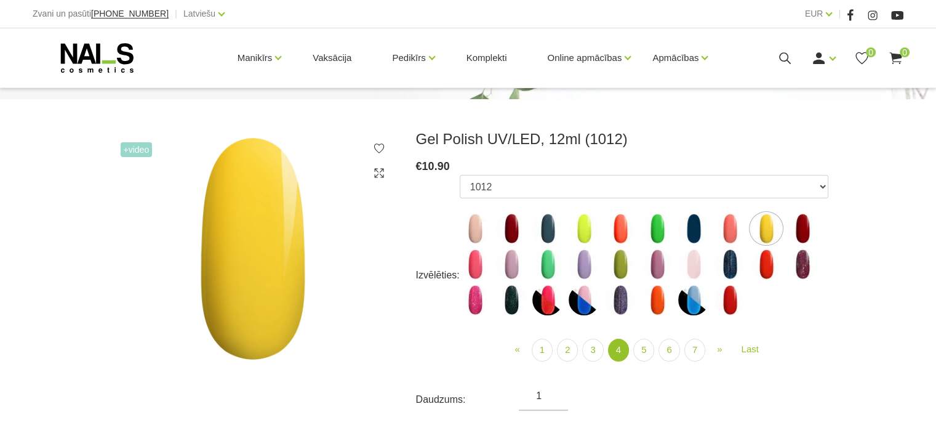
click at [801, 220] on img at bounding box center [802, 228] width 31 height 31
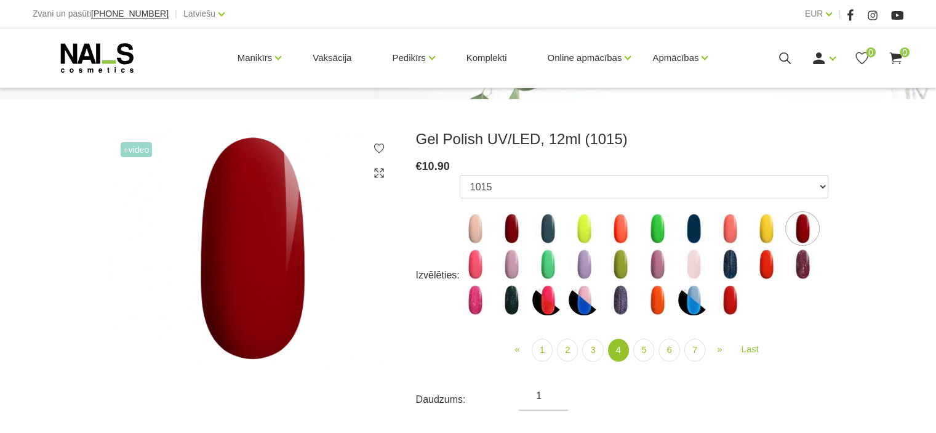
click at [477, 260] on img at bounding box center [475, 264] width 31 height 31
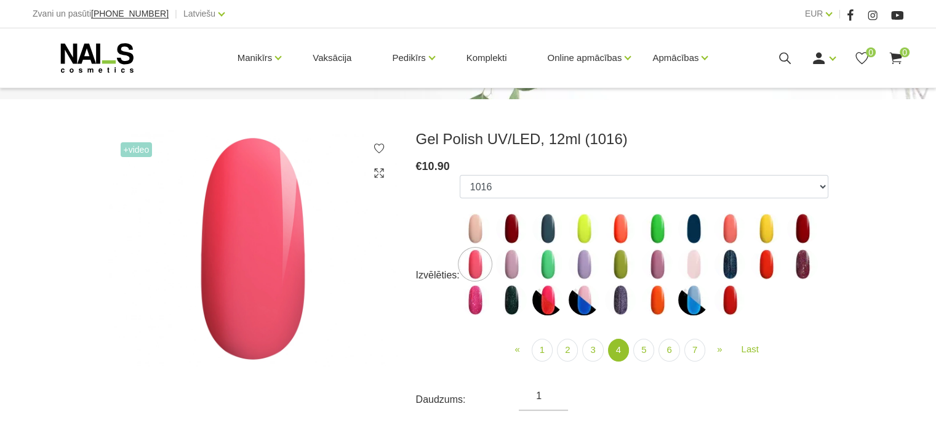
click at [502, 262] on img at bounding box center [511, 264] width 31 height 31
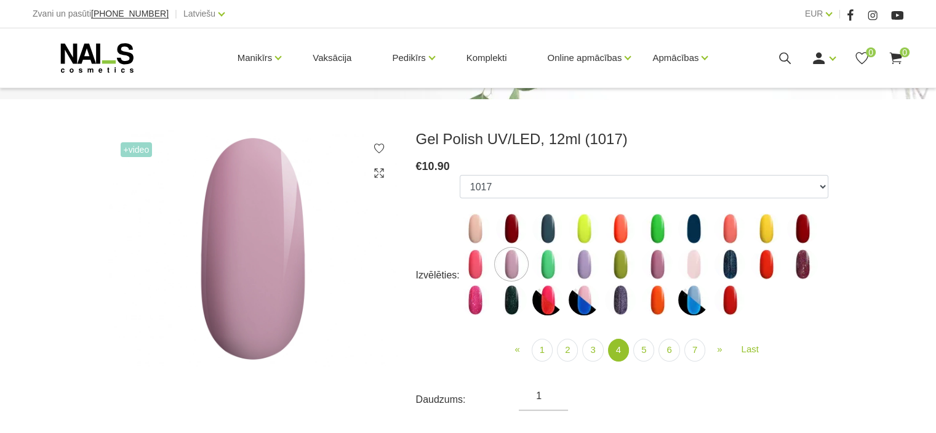
click at [552, 263] on img at bounding box center [548, 264] width 31 height 31
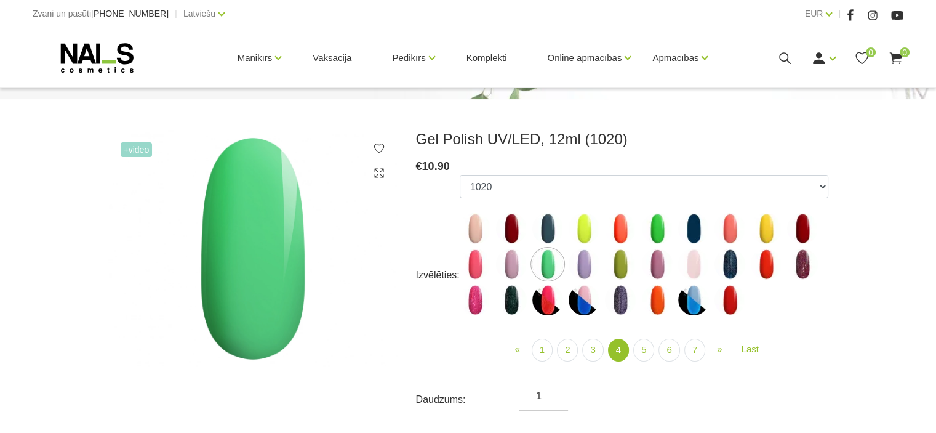
click at [590, 262] on img at bounding box center [584, 264] width 31 height 31
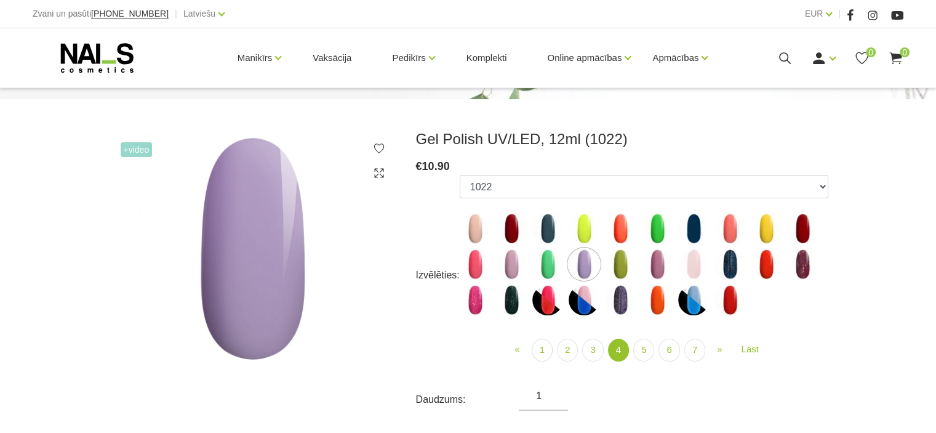
click at [622, 260] on img at bounding box center [620, 264] width 31 height 31
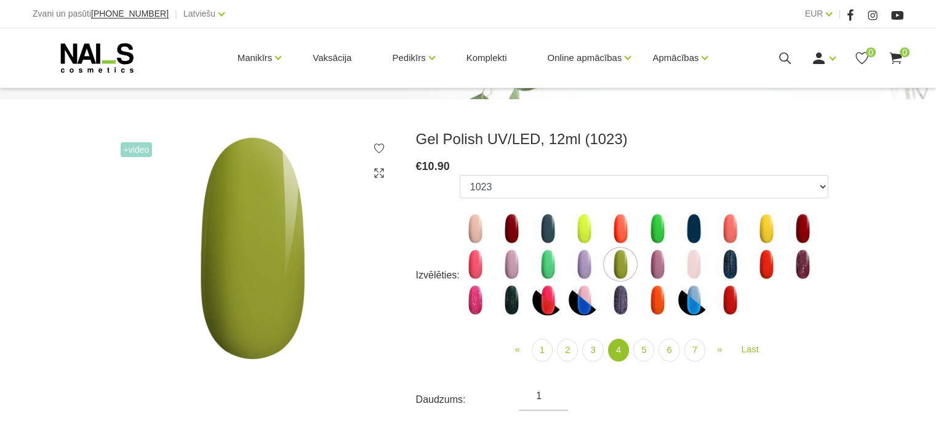
click at [660, 260] on img at bounding box center [657, 264] width 31 height 31
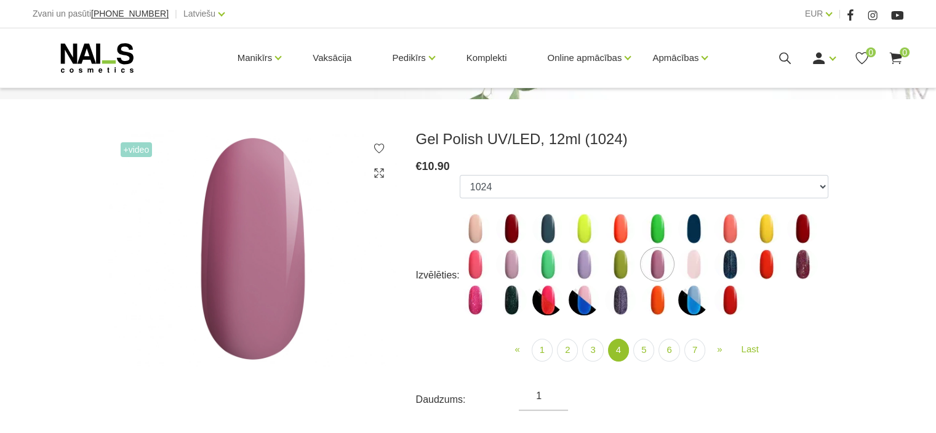
click at [690, 262] on img at bounding box center [693, 264] width 31 height 31
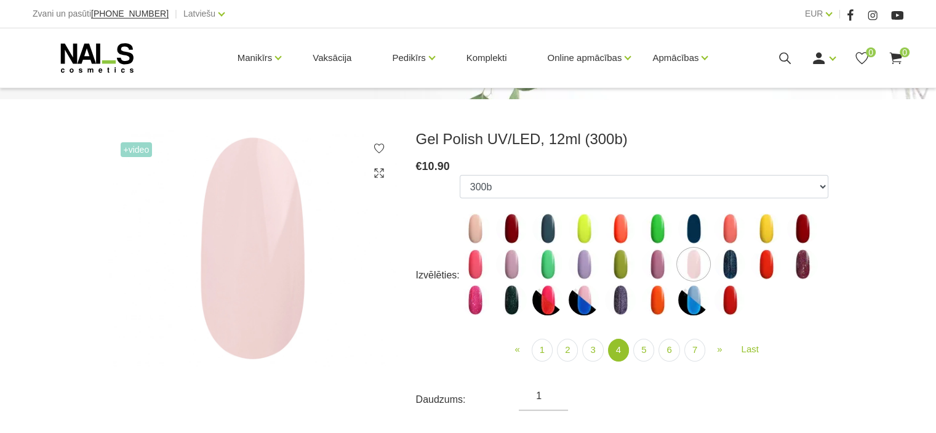
click at [742, 263] on img at bounding box center [730, 264] width 31 height 31
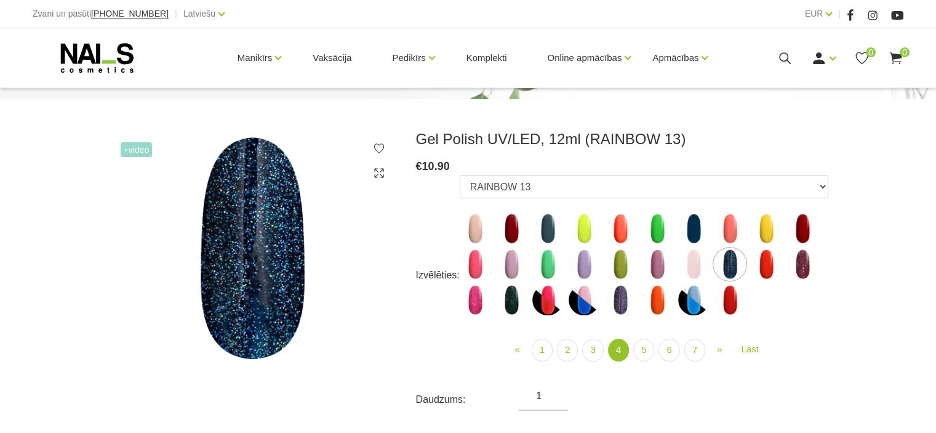
click at [761, 272] on img at bounding box center [766, 264] width 31 height 31
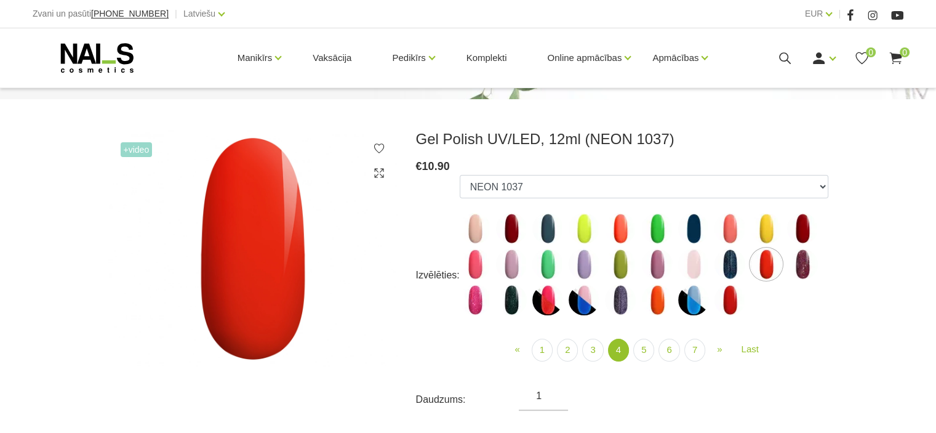
click at [800, 270] on img at bounding box center [802, 264] width 31 height 31
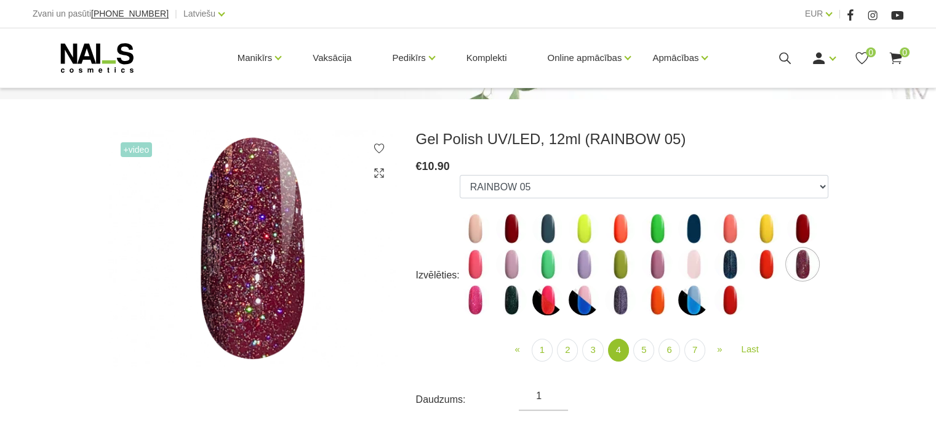
click at [478, 294] on img at bounding box center [475, 299] width 31 height 31
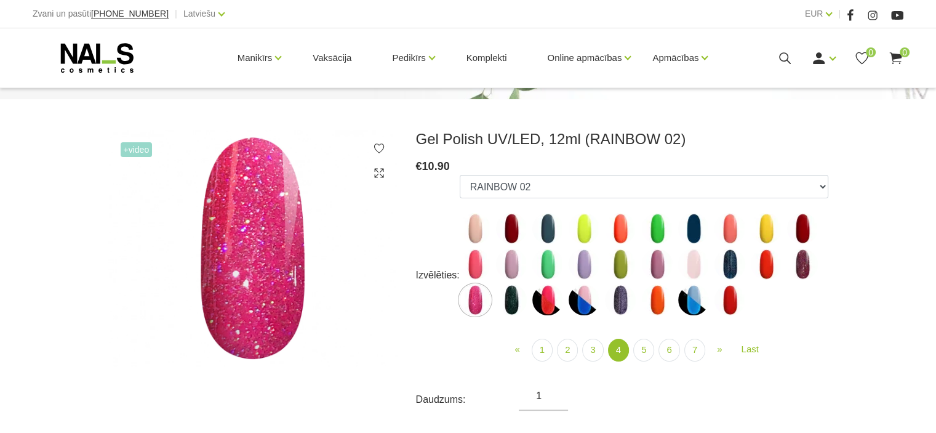
click at [517, 299] on img at bounding box center [511, 299] width 31 height 31
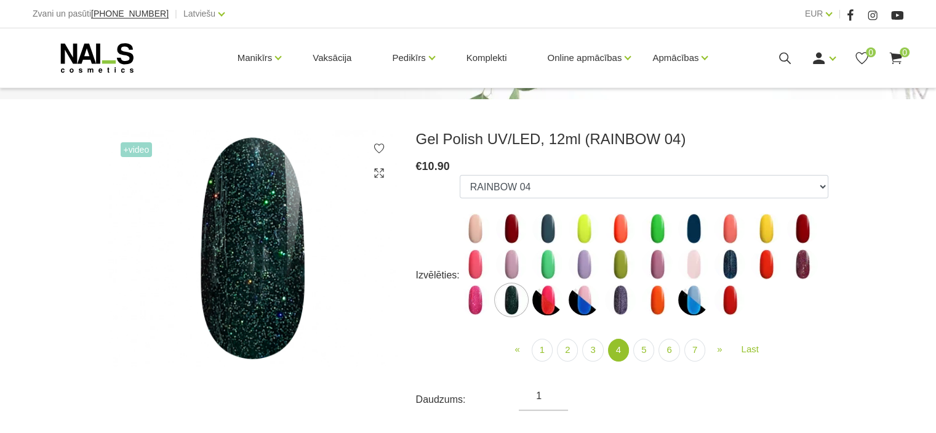
click at [547, 305] on img at bounding box center [548, 299] width 31 height 31
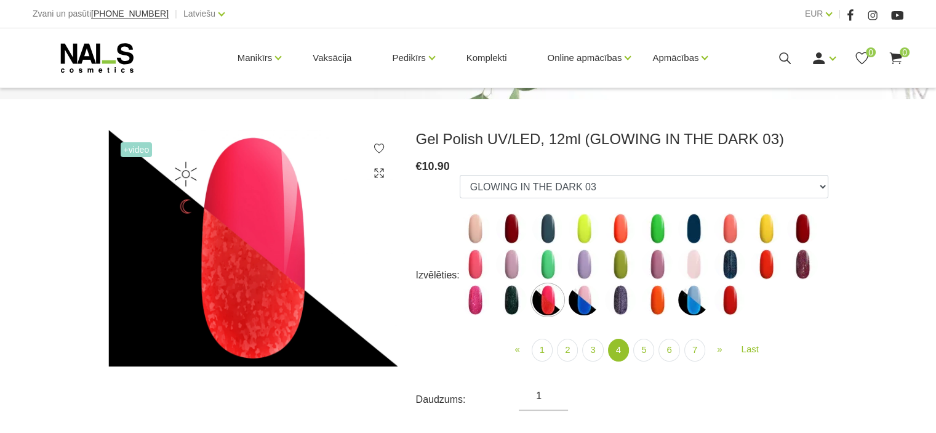
click at [579, 305] on img at bounding box center [584, 299] width 31 height 31
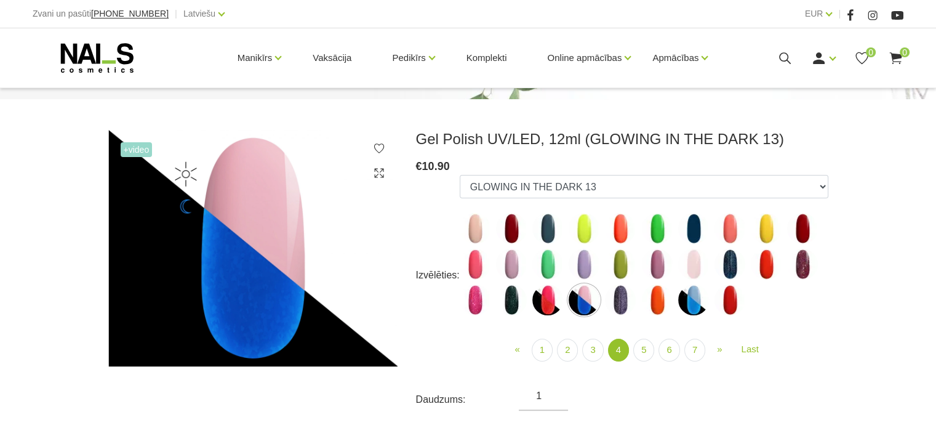
click at [581, 306] on img at bounding box center [584, 299] width 31 height 31
click at [621, 301] on img at bounding box center [620, 299] width 31 height 31
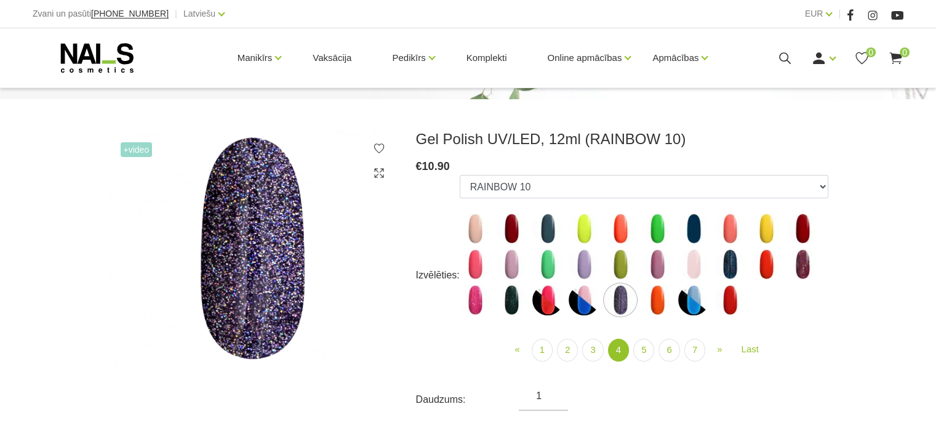
click at [669, 298] on img at bounding box center [657, 299] width 31 height 31
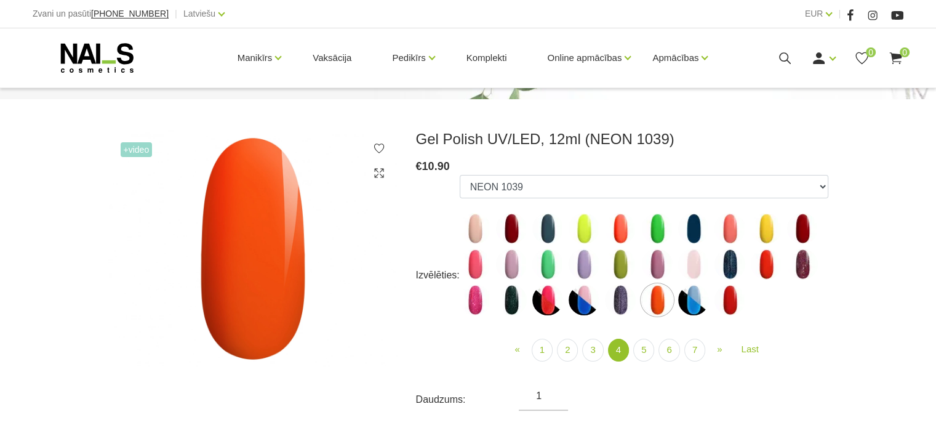
click at [688, 302] on img at bounding box center [693, 299] width 31 height 31
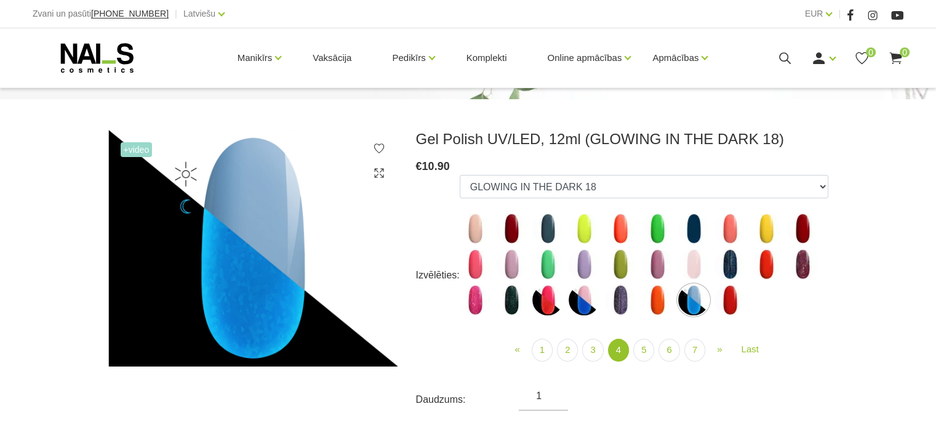
click at [732, 304] on img at bounding box center [730, 299] width 31 height 31
select select "4464"
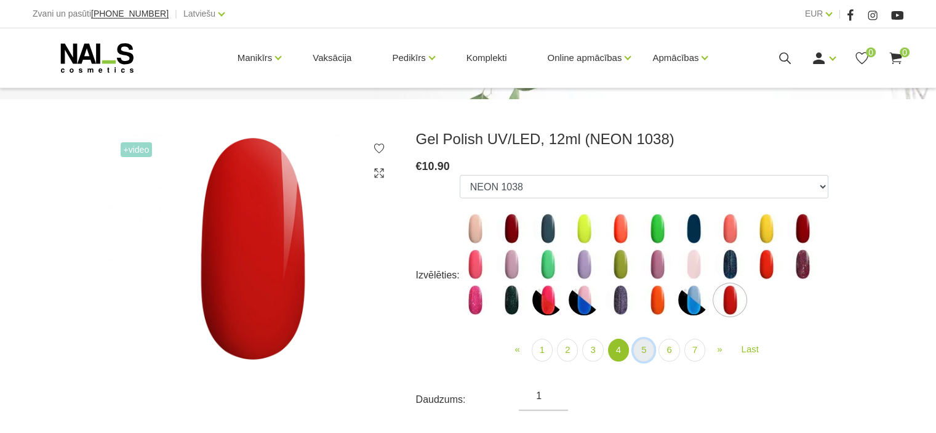
click at [643, 348] on link "5" at bounding box center [644, 350] width 21 height 23
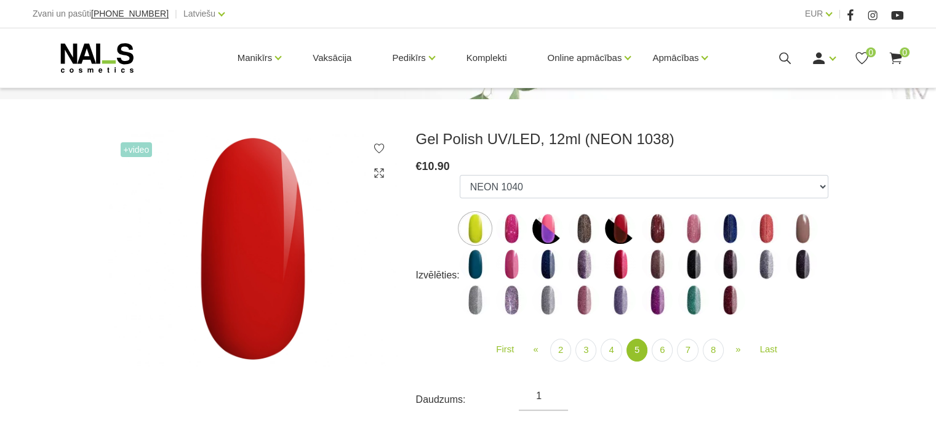
click at [478, 221] on img at bounding box center [475, 228] width 31 height 31
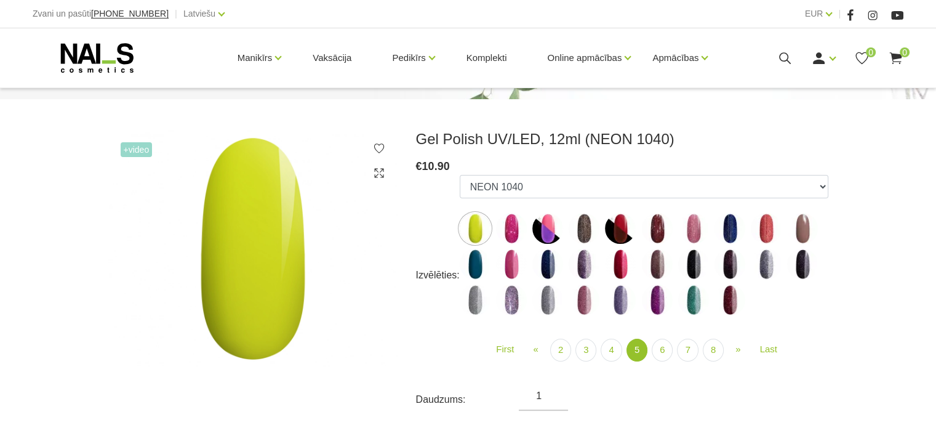
click at [521, 226] on img at bounding box center [511, 228] width 31 height 31
select select "4467"
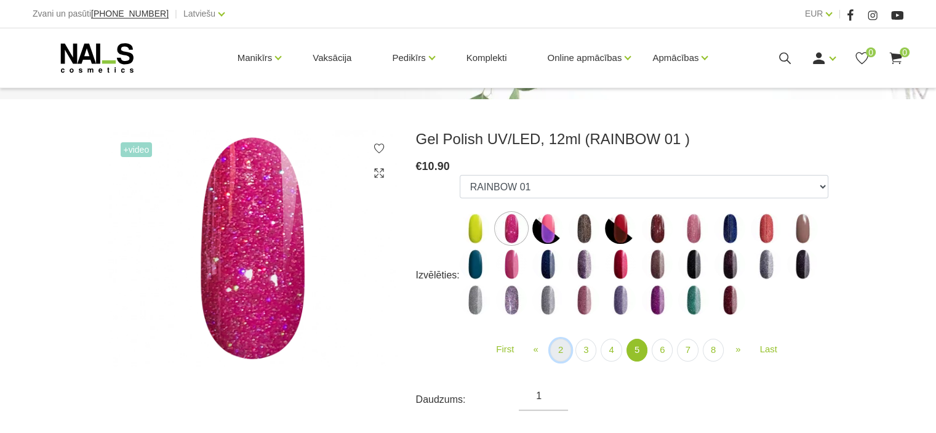
click at [568, 350] on link "2" at bounding box center [560, 350] width 21 height 23
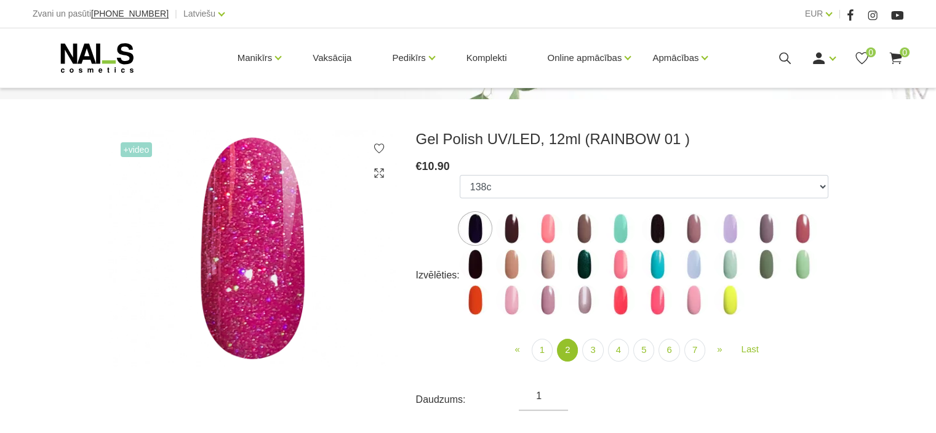
click at [568, 350] on link "2" at bounding box center [567, 350] width 21 height 23
click at [473, 228] on img at bounding box center [475, 228] width 31 height 31
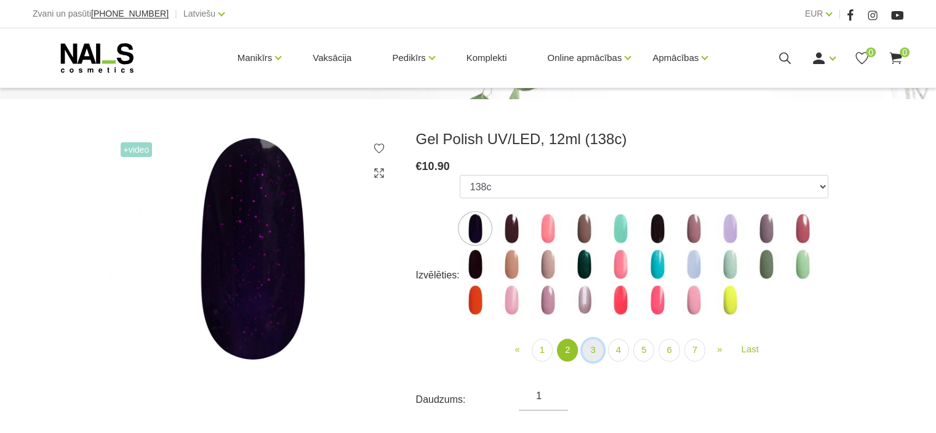
click at [594, 354] on link "3" at bounding box center [592, 350] width 21 height 23
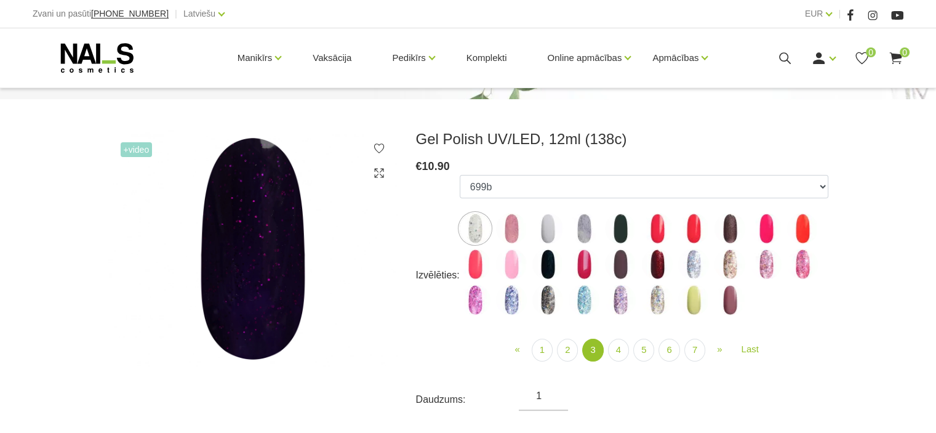
click at [483, 230] on img at bounding box center [475, 228] width 31 height 31
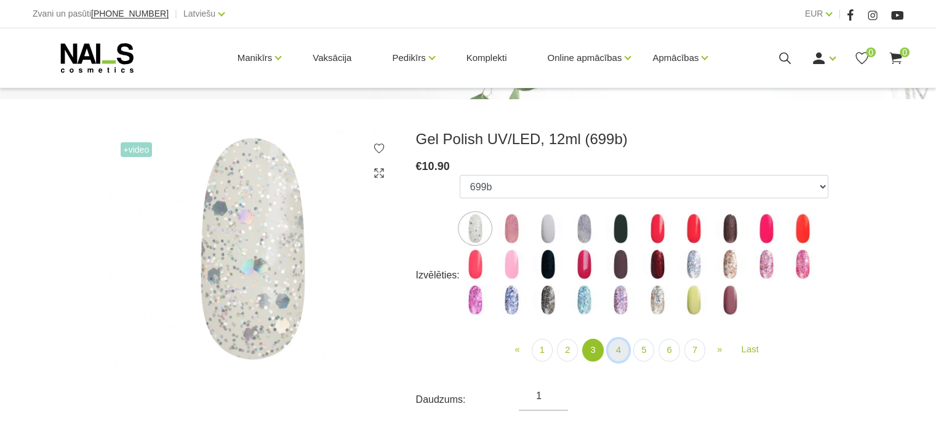
click at [618, 349] on link "4" at bounding box center [618, 350] width 21 height 23
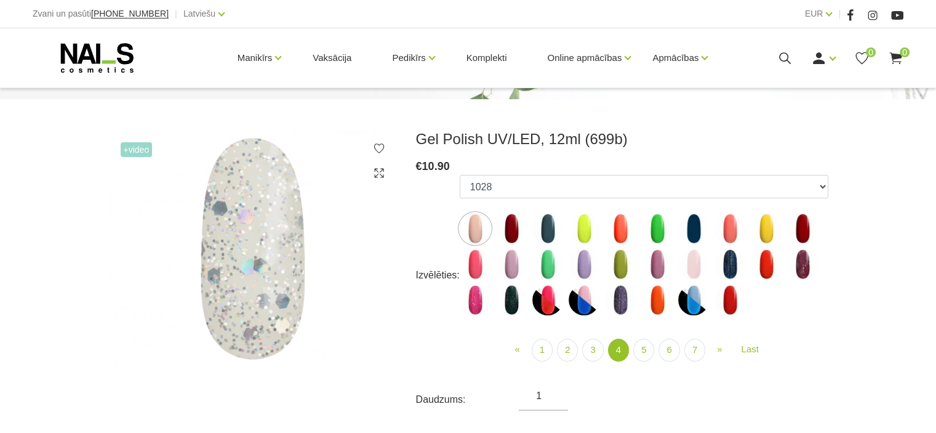
click at [472, 225] on img at bounding box center [475, 228] width 31 height 31
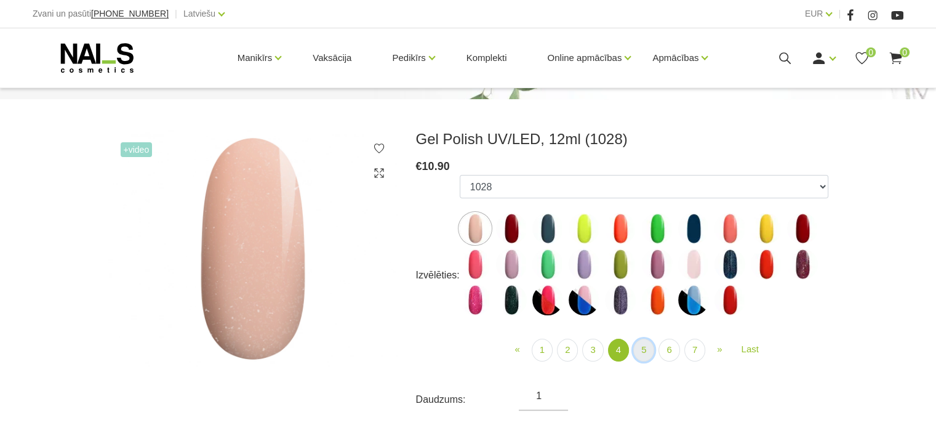
click at [643, 347] on link "5" at bounding box center [644, 350] width 21 height 23
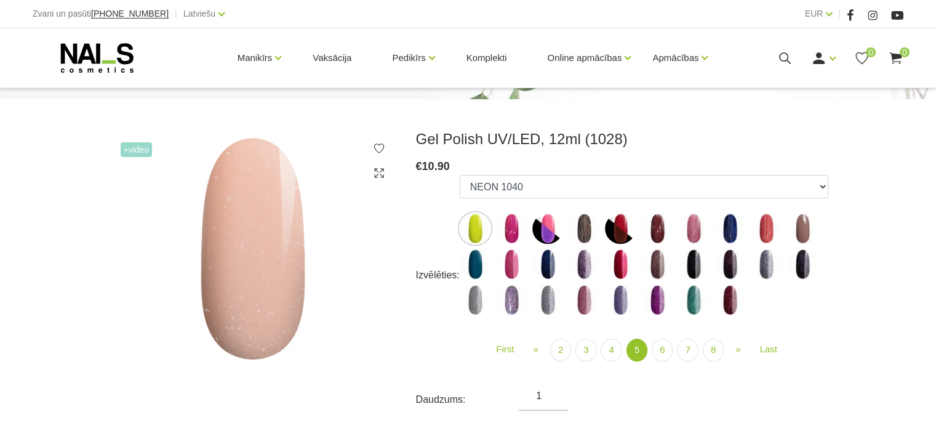
click at [541, 222] on img at bounding box center [548, 228] width 31 height 31
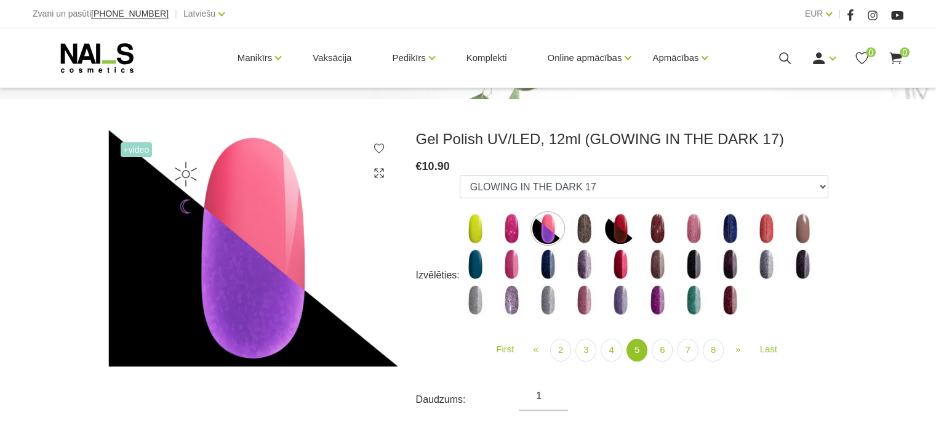
click at [582, 224] on img at bounding box center [584, 228] width 31 height 31
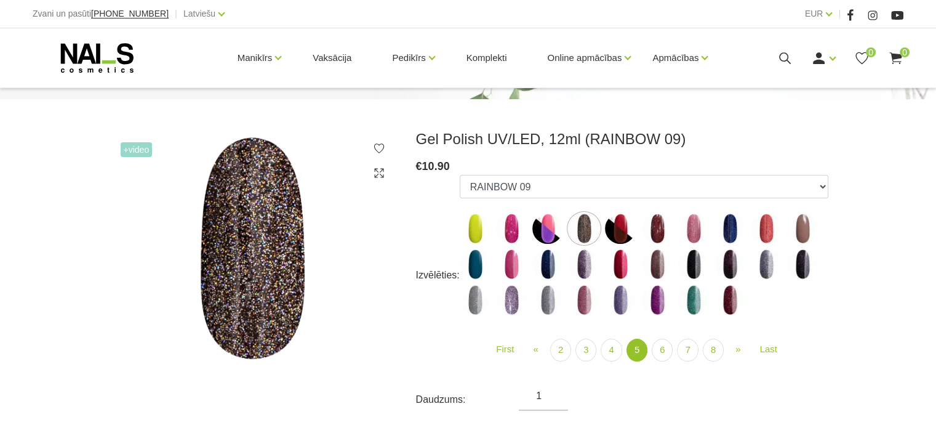
click at [626, 228] on img at bounding box center [620, 228] width 31 height 31
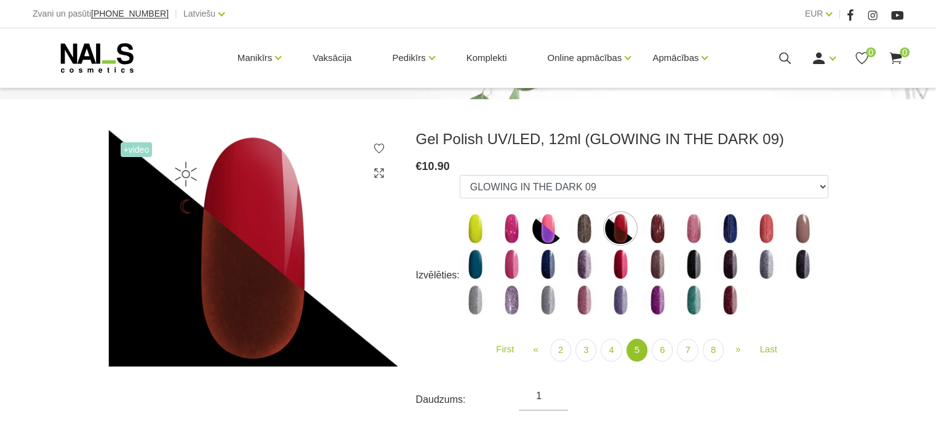
click at [648, 228] on img at bounding box center [657, 228] width 31 height 31
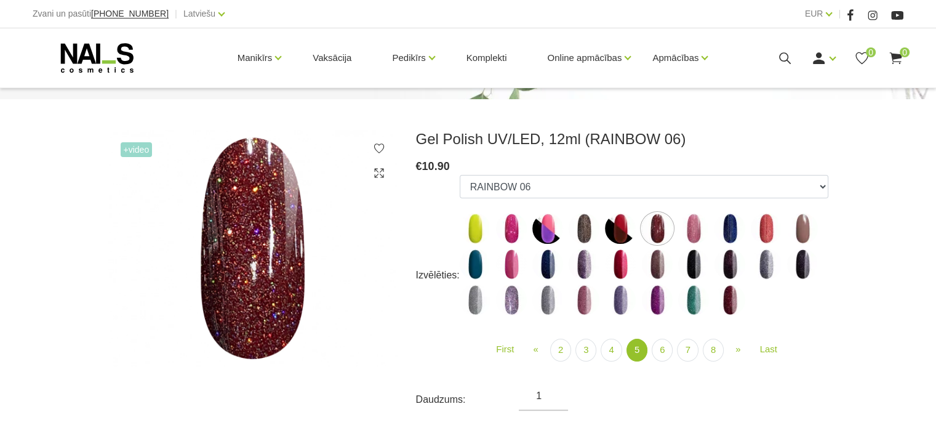
click at [685, 230] on img at bounding box center [693, 228] width 31 height 31
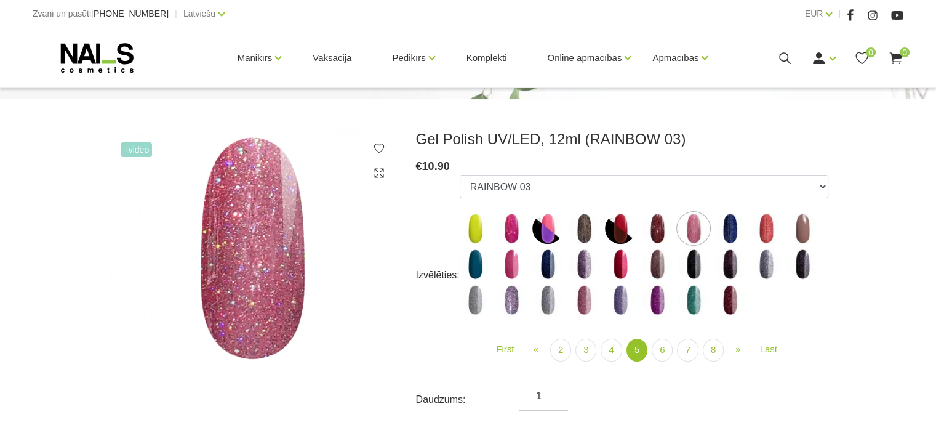
click at [725, 228] on img at bounding box center [730, 228] width 31 height 31
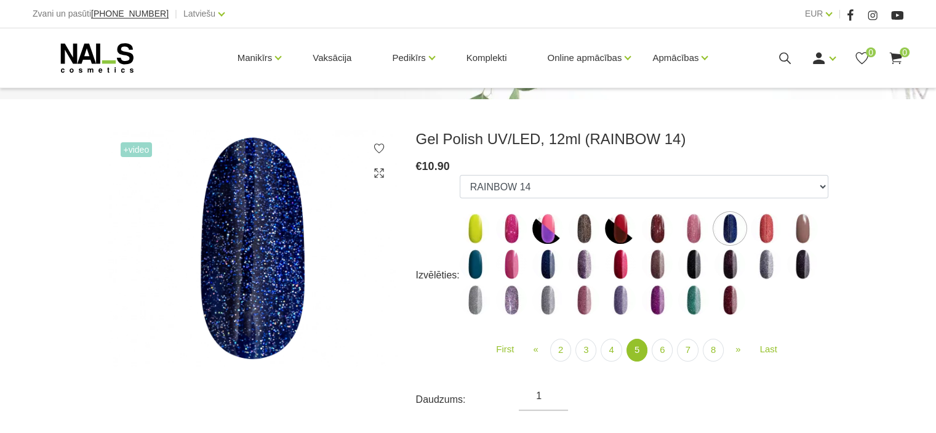
click at [768, 227] on img at bounding box center [766, 228] width 31 height 31
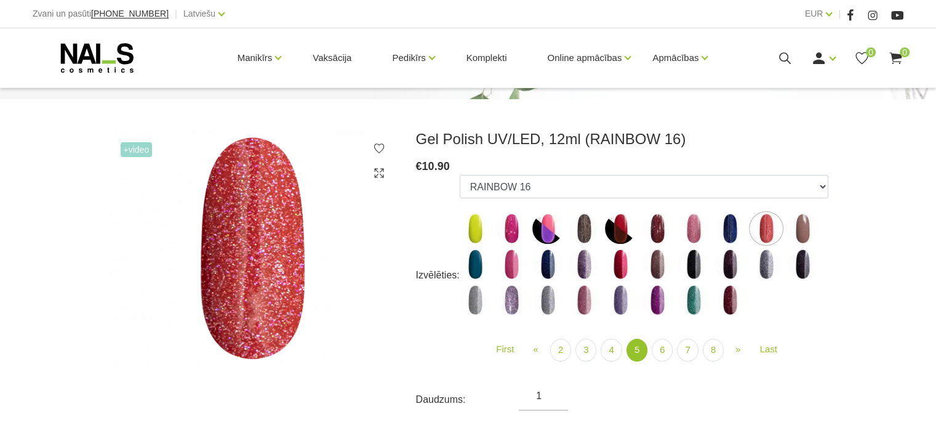
click at [805, 221] on img at bounding box center [802, 228] width 31 height 31
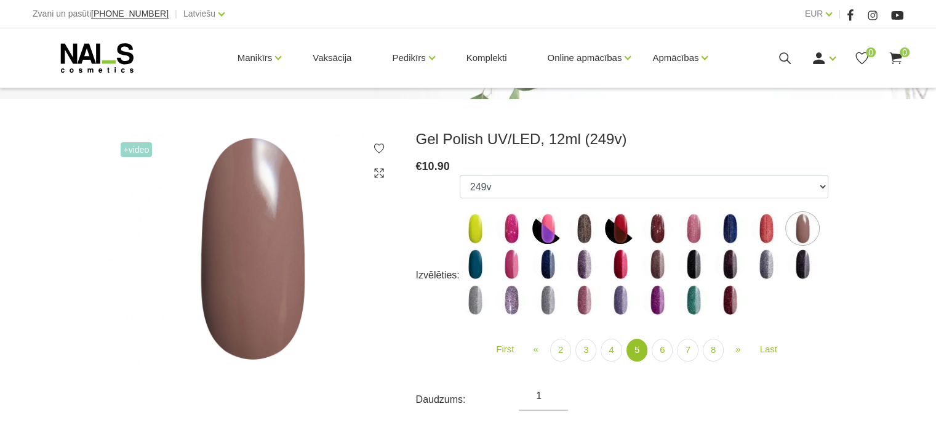
click at [480, 265] on img at bounding box center [475, 264] width 31 height 31
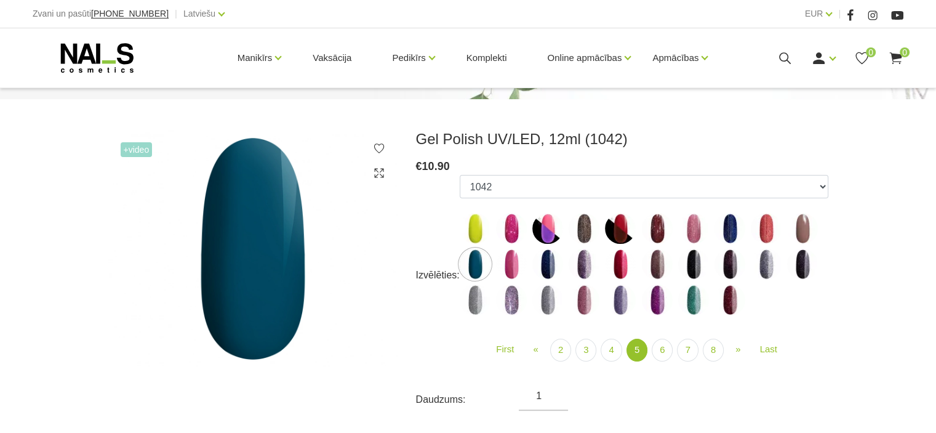
click at [509, 265] on img at bounding box center [511, 264] width 31 height 31
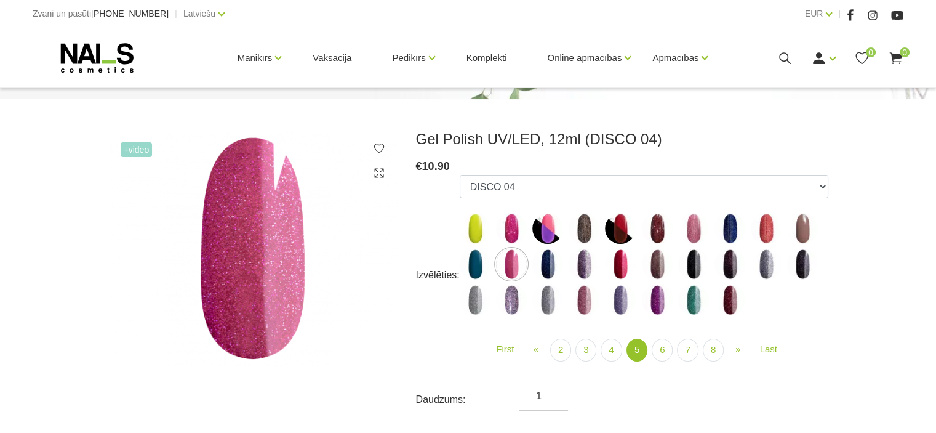
click at [549, 262] on img at bounding box center [548, 264] width 31 height 31
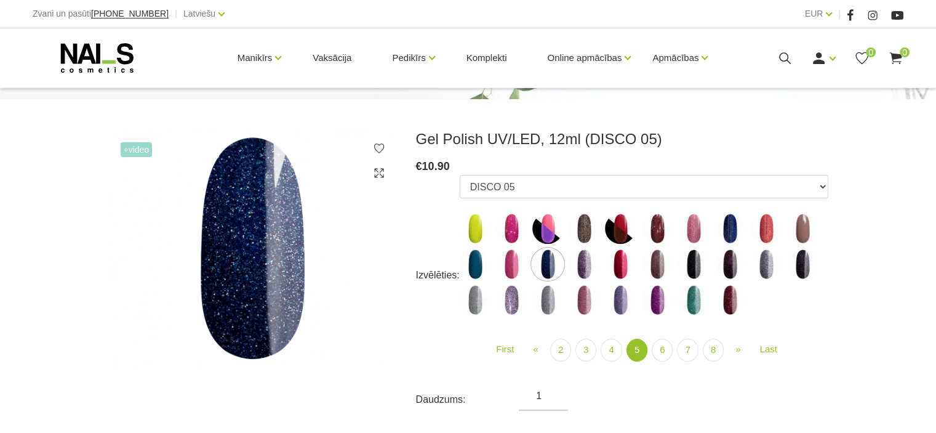
click at [587, 257] on img at bounding box center [584, 264] width 31 height 31
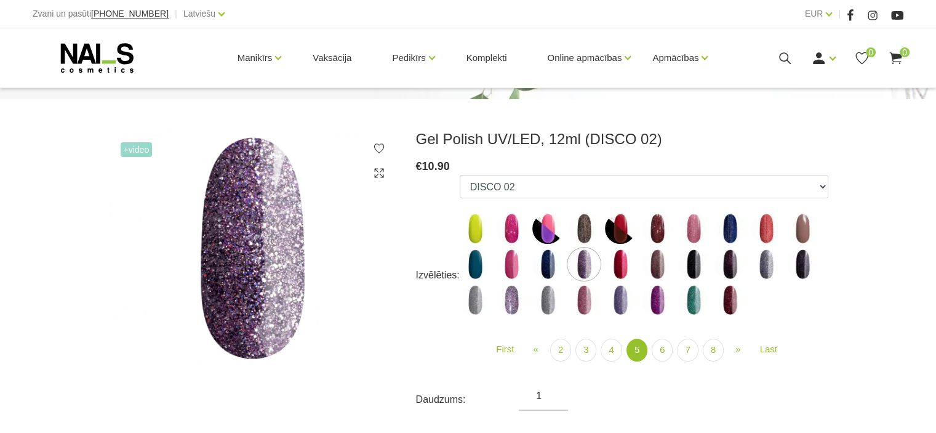
click at [615, 268] on img at bounding box center [620, 264] width 31 height 31
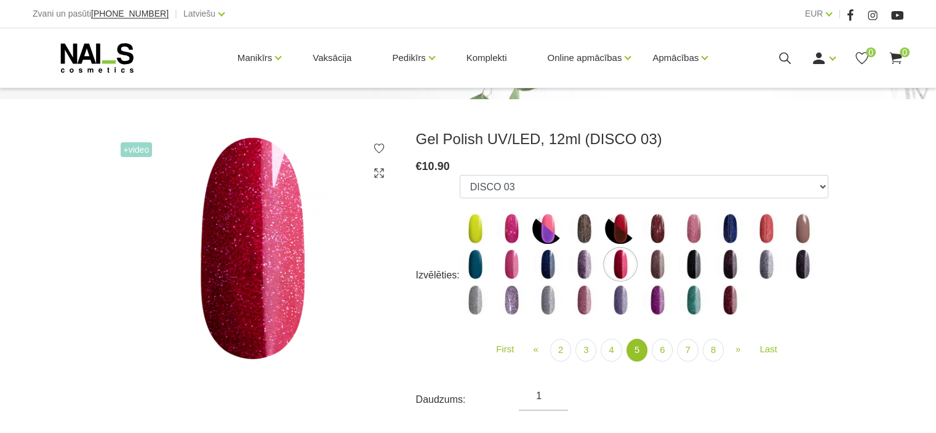
click at [655, 258] on img at bounding box center [657, 264] width 31 height 31
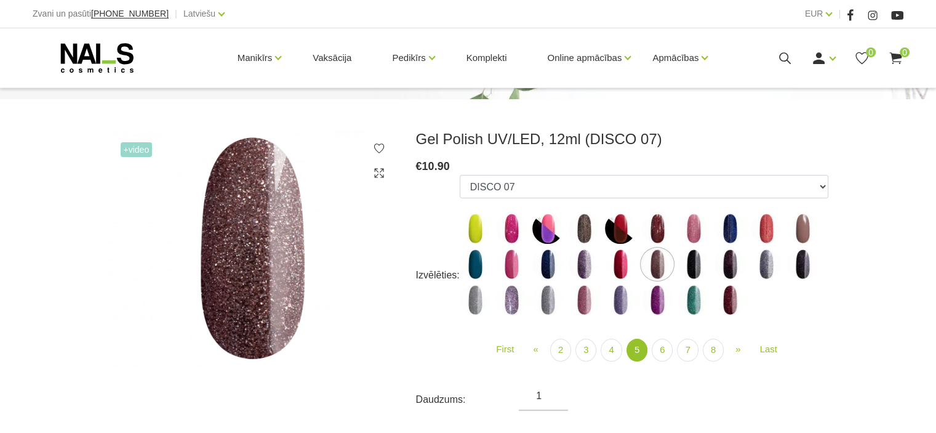
click at [687, 261] on img at bounding box center [693, 264] width 31 height 31
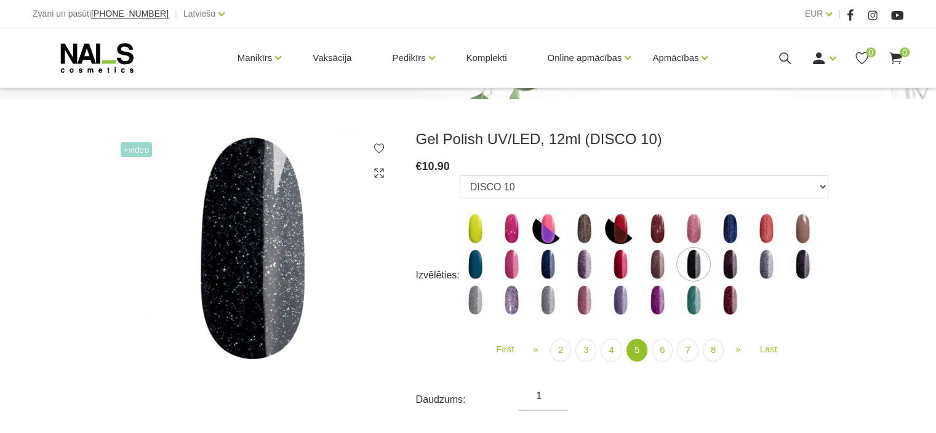
click at [722, 262] on img at bounding box center [730, 264] width 31 height 31
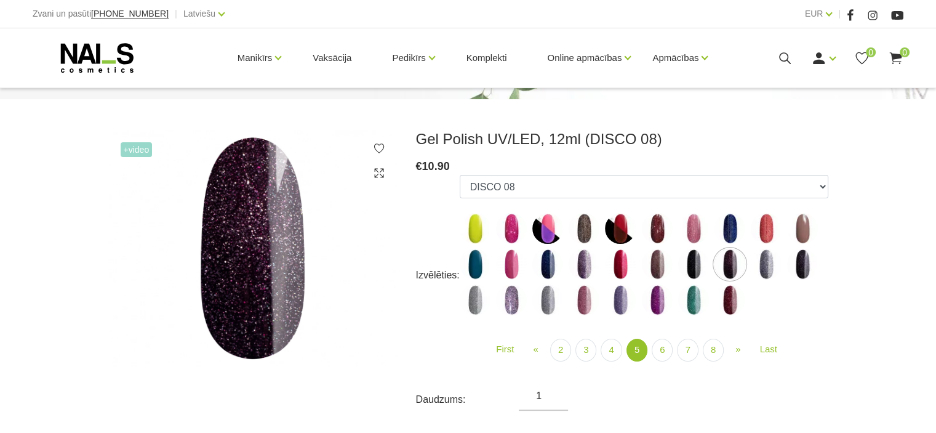
click at [771, 273] on img at bounding box center [766, 264] width 31 height 31
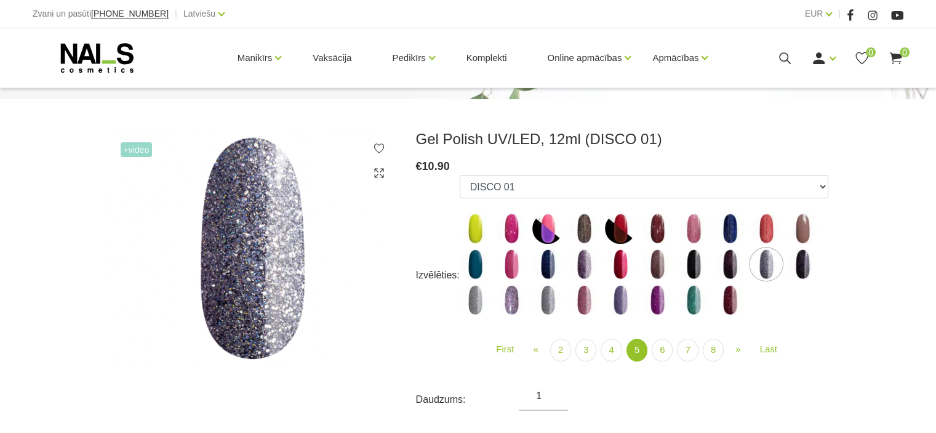
click at [807, 263] on img at bounding box center [802, 264] width 31 height 31
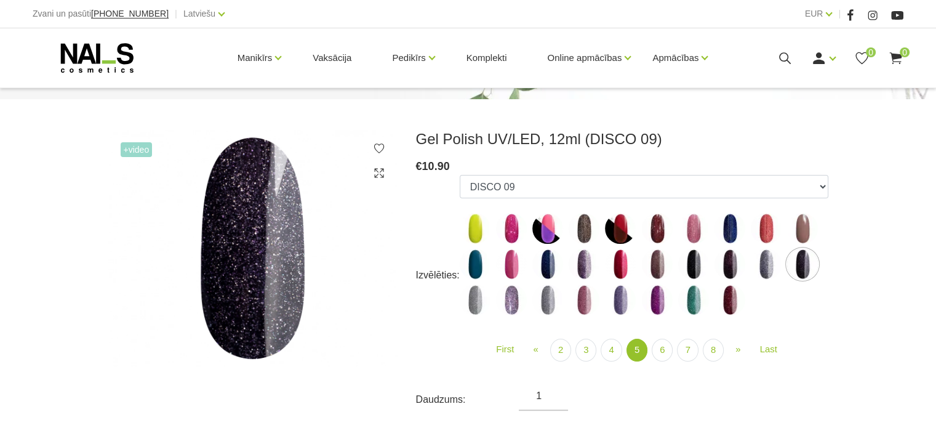
click at [481, 298] on img at bounding box center [475, 299] width 31 height 31
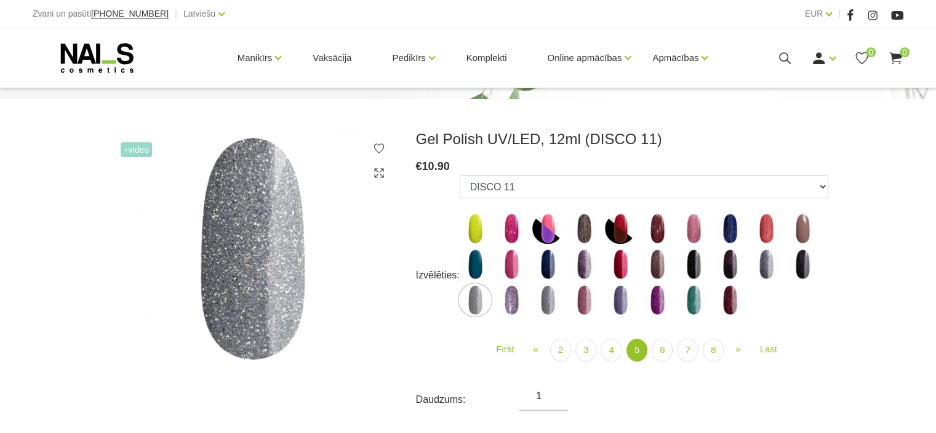
click at [514, 301] on img at bounding box center [511, 299] width 31 height 31
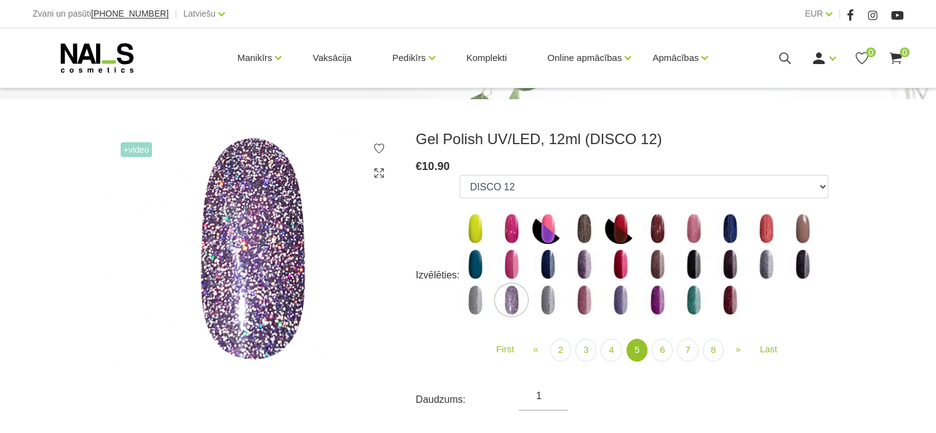
click at [547, 304] on img at bounding box center [548, 299] width 31 height 31
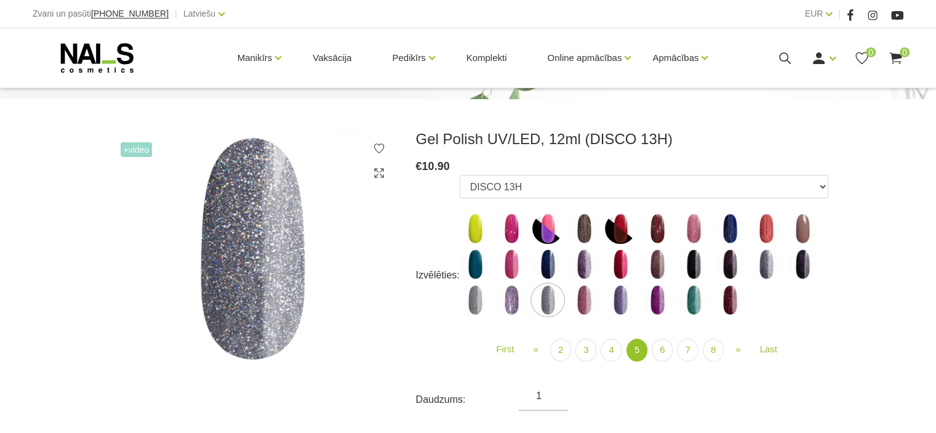
click at [590, 302] on img at bounding box center [584, 299] width 31 height 31
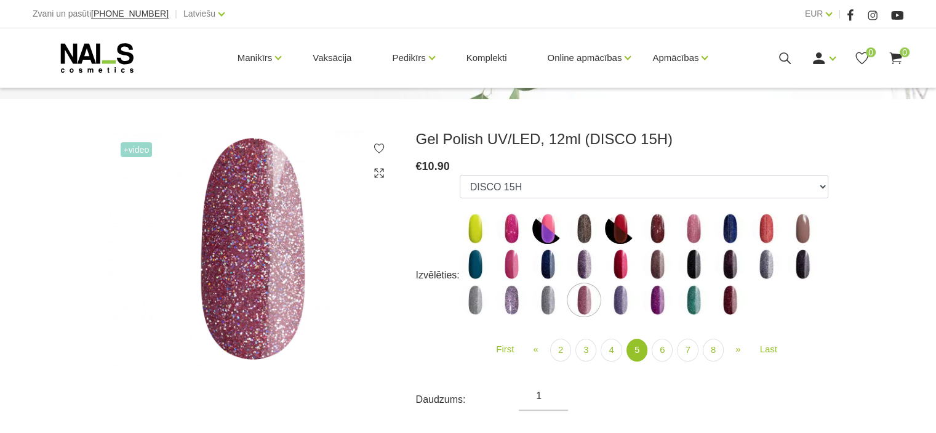
click at [625, 299] on img at bounding box center [620, 299] width 31 height 31
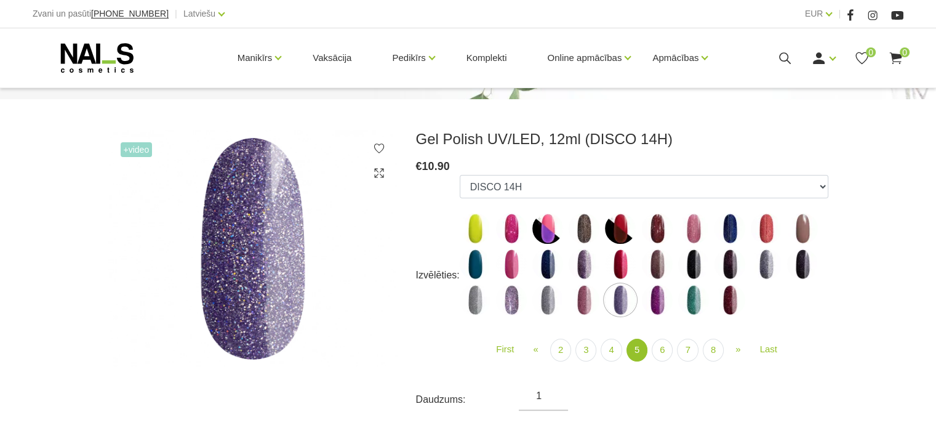
click at [654, 301] on img at bounding box center [657, 299] width 31 height 31
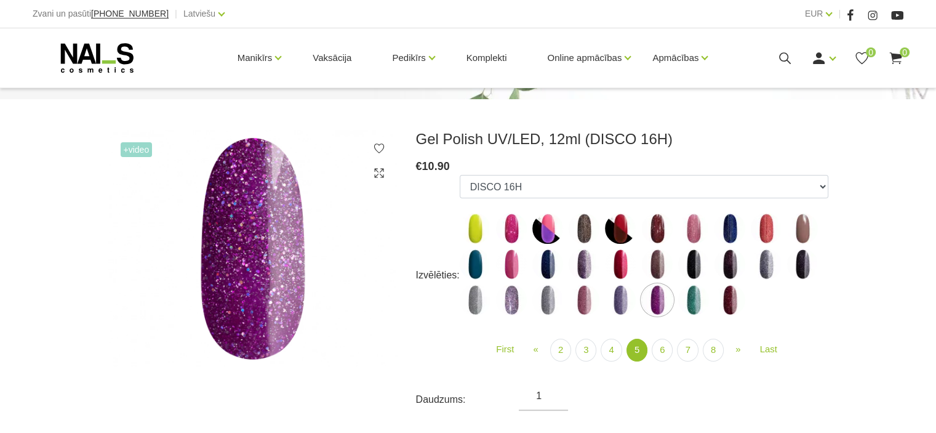
click at [699, 297] on img at bounding box center [693, 299] width 31 height 31
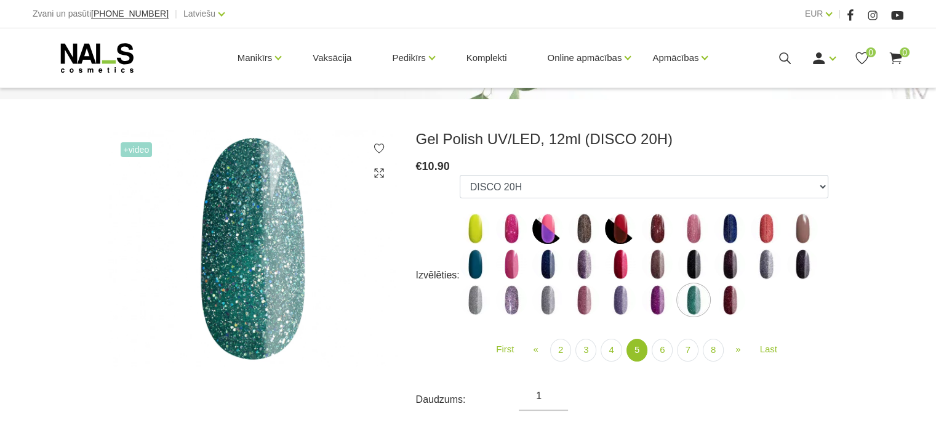
click at [730, 300] on img at bounding box center [730, 299] width 31 height 31
select select "5143"
